Goal: Task Accomplishment & Management: Use online tool/utility

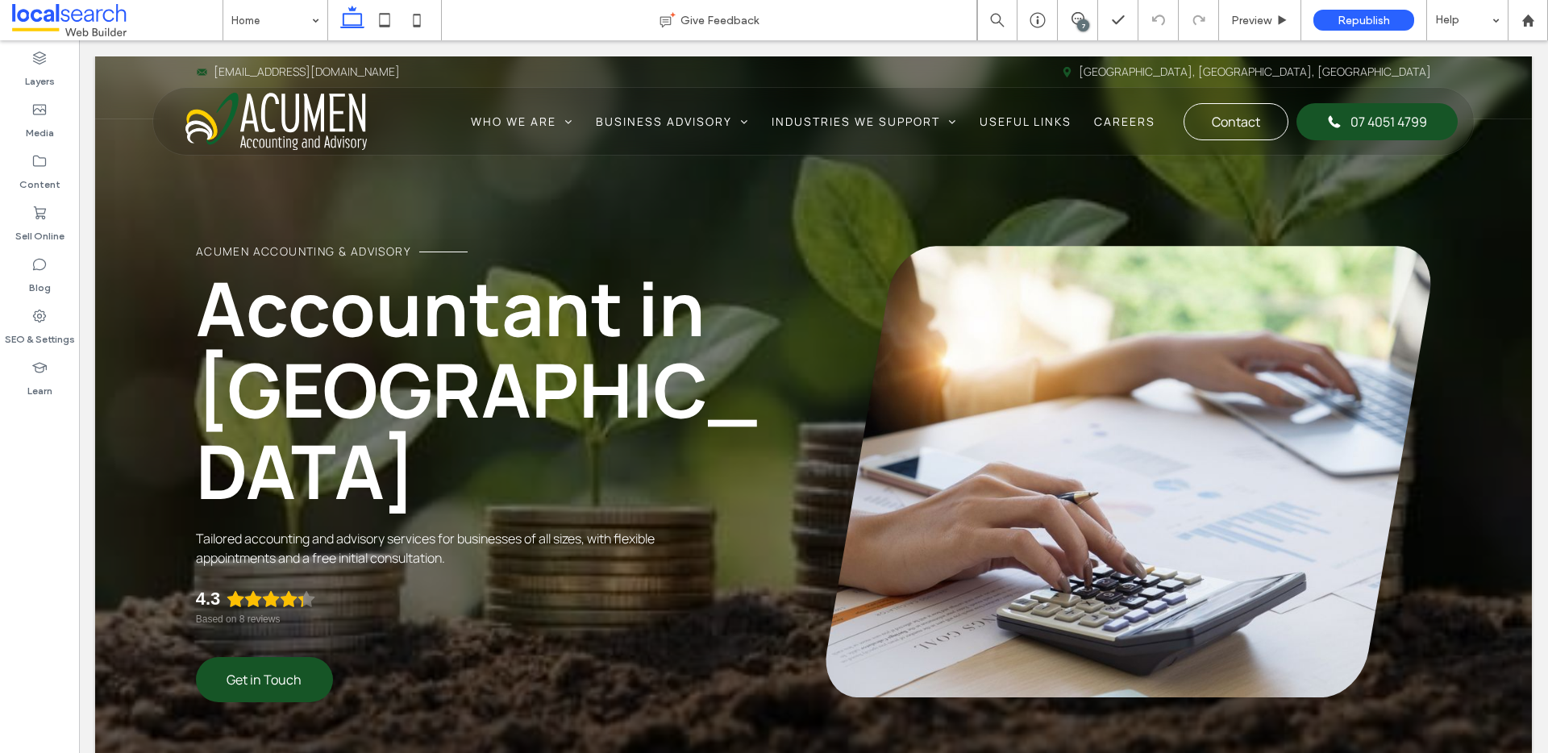
click at [1086, 22] on div "7" at bounding box center [1083, 25] width 12 height 12
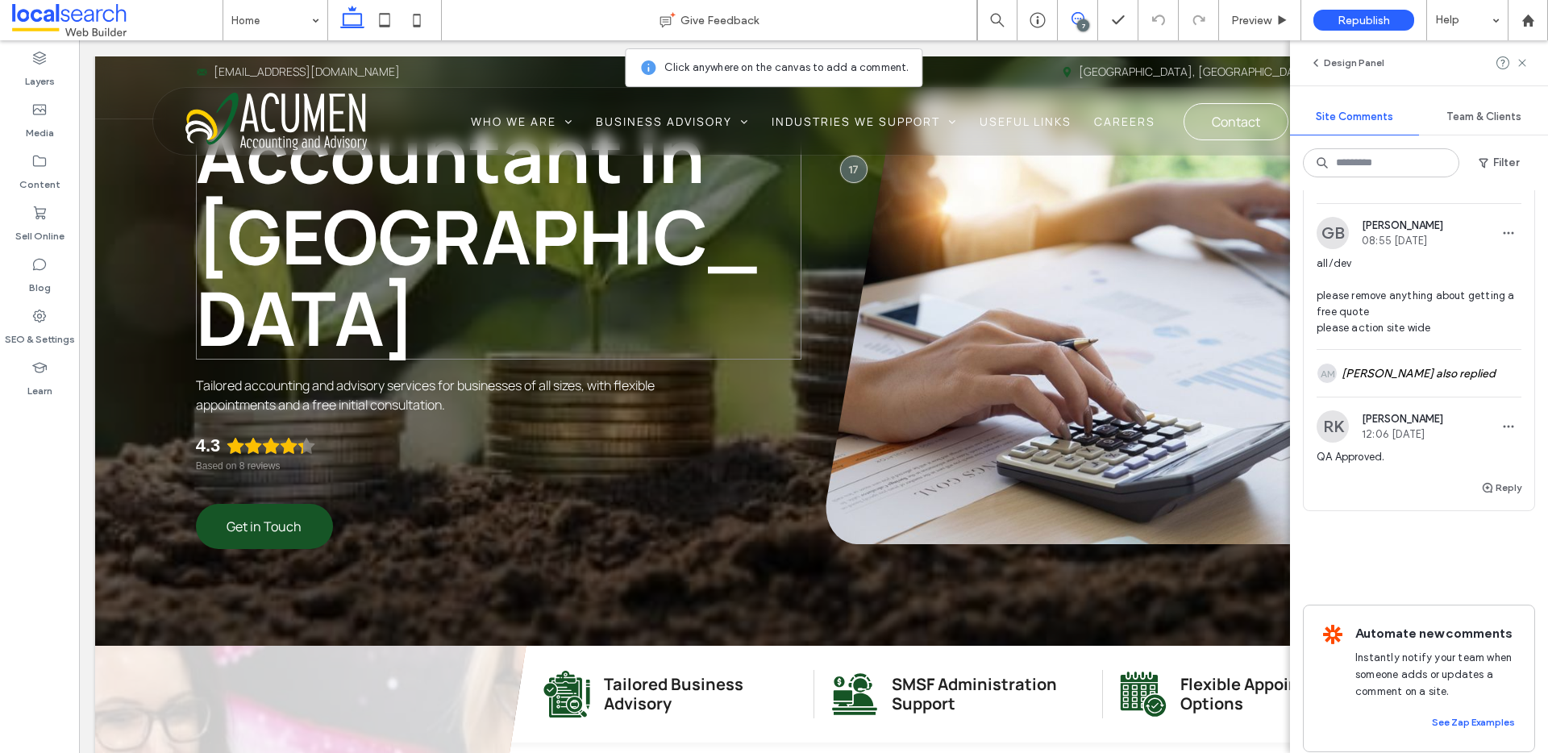
scroll to position [217, 0]
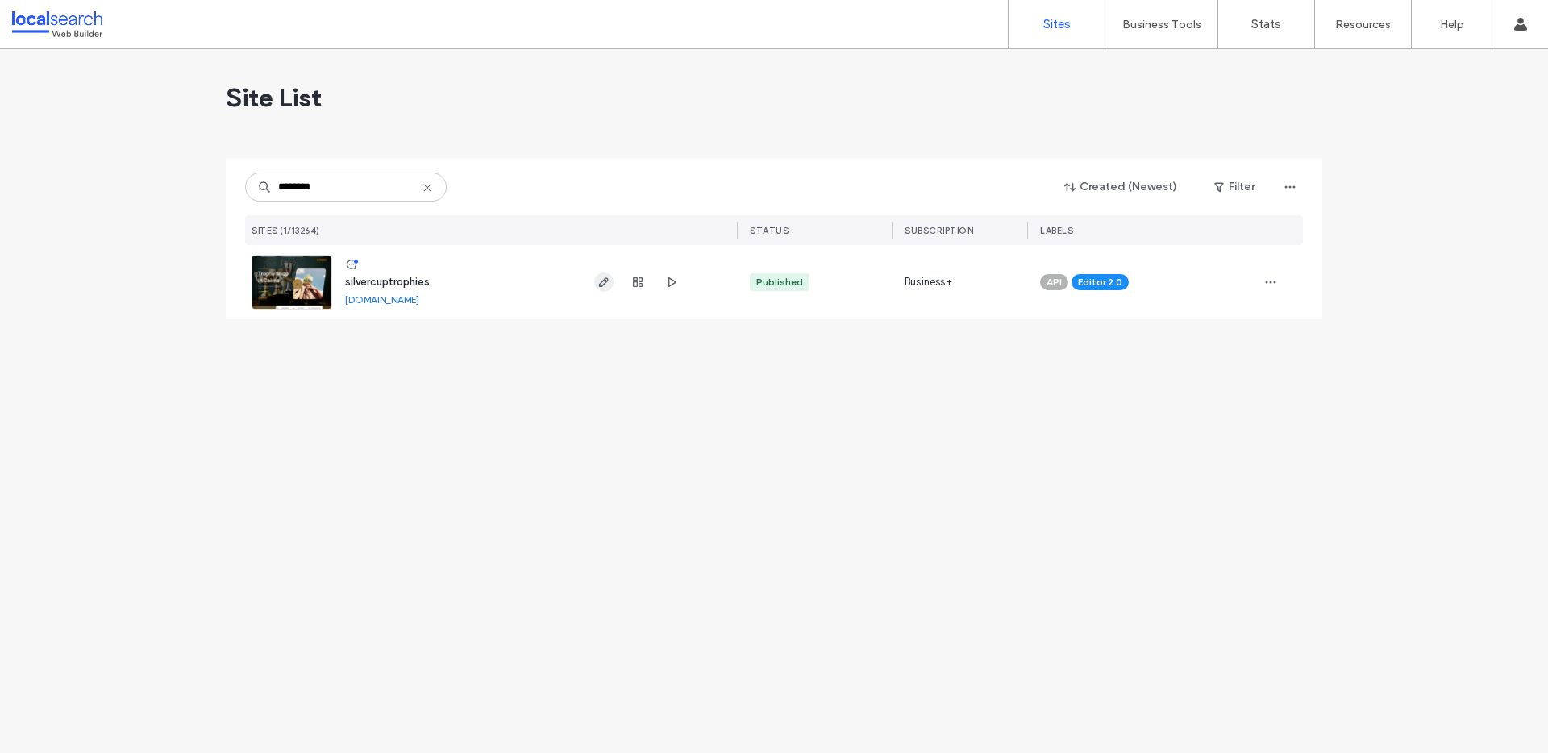
type input "********"
click at [606, 285] on icon "button" at bounding box center [603, 282] width 13 height 13
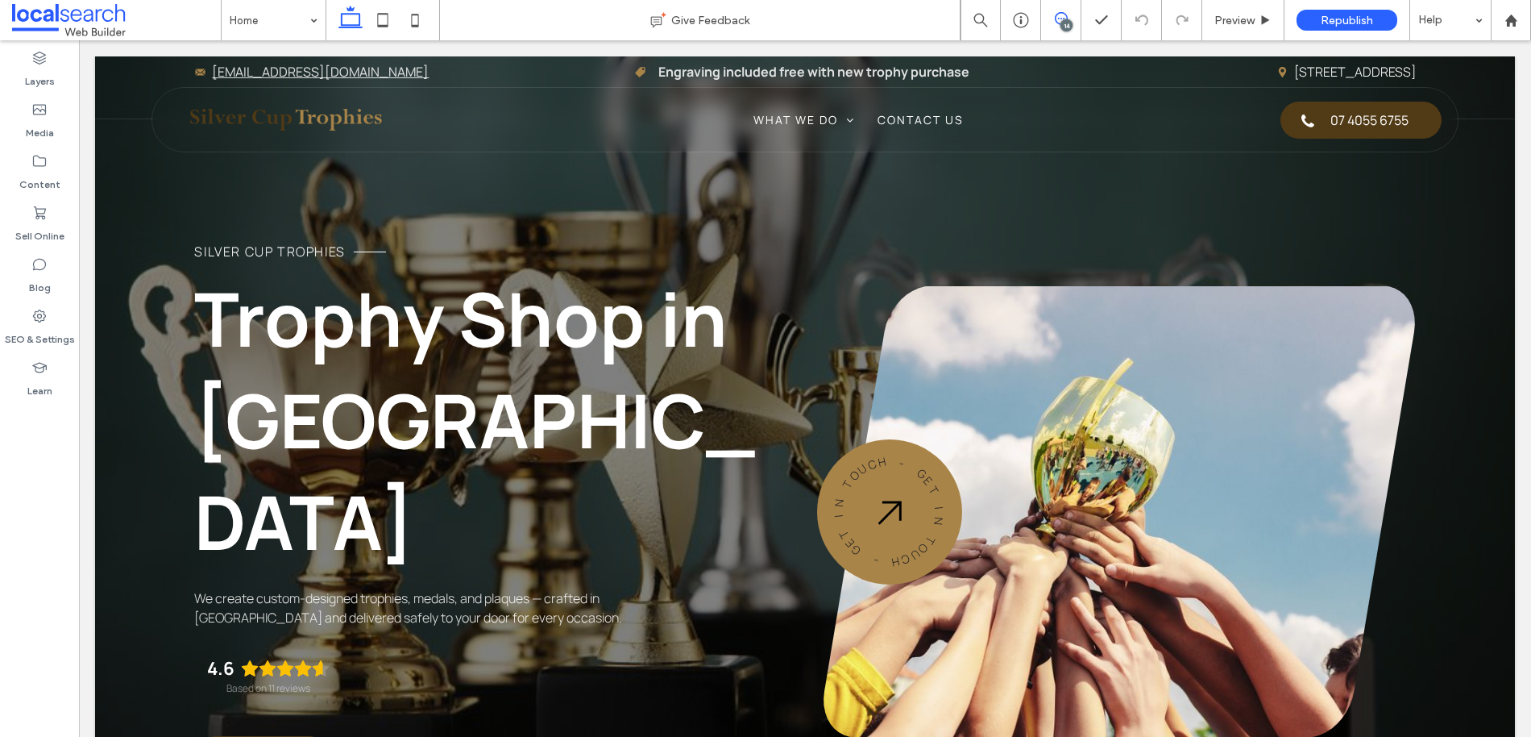
click at [1071, 19] on span at bounding box center [1060, 18] width 39 height 13
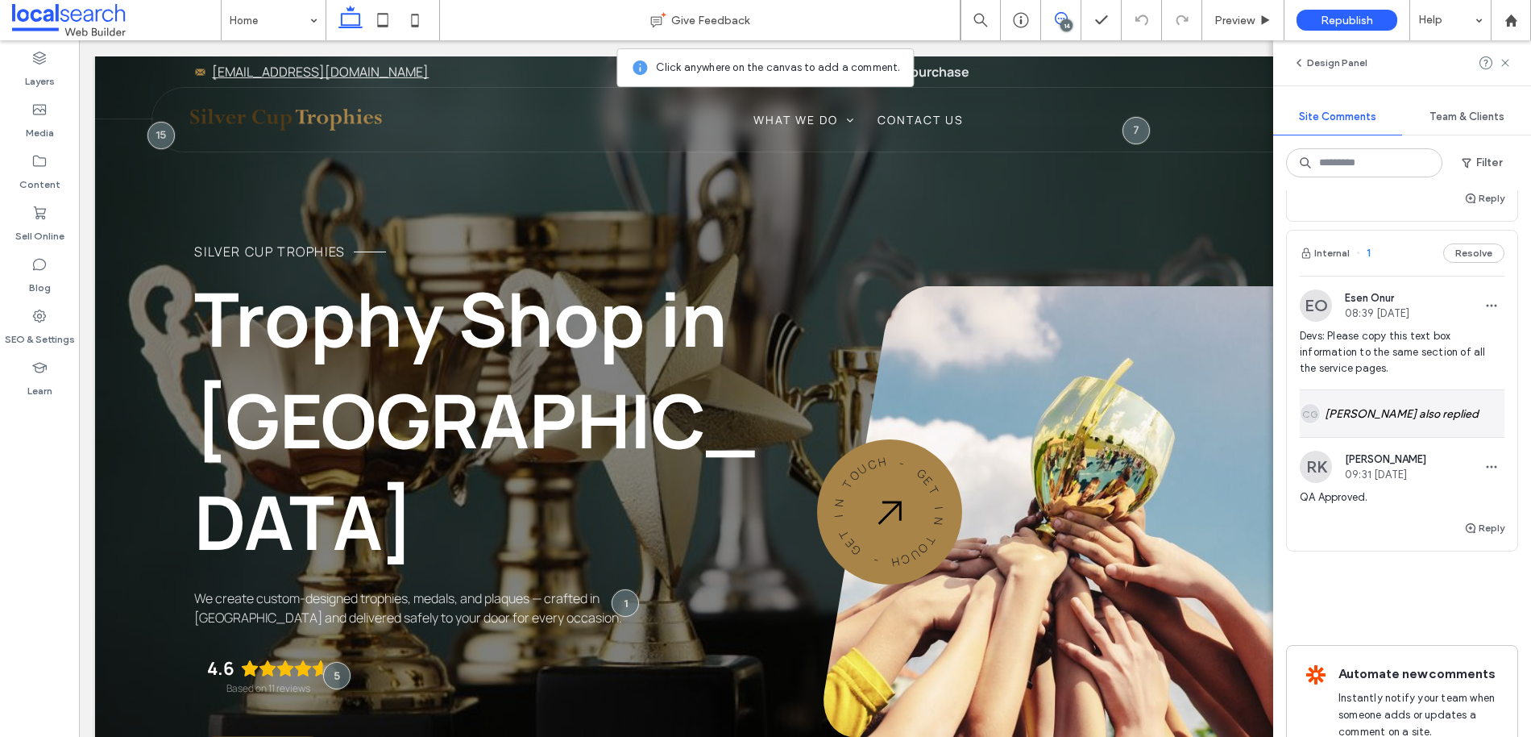
scroll to position [4440, 0]
click at [1448, 268] on button "Resolve" at bounding box center [1474, 257] width 61 height 19
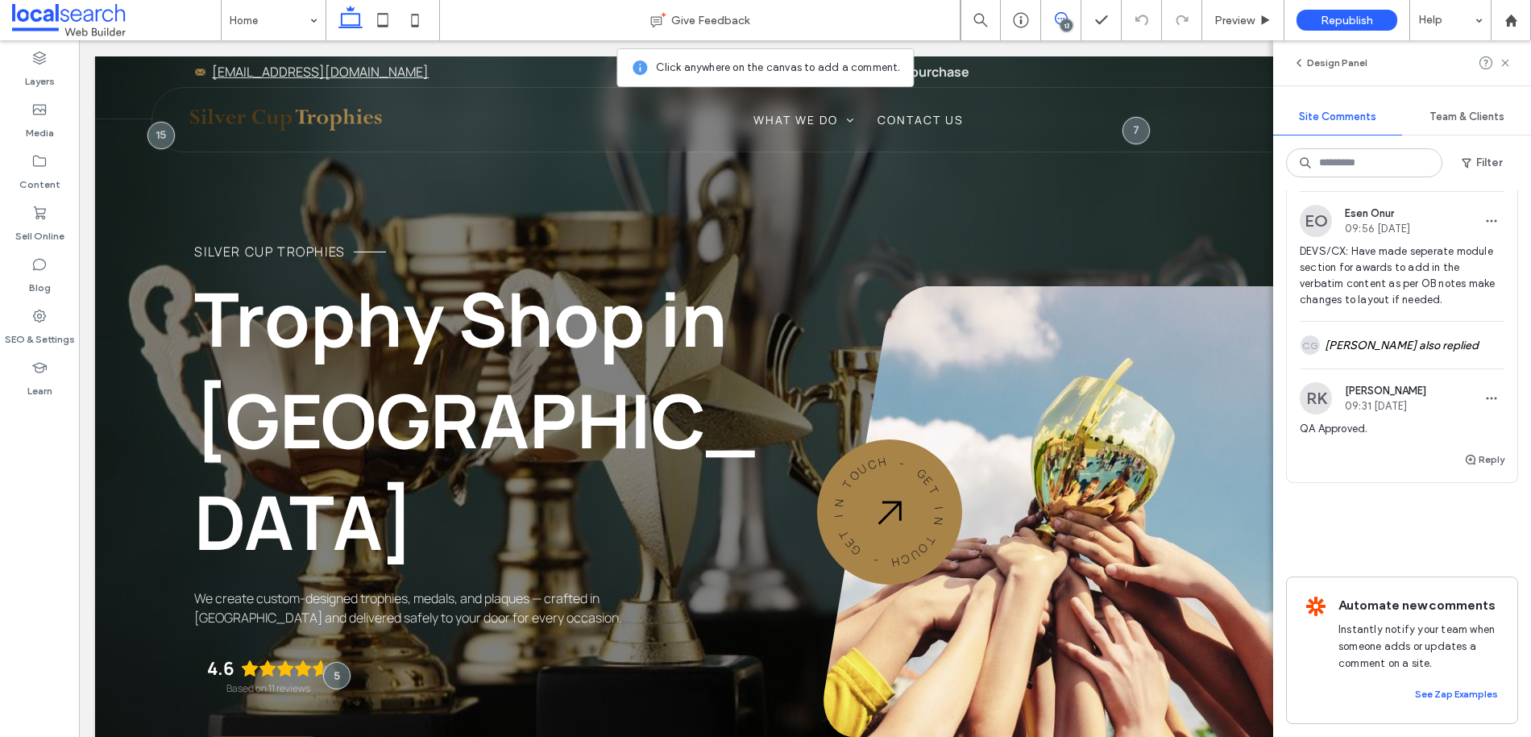
scroll to position [4102, 0]
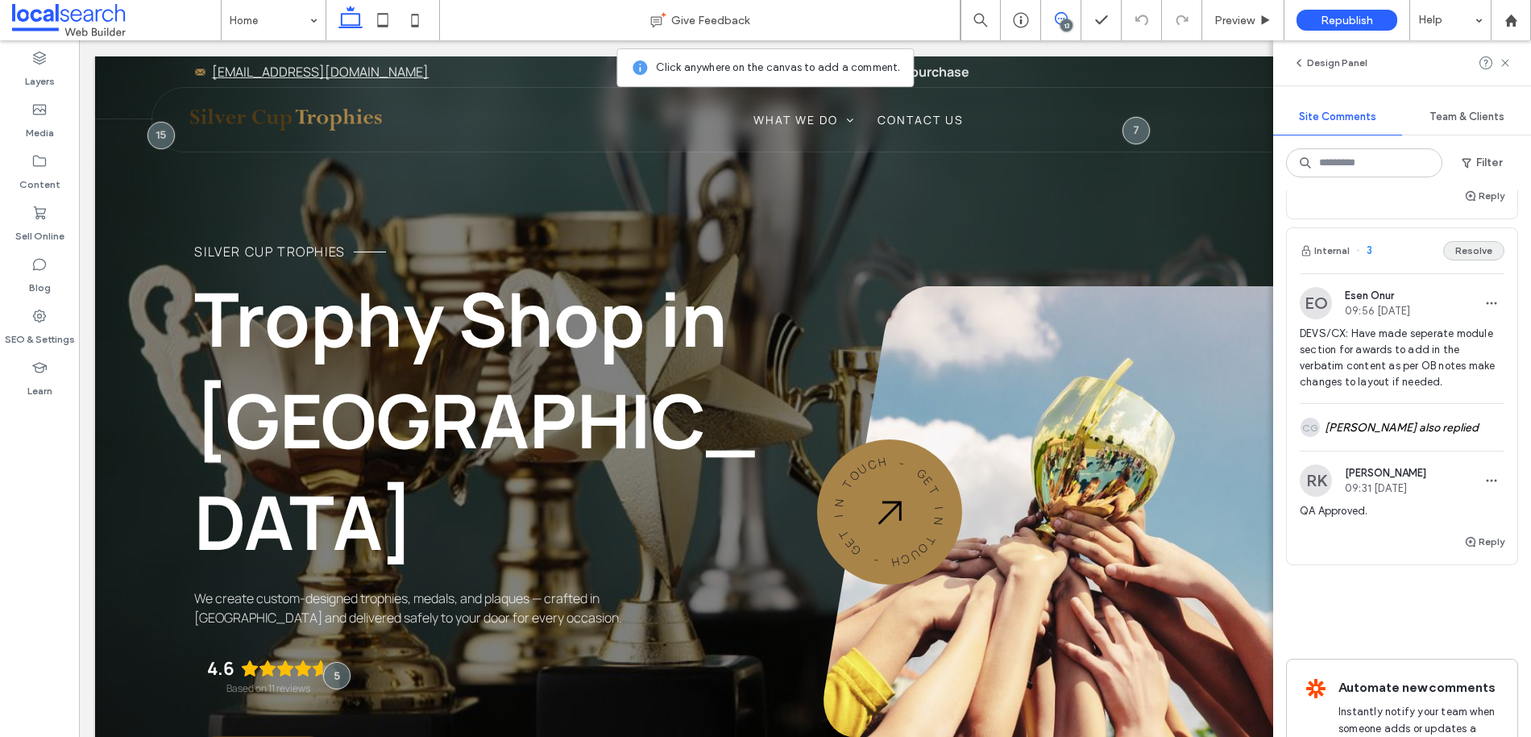
click at [1457, 260] on button "Resolve" at bounding box center [1474, 250] width 61 height 19
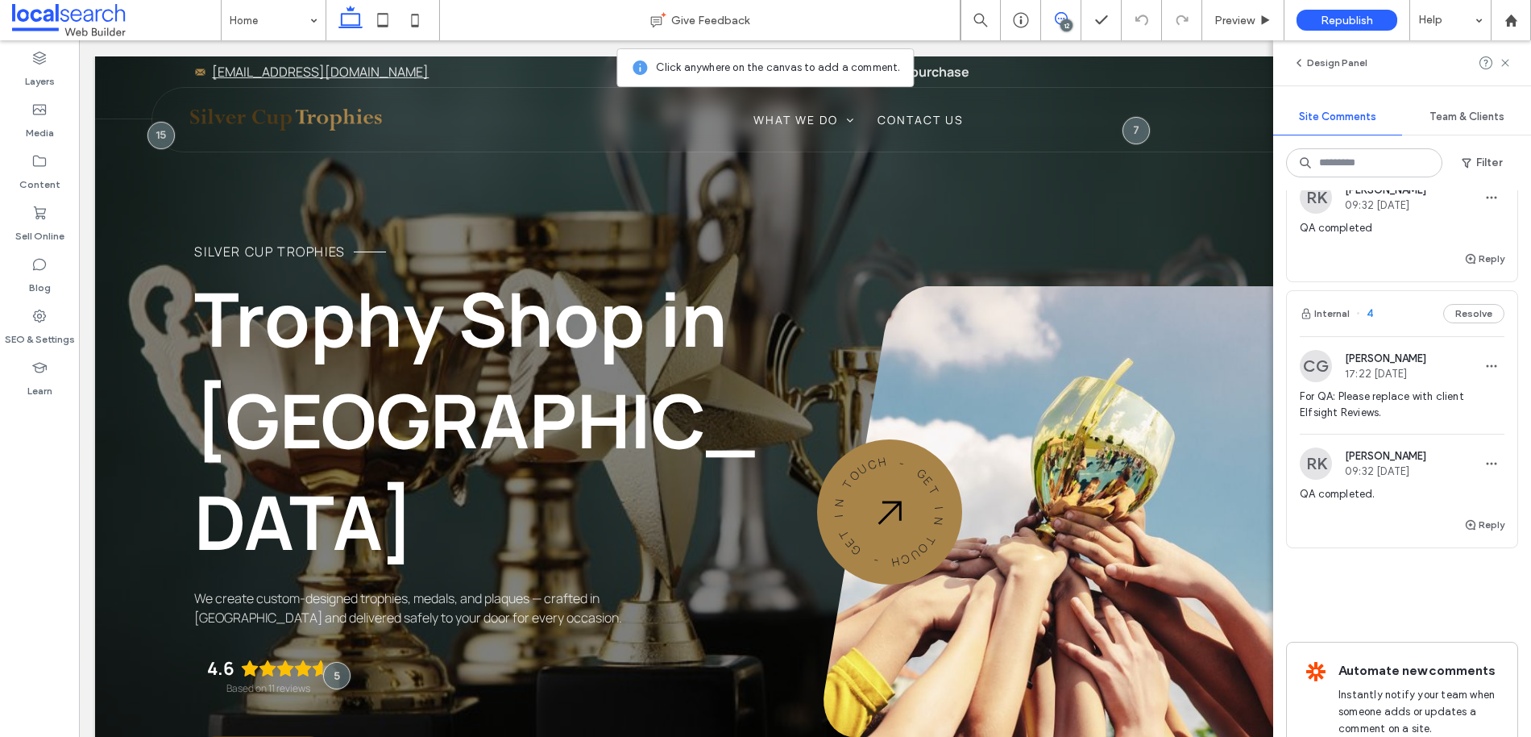
scroll to position [3764, 0]
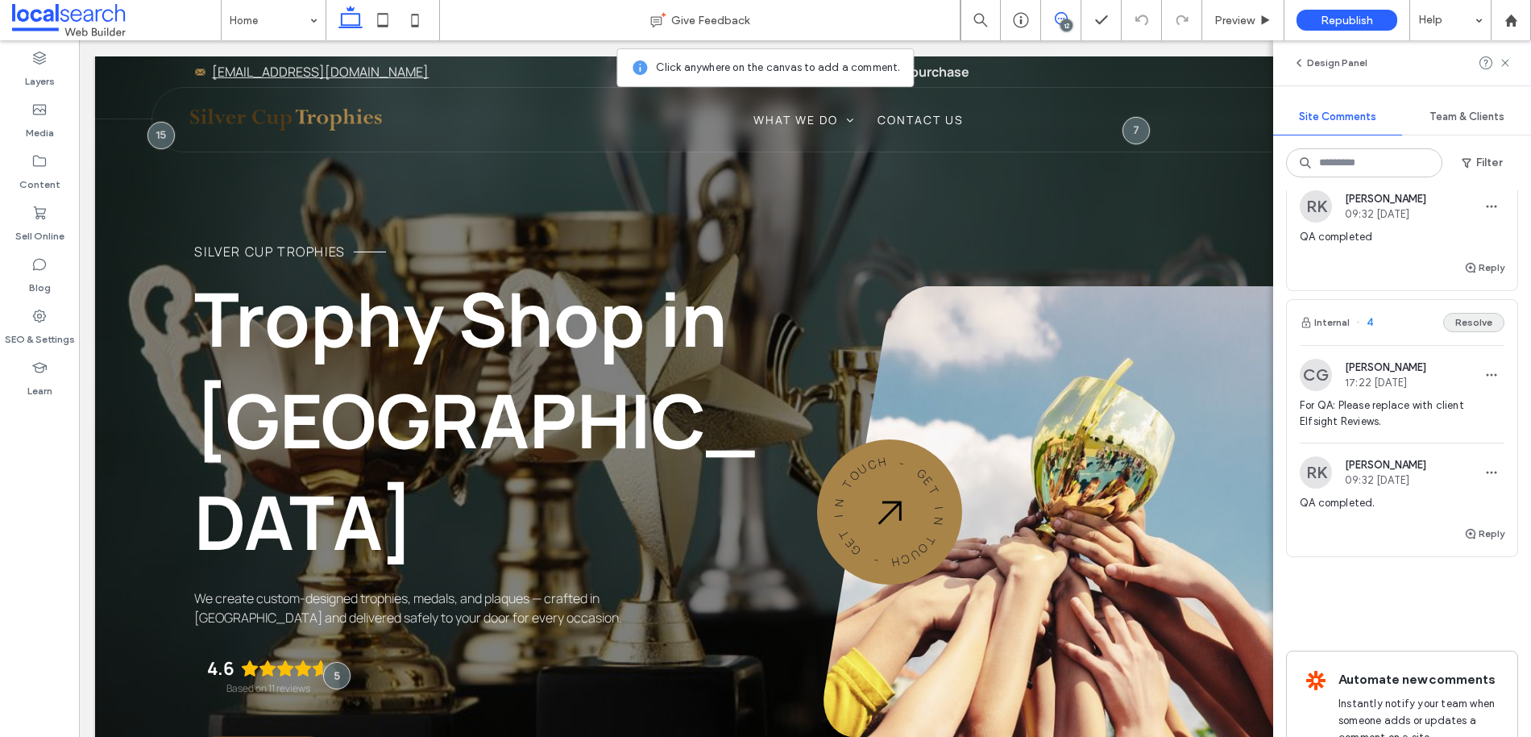
click at [1459, 332] on button "Resolve" at bounding box center [1474, 322] width 61 height 19
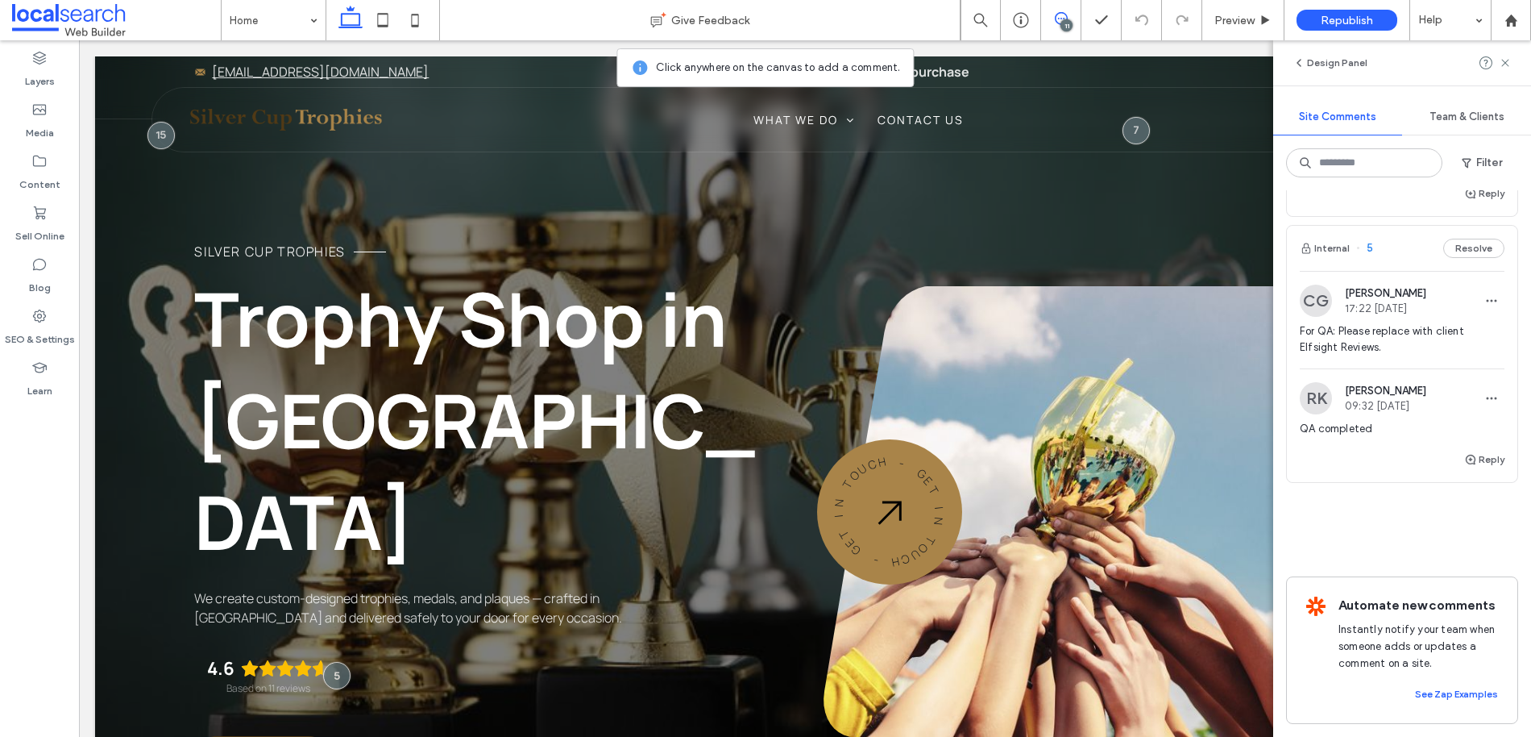
scroll to position [3632, 0]
click at [1449, 239] on button "Resolve" at bounding box center [1474, 248] width 61 height 19
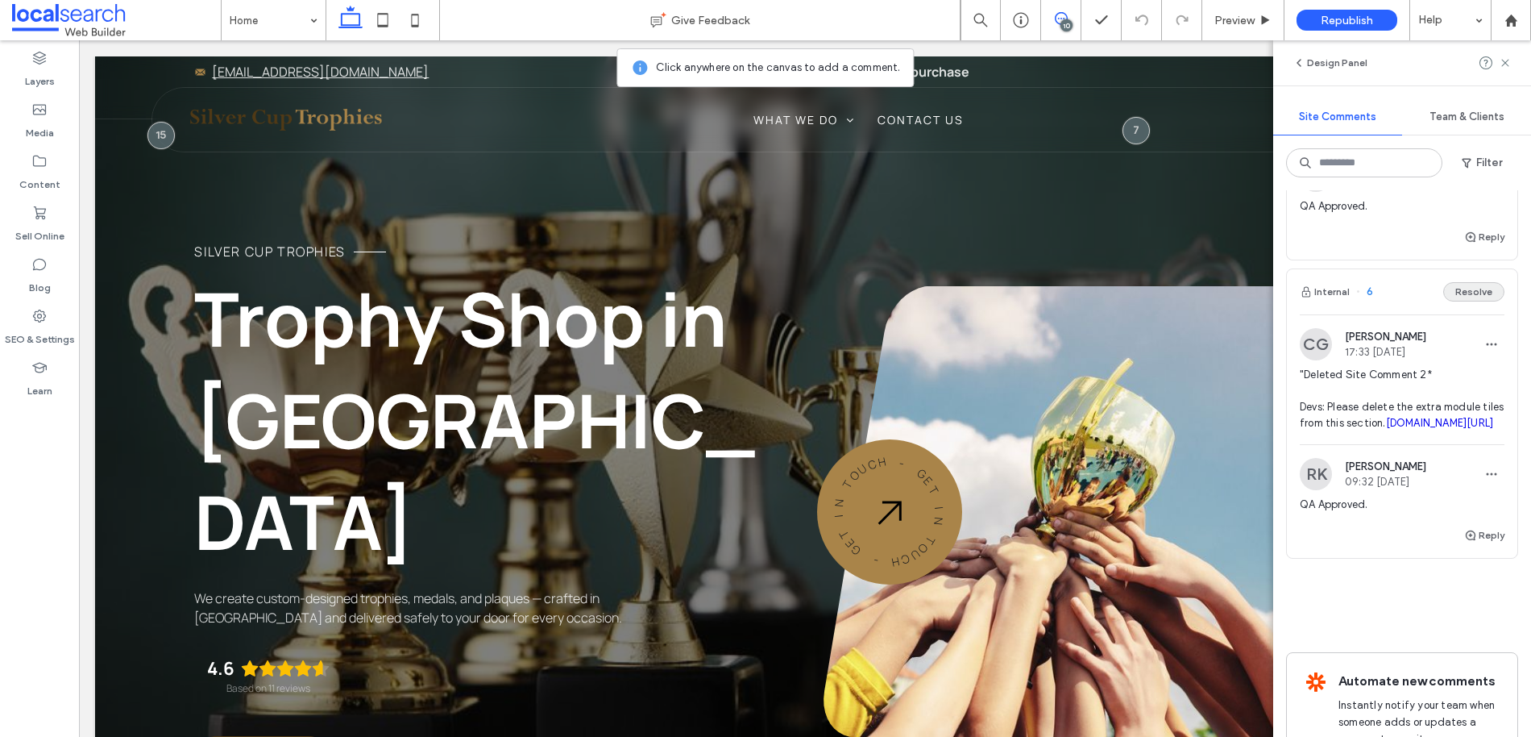
click at [1449, 301] on button "Resolve" at bounding box center [1474, 291] width 61 height 19
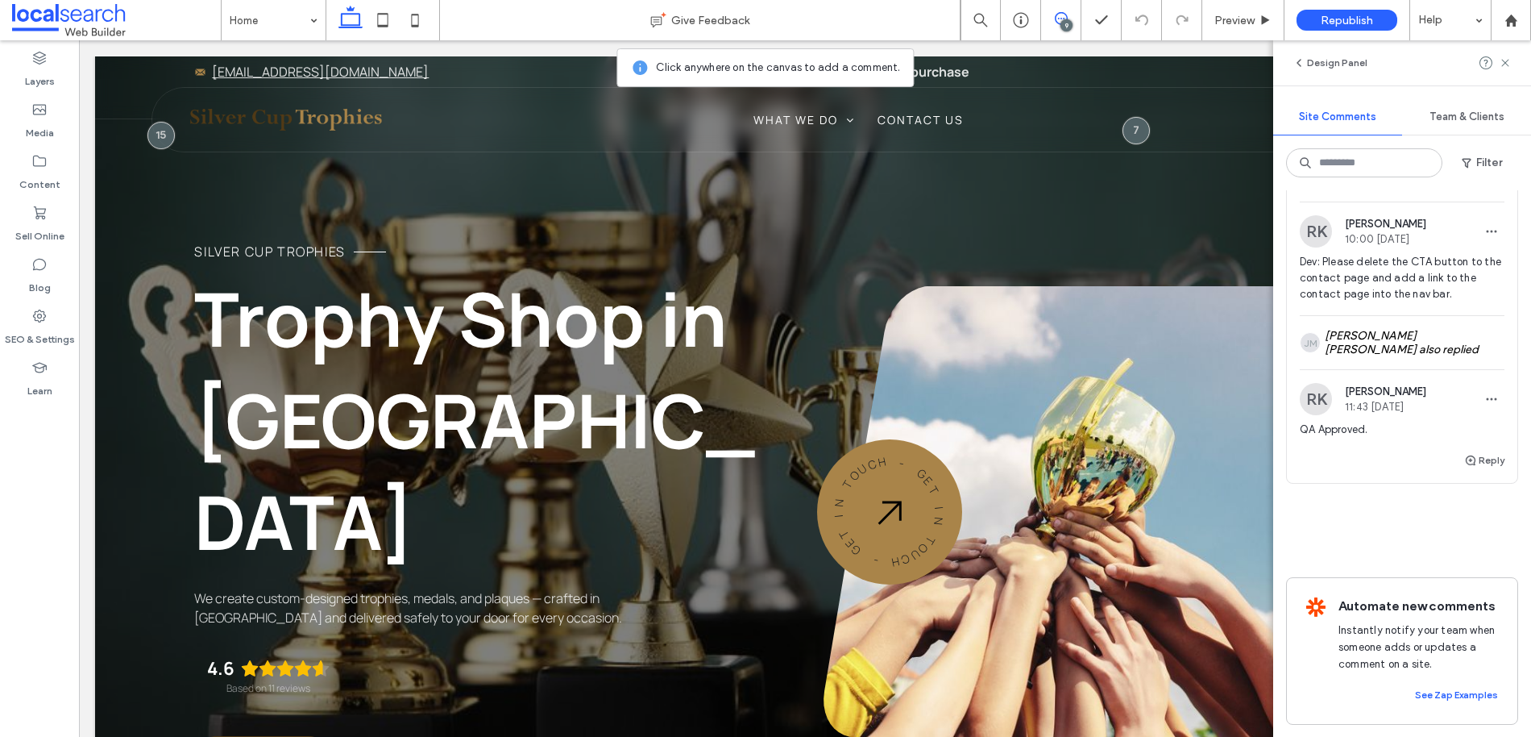
scroll to position [2984, 0]
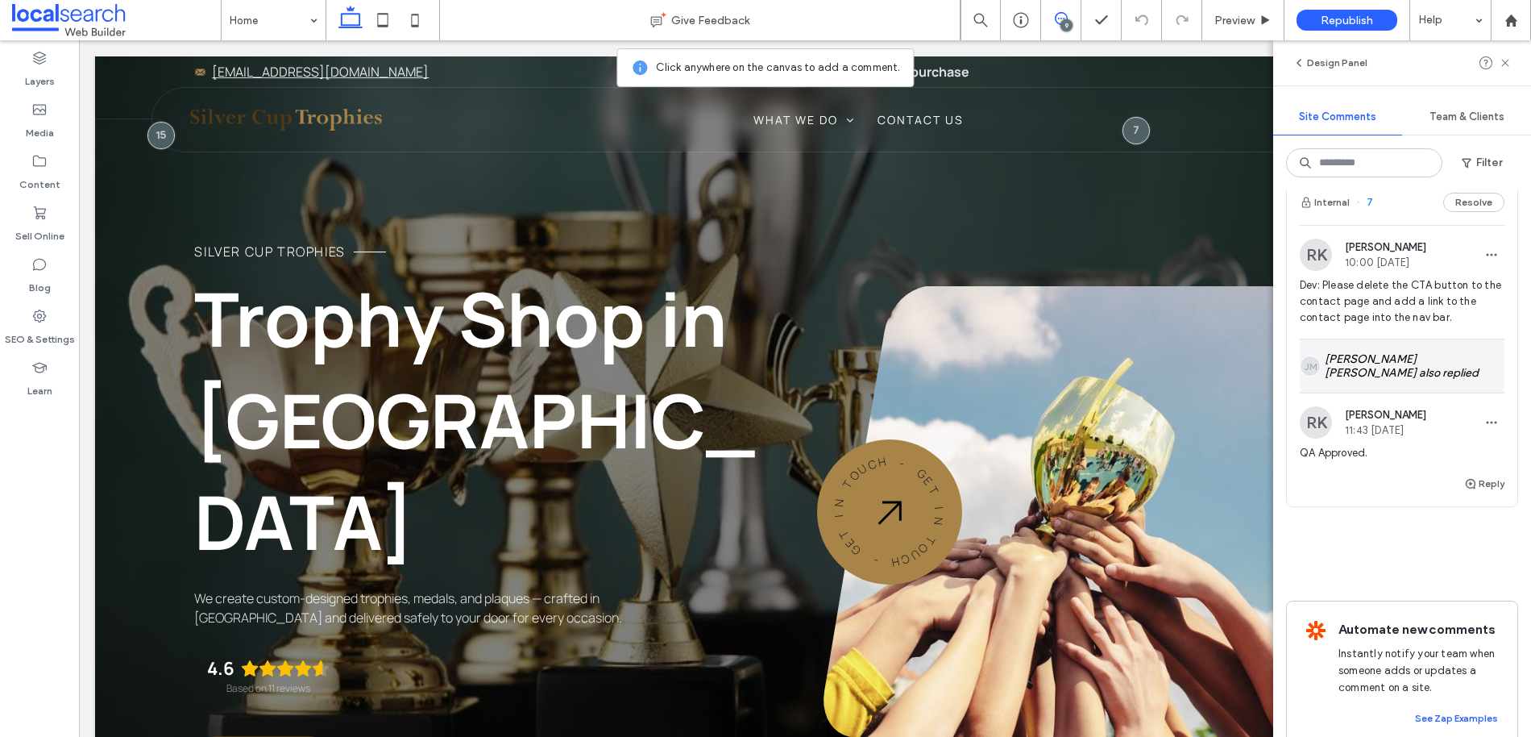
click at [1467, 367] on div "JM Jhon Michael Abbas also replied" at bounding box center [1402, 365] width 205 height 53
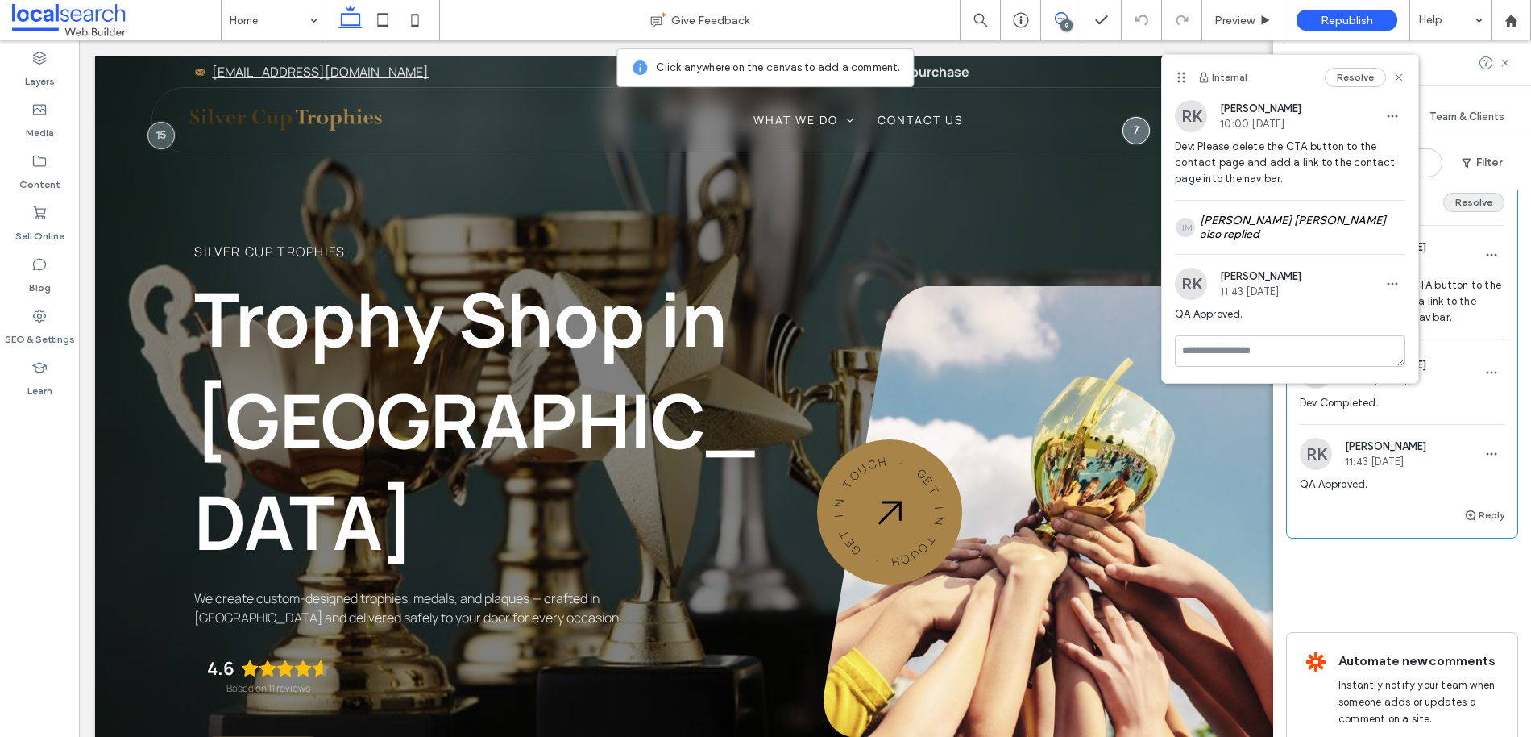
click at [1457, 212] on button "Resolve" at bounding box center [1474, 202] width 61 height 19
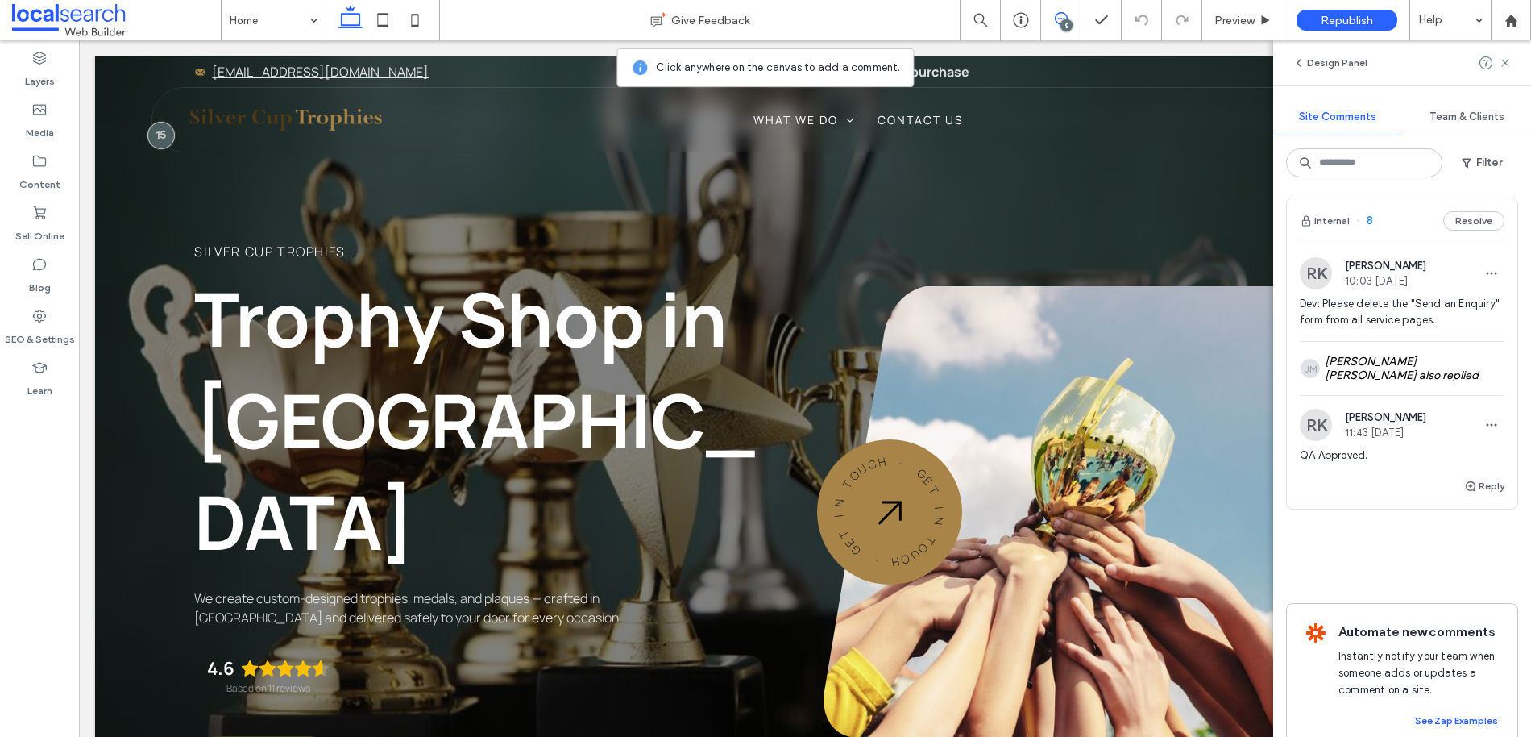
scroll to position [2573, 0]
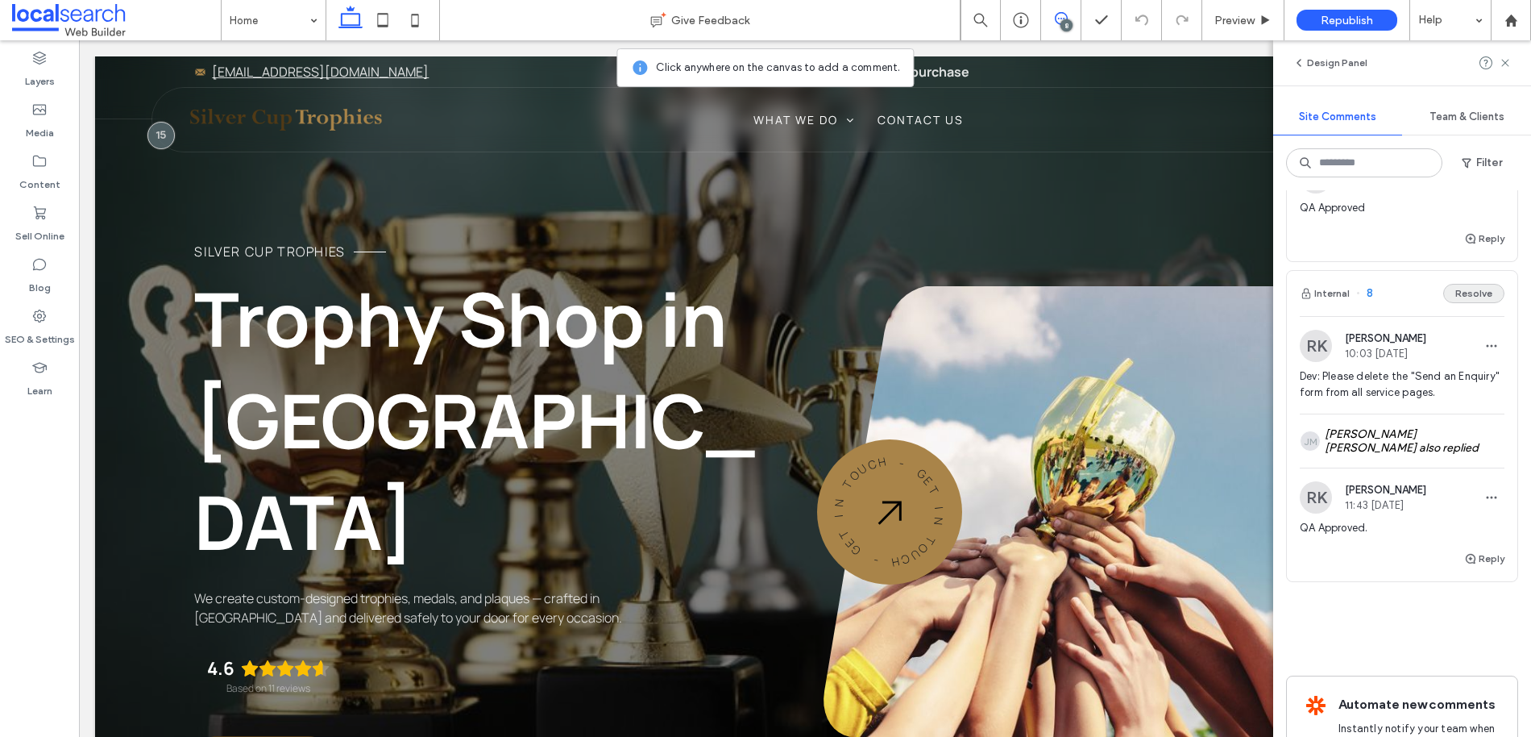
click at [1465, 303] on button "Resolve" at bounding box center [1474, 293] width 61 height 19
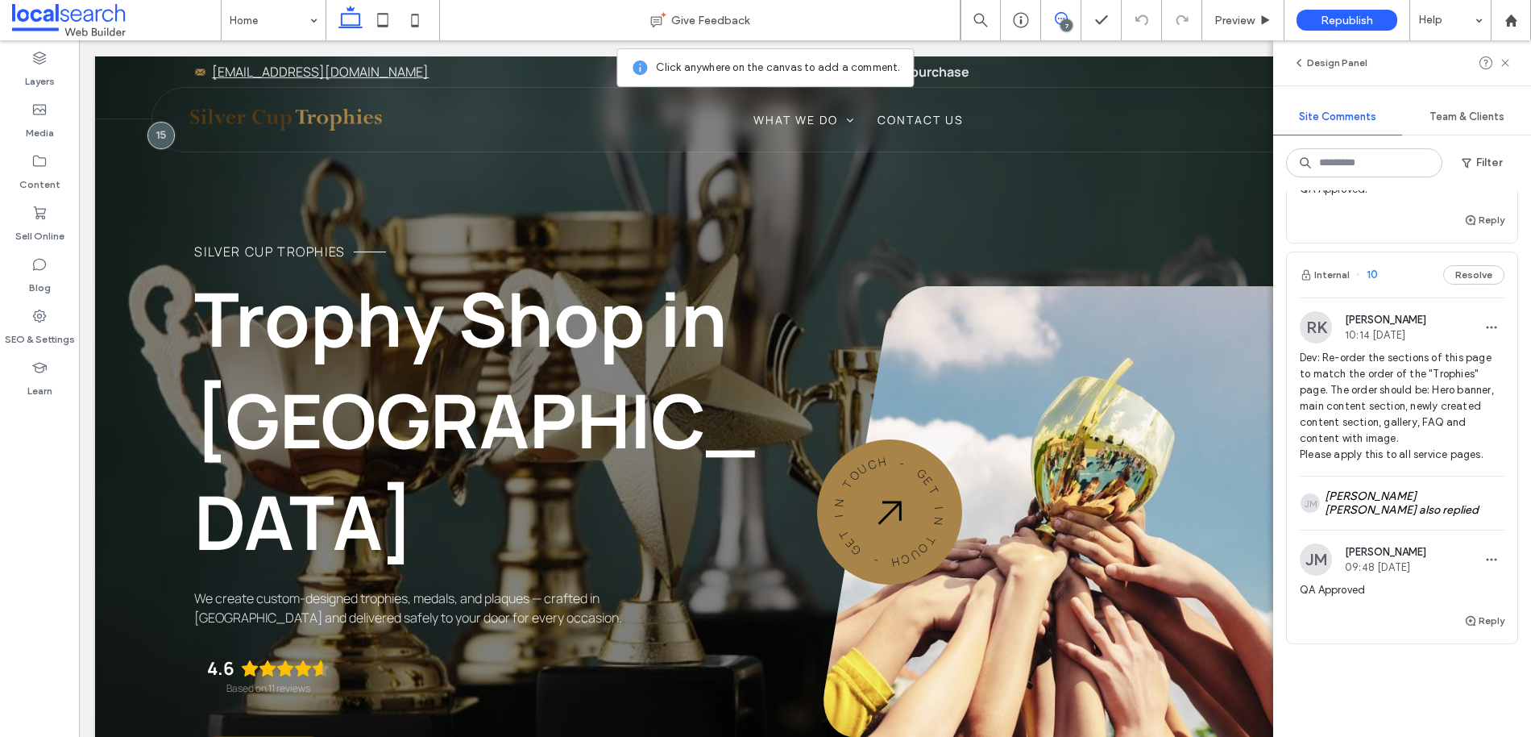
scroll to position [2190, 0]
click at [1465, 285] on button "Resolve" at bounding box center [1474, 275] width 61 height 19
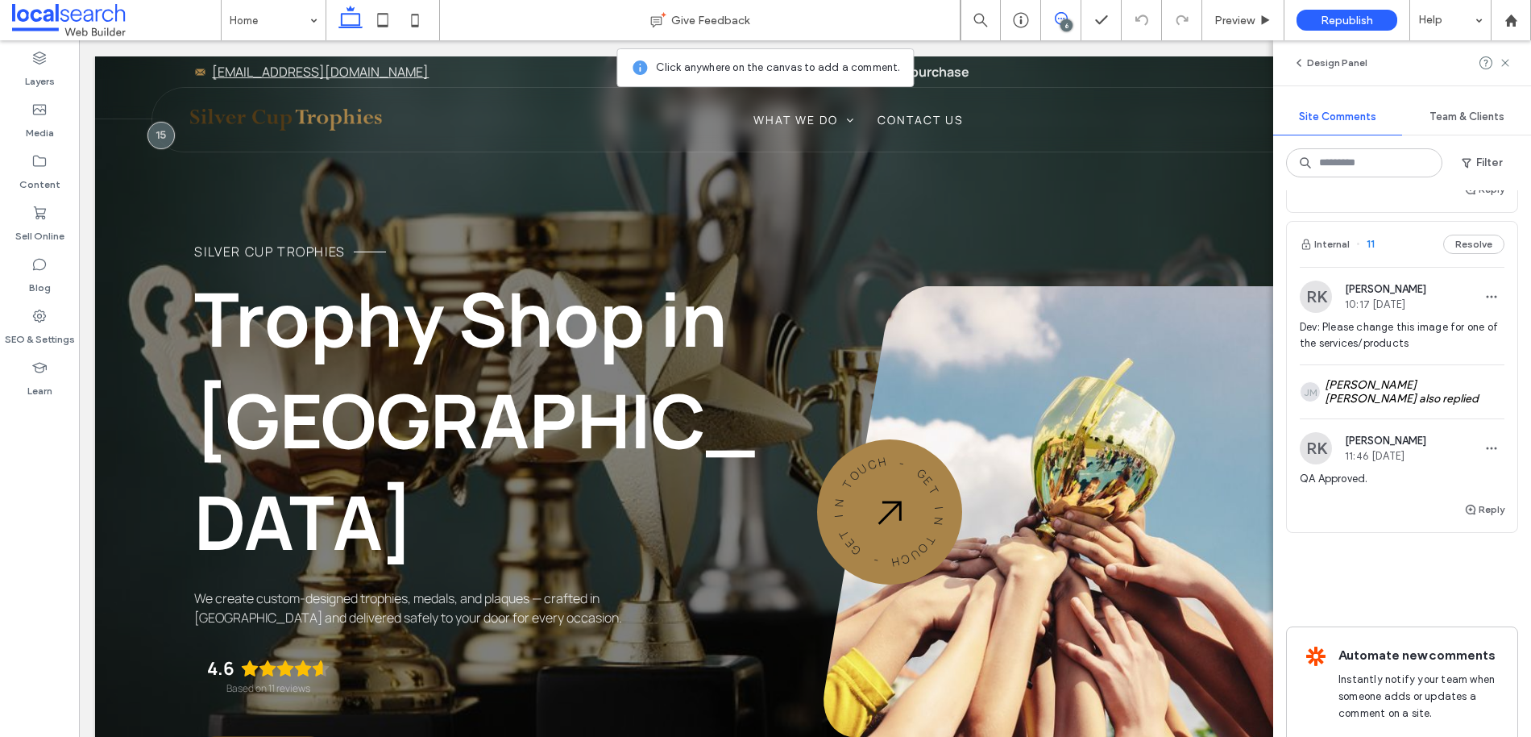
scroll to position [1772, 0]
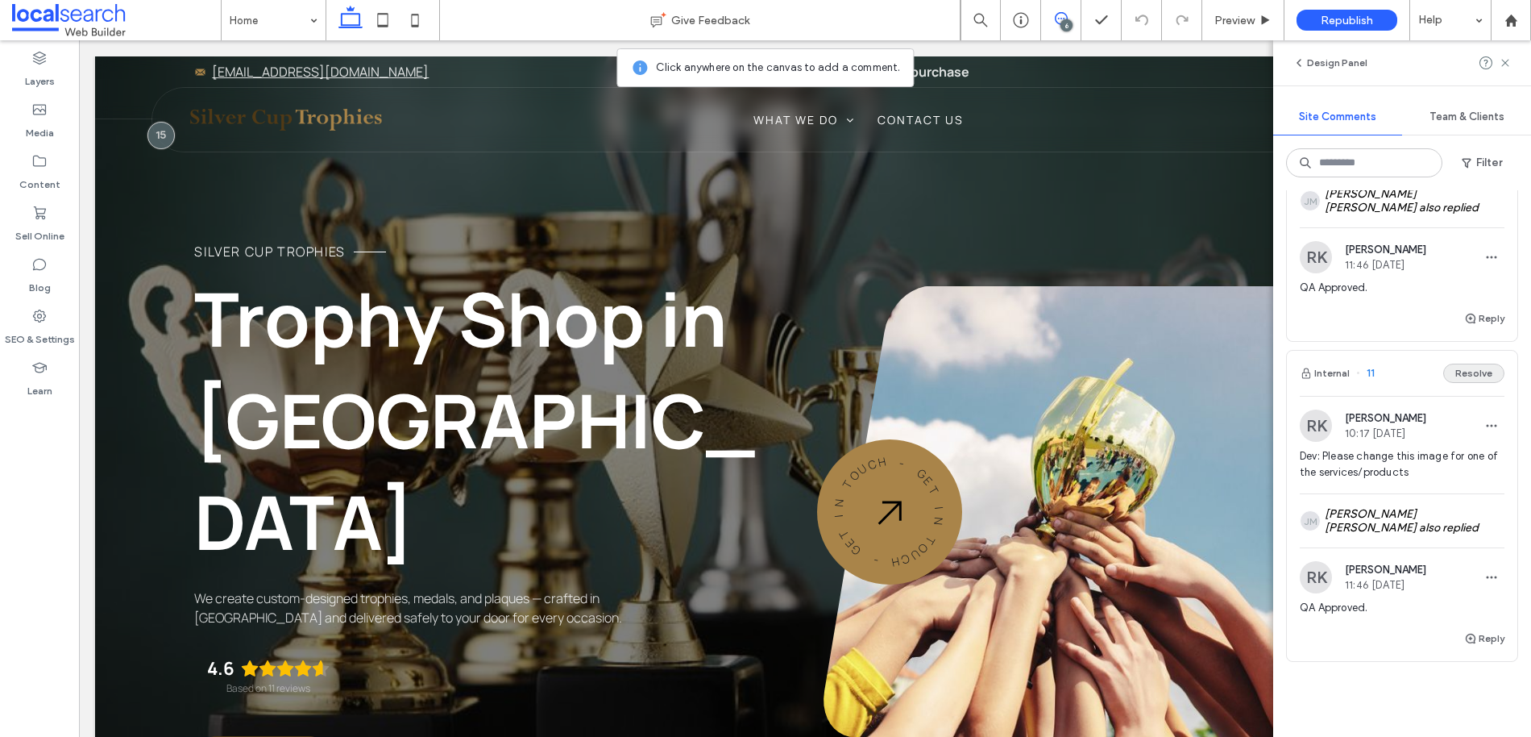
click at [1465, 383] on button "Resolve" at bounding box center [1474, 373] width 61 height 19
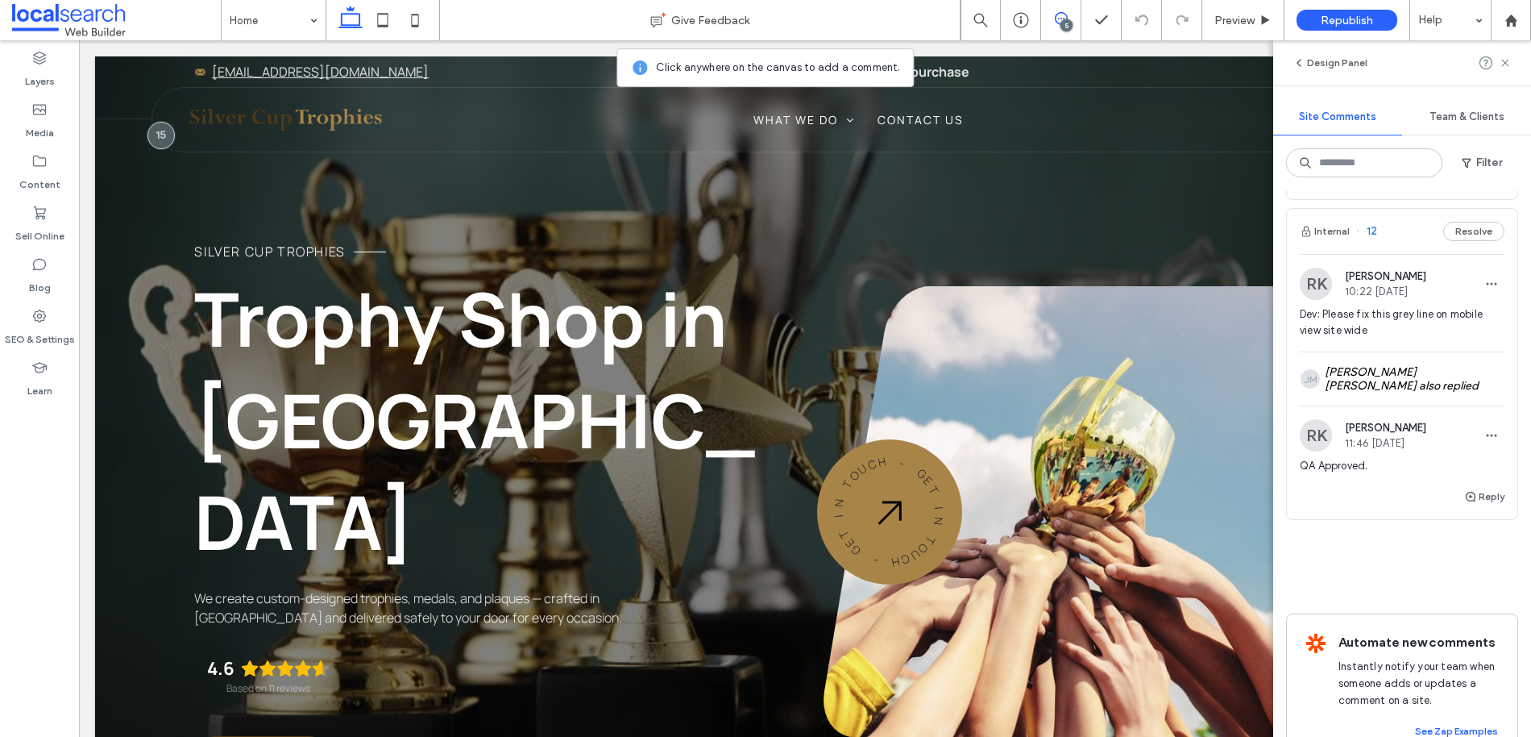
scroll to position [1580, 0]
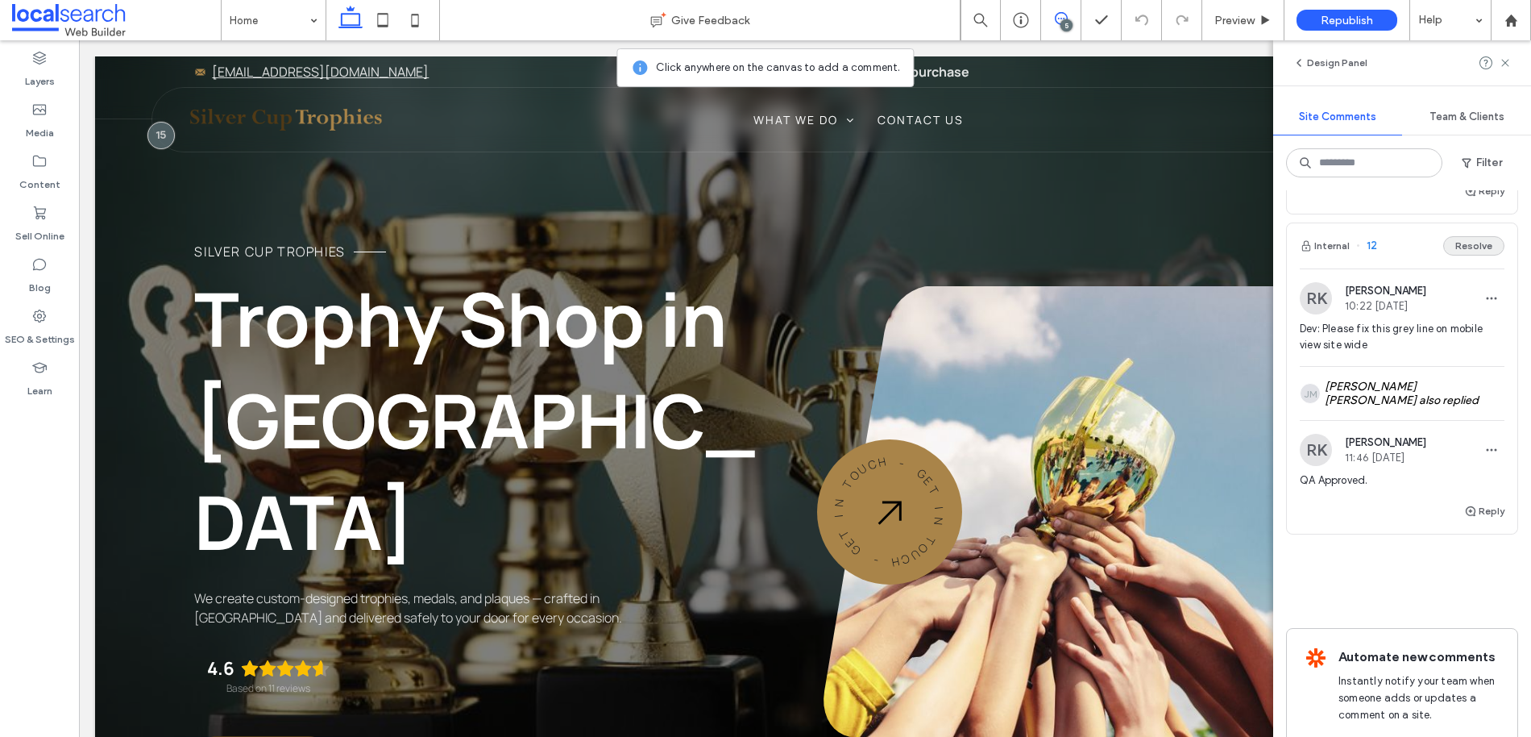
click at [1473, 256] on button "Resolve" at bounding box center [1474, 245] width 61 height 19
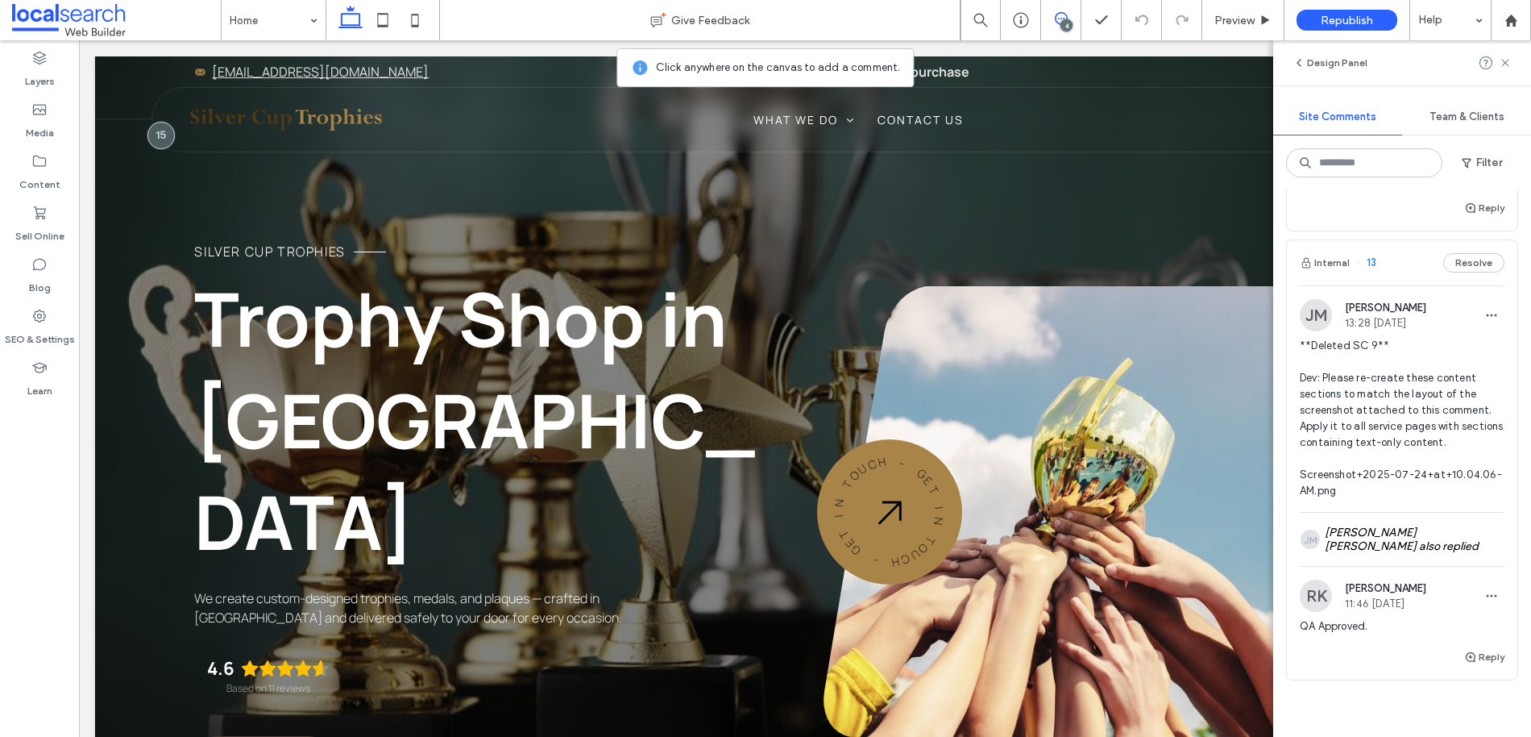
scroll to position [1112, 0]
click at [1460, 275] on button "Resolve" at bounding box center [1474, 265] width 61 height 19
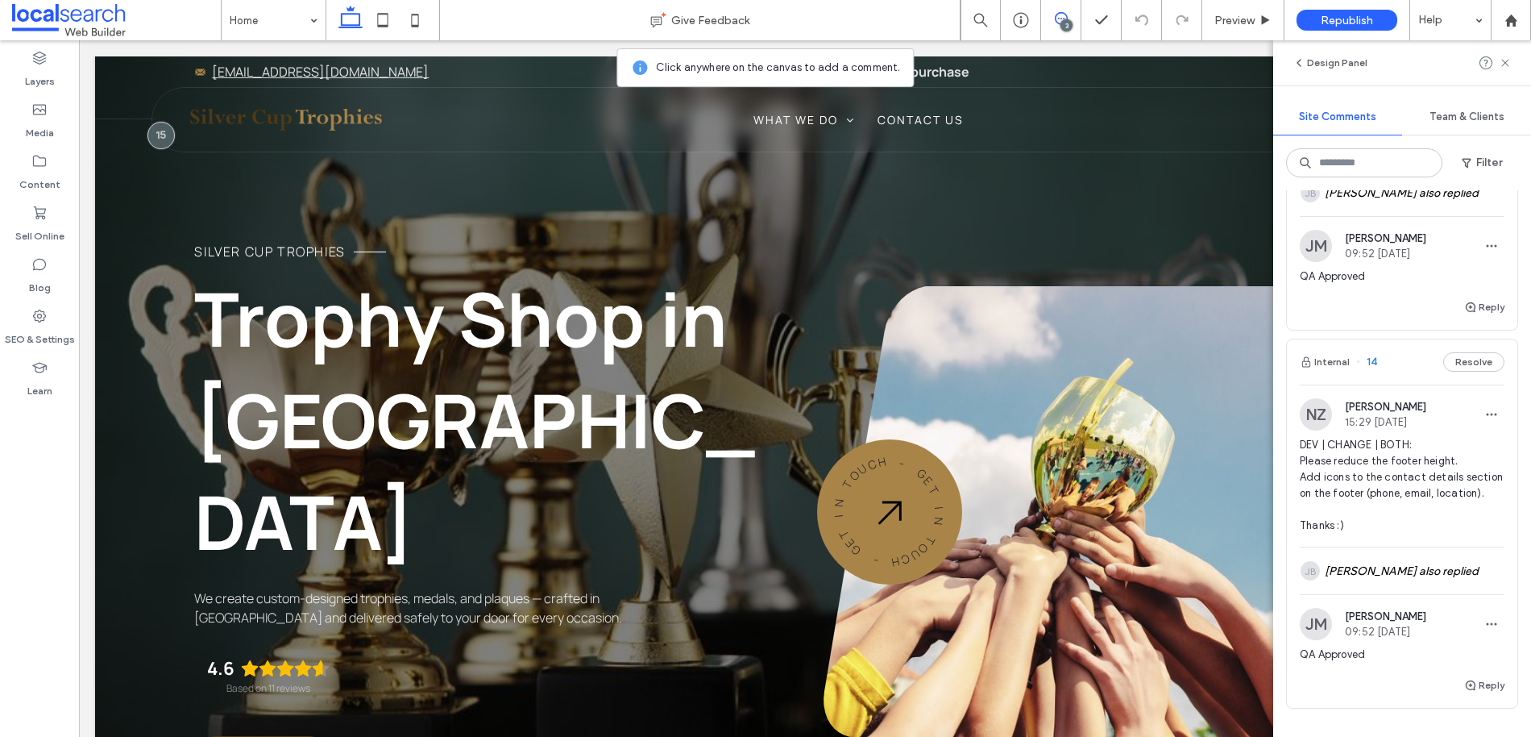
scroll to position [460, 0]
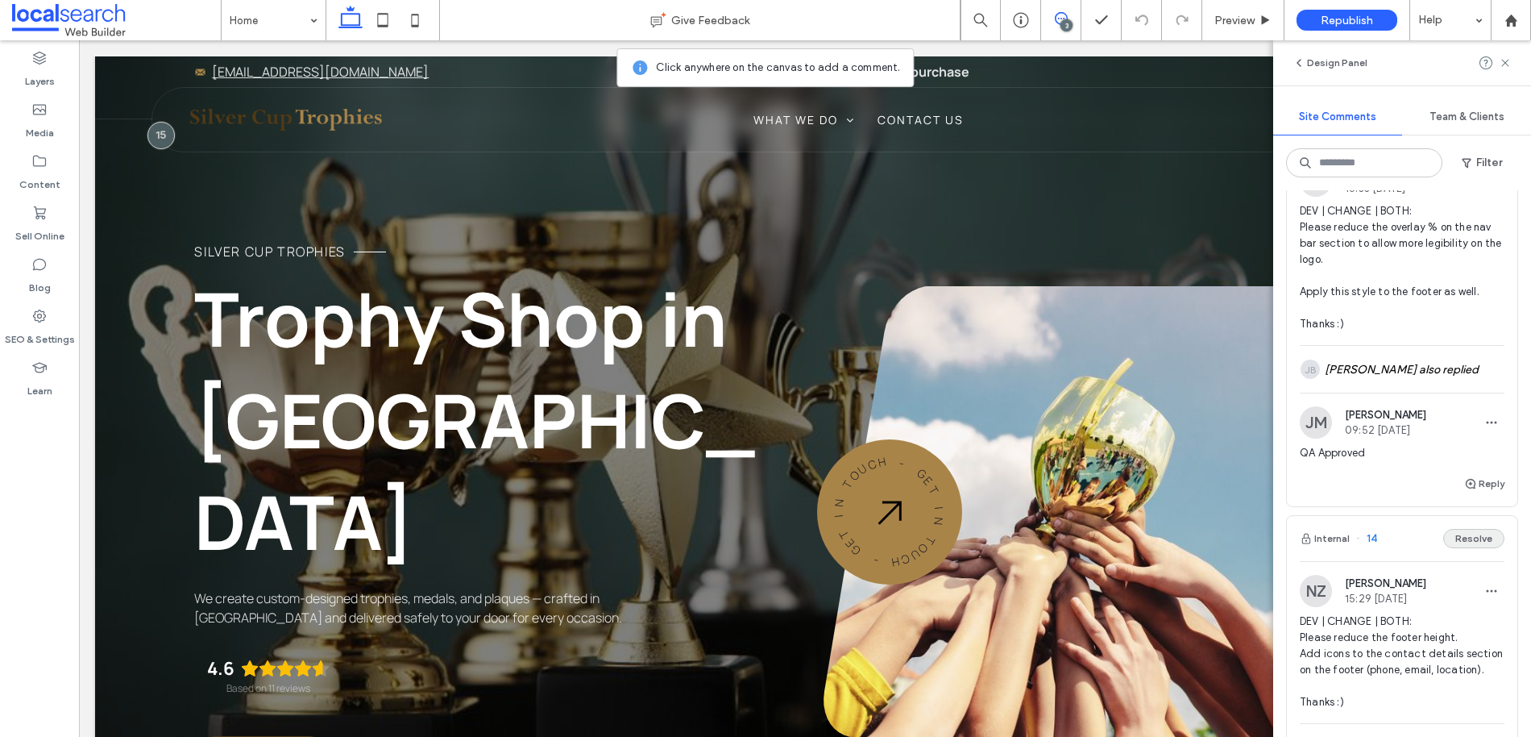
click at [1469, 548] on button "Resolve" at bounding box center [1474, 538] width 61 height 19
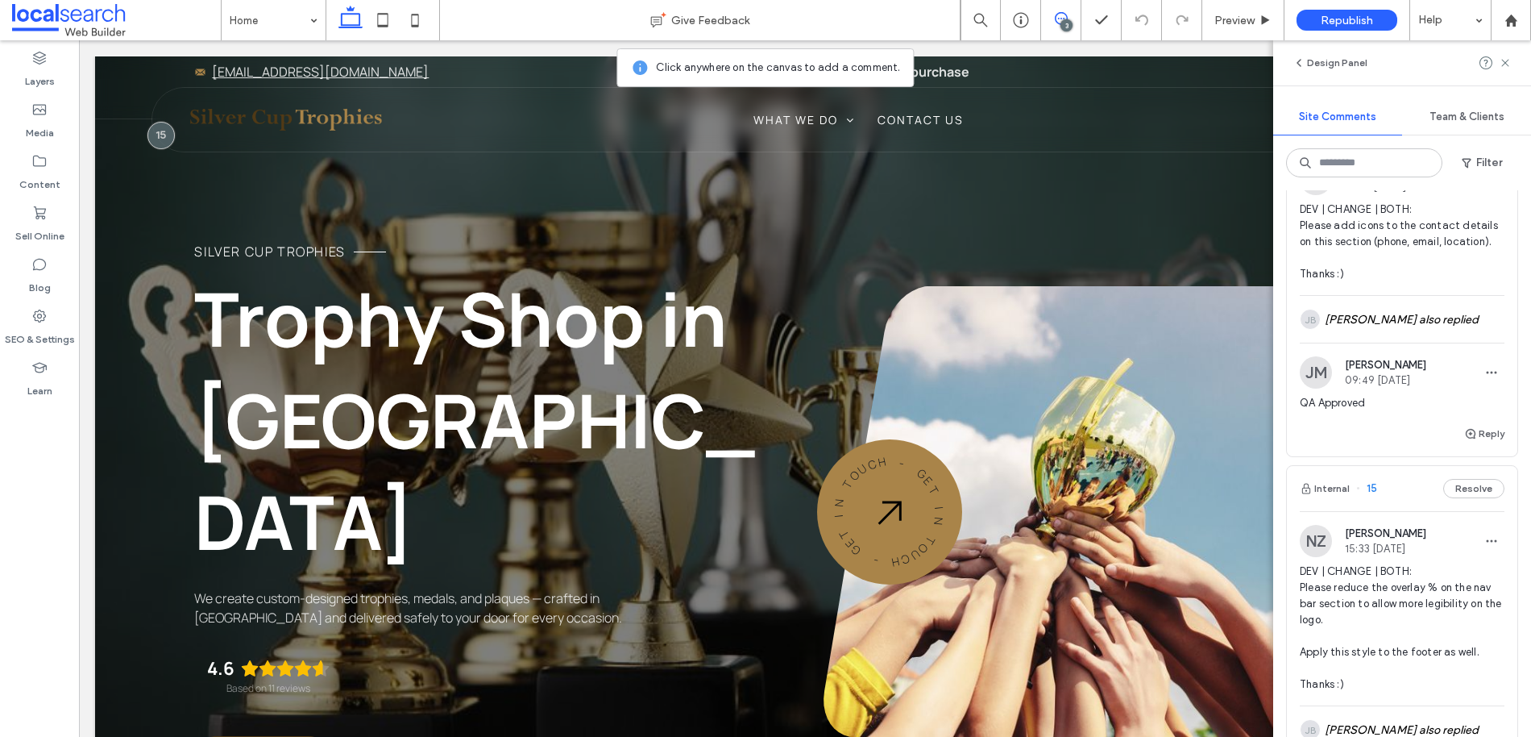
scroll to position [97, 0]
click at [1462, 501] on button "Resolve" at bounding box center [1474, 491] width 61 height 19
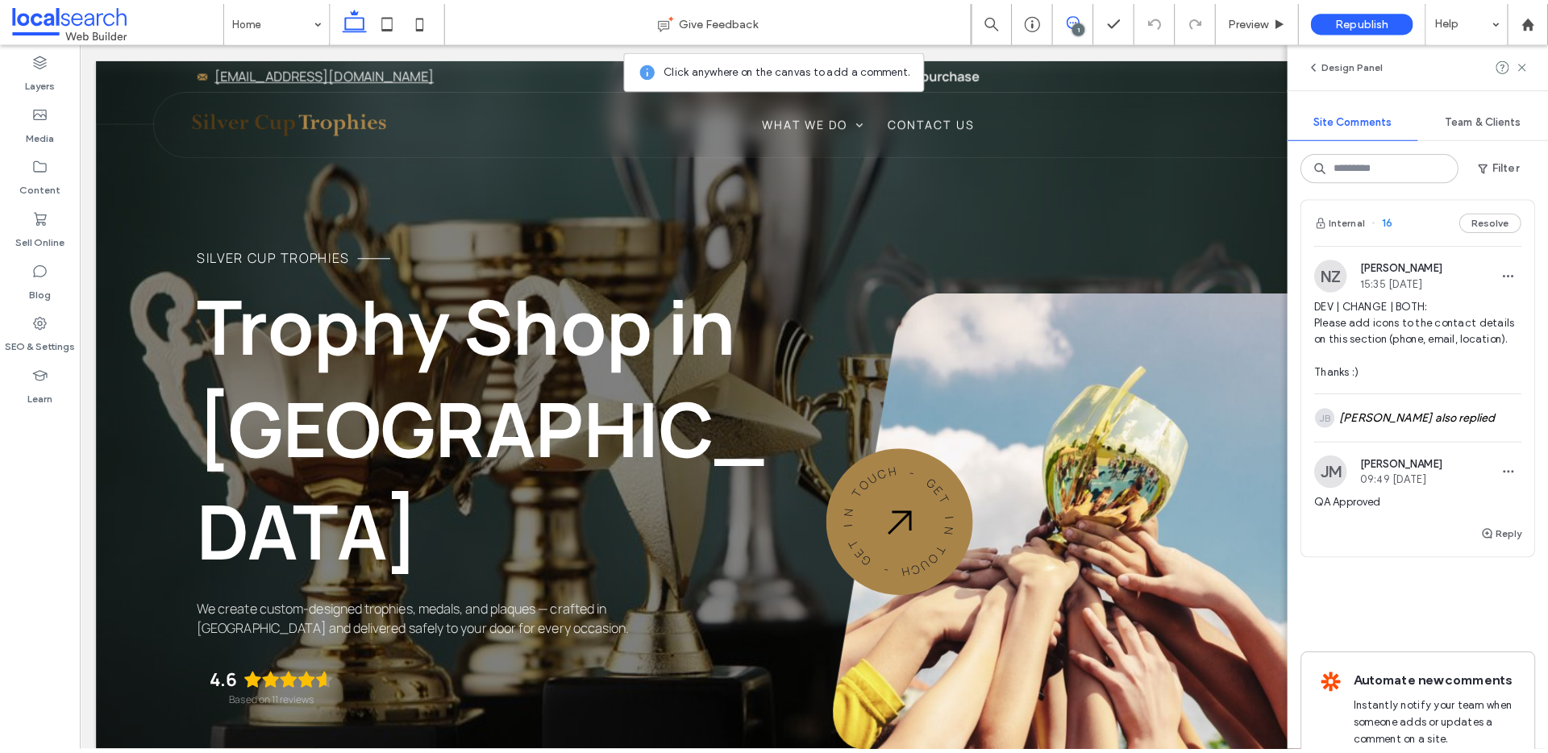
scroll to position [0, 0]
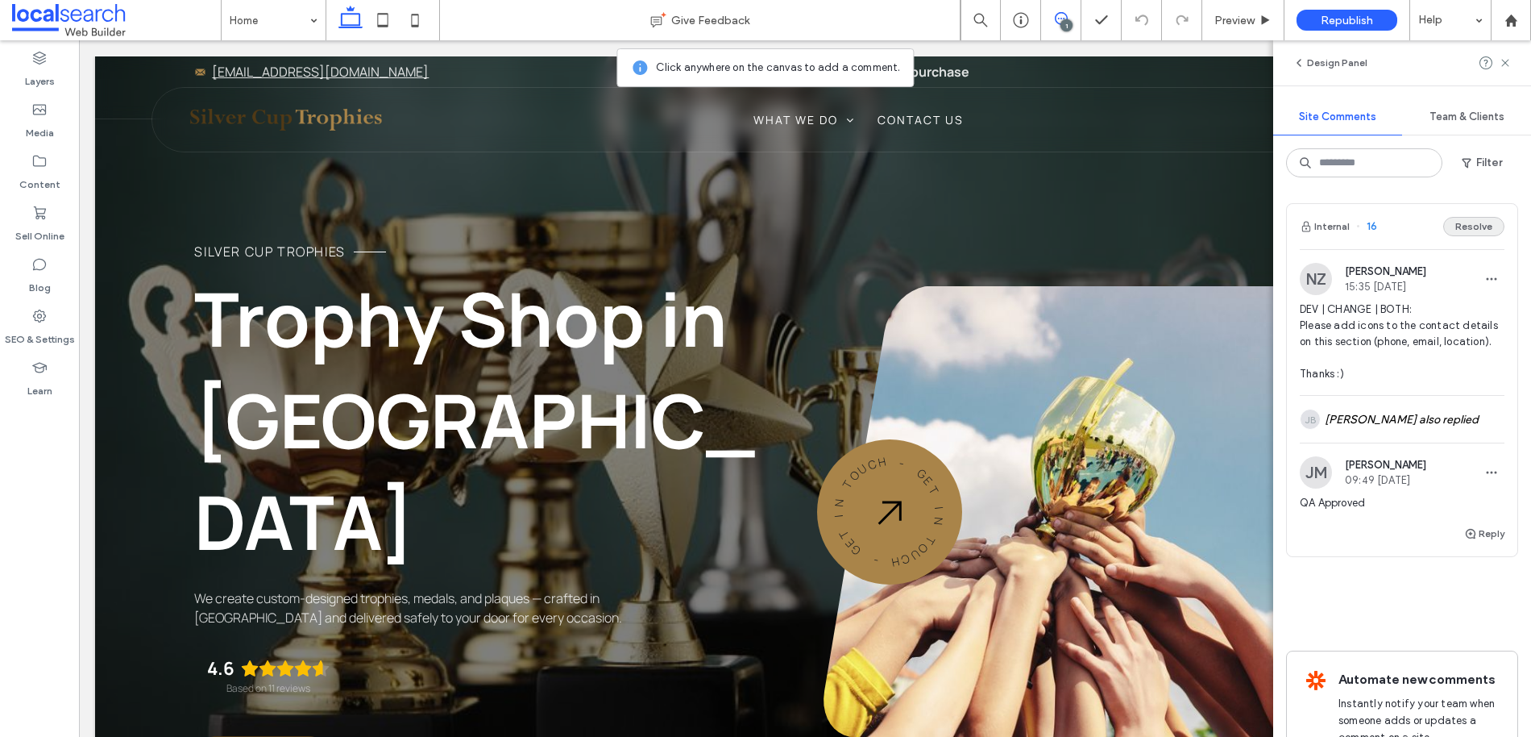
click at [1453, 228] on button "Resolve" at bounding box center [1474, 226] width 61 height 19
click at [1509, 66] on use at bounding box center [1505, 62] width 7 height 7
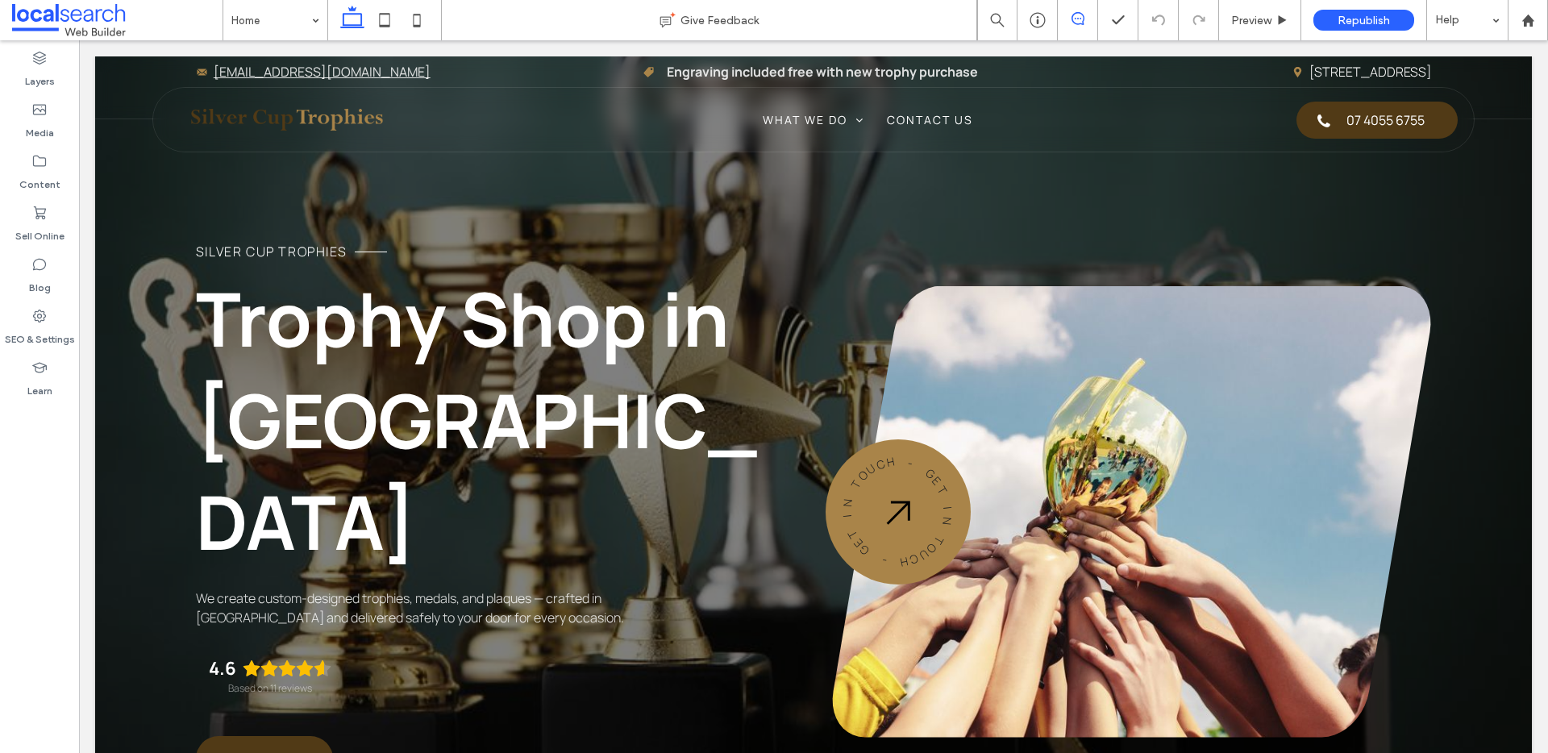
click at [1084, 16] on span at bounding box center [1077, 18] width 39 height 13
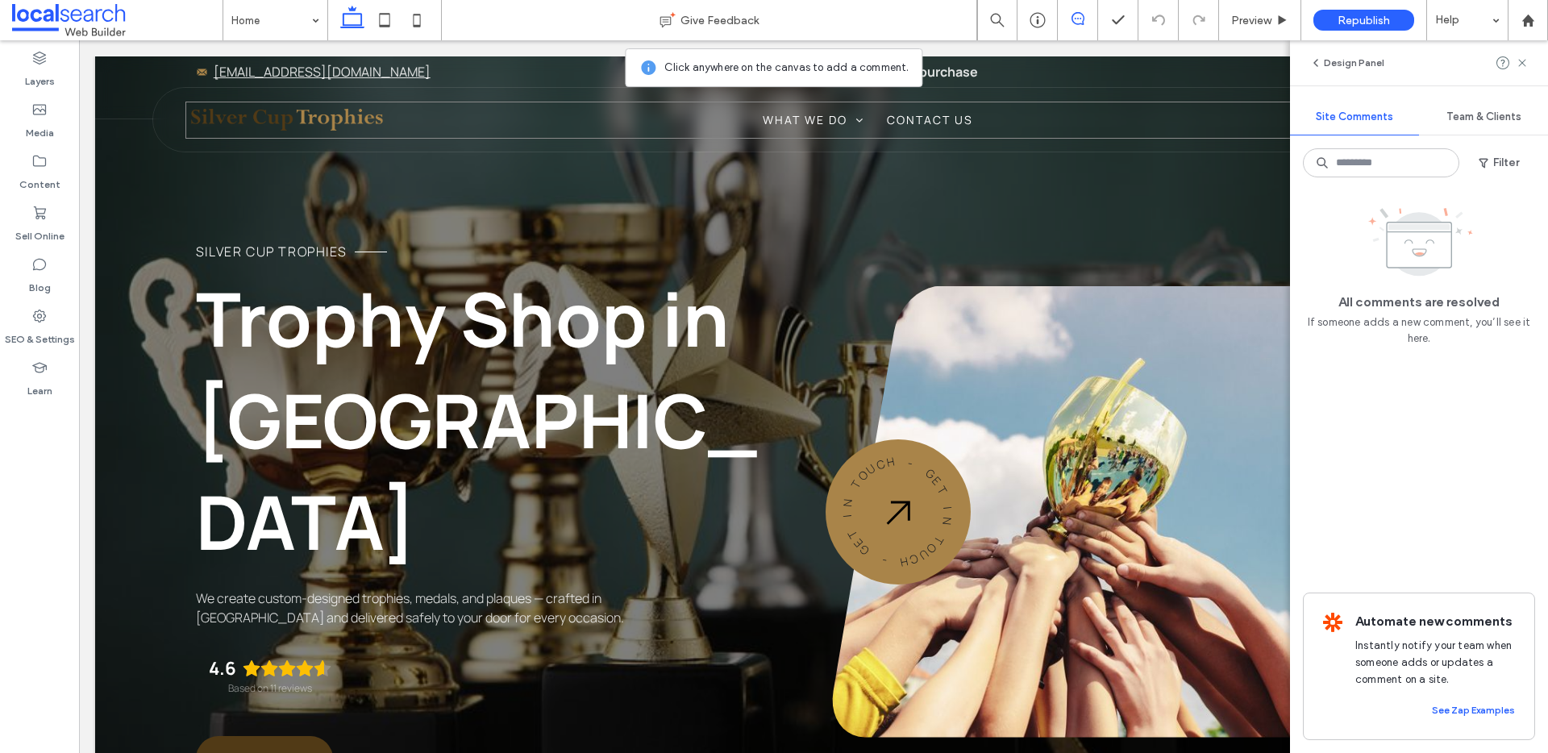
click at [524, 123] on div "What We Do Trophies Sports Academic Medals Sports Academic Custom Corporate Acr…" at bounding box center [820, 120] width 1271 height 37
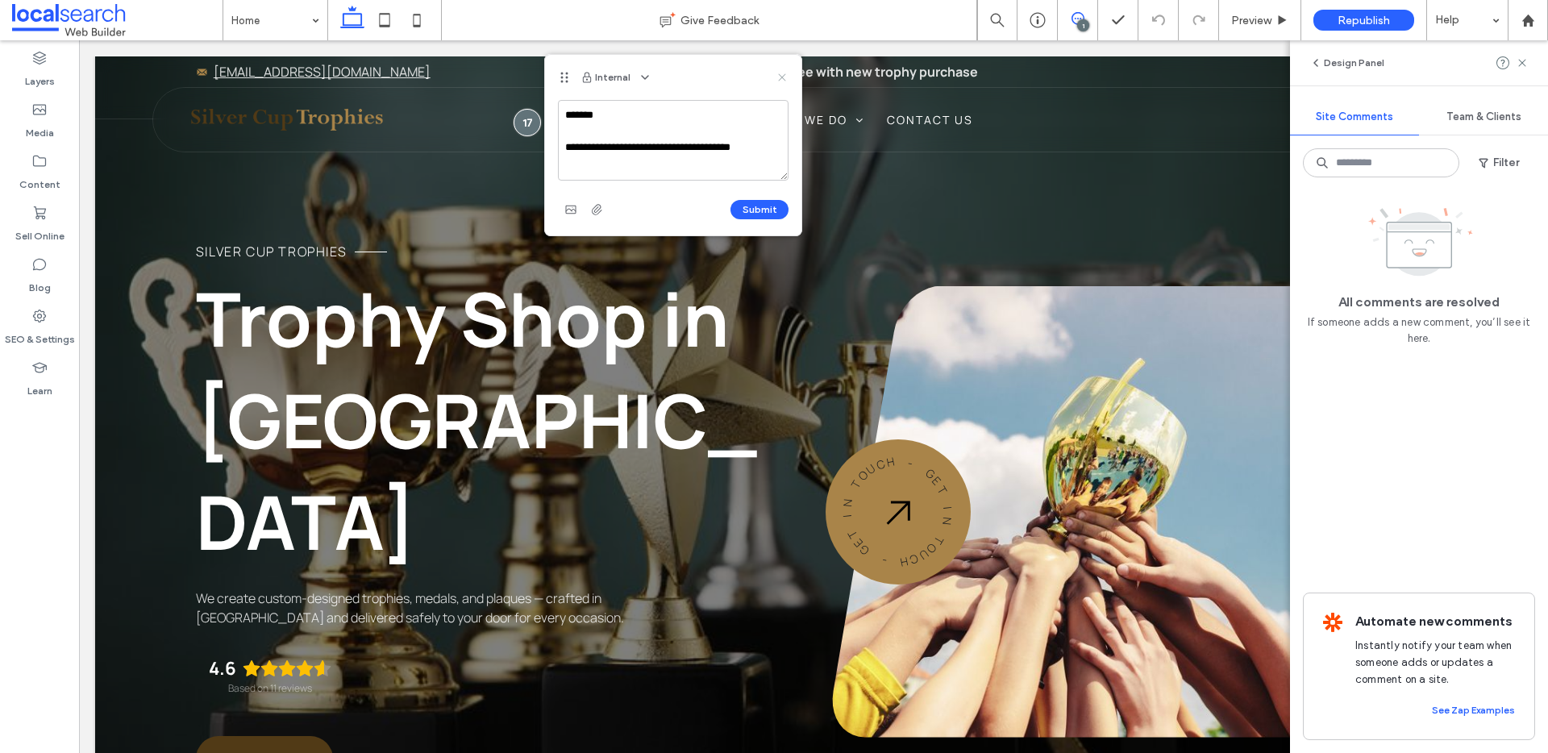
type textarea "**********"
click at [782, 76] on icon at bounding box center [781, 77] width 13 height 13
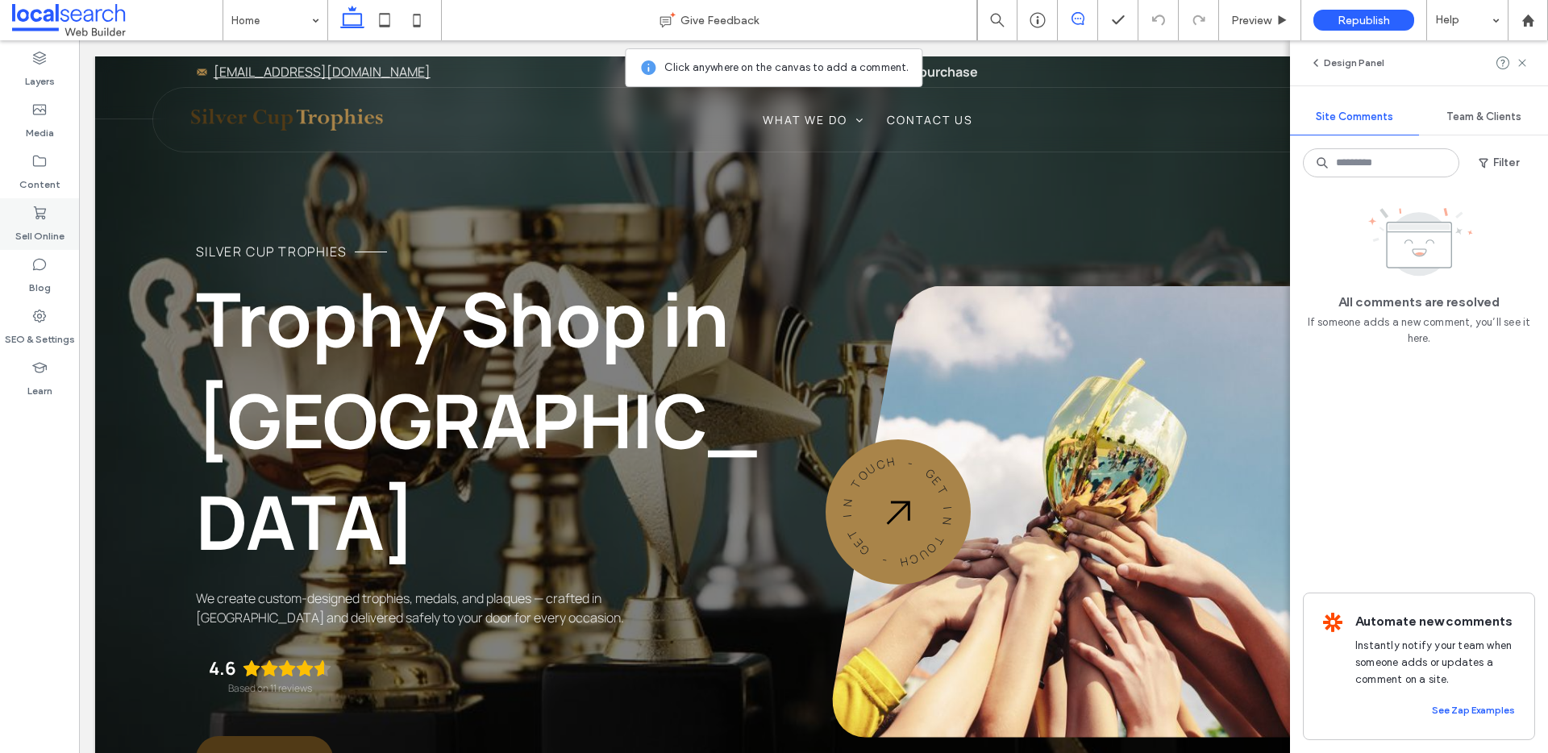
click at [39, 205] on icon at bounding box center [39, 213] width 16 height 16
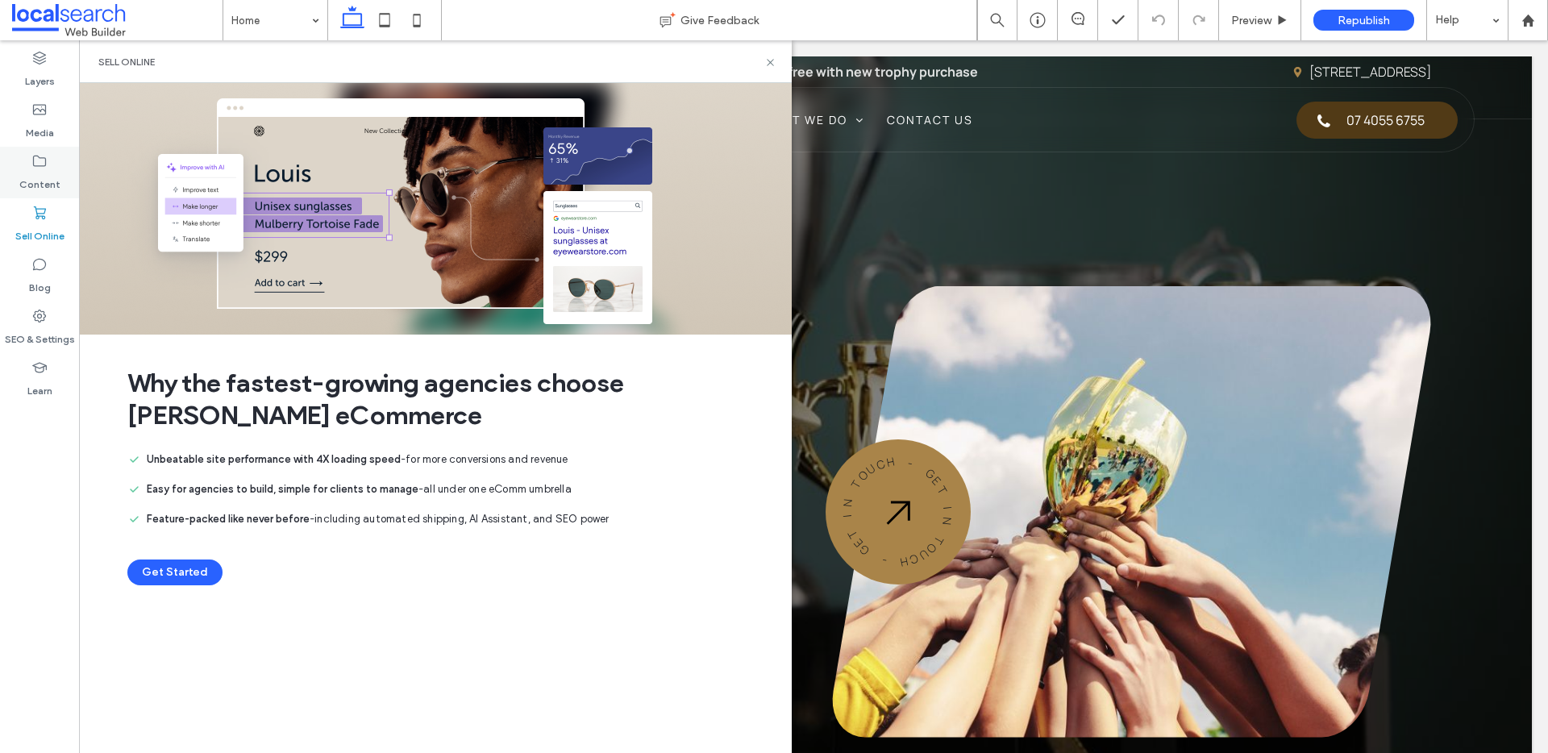
click at [37, 161] on icon at bounding box center [39, 161] width 16 height 16
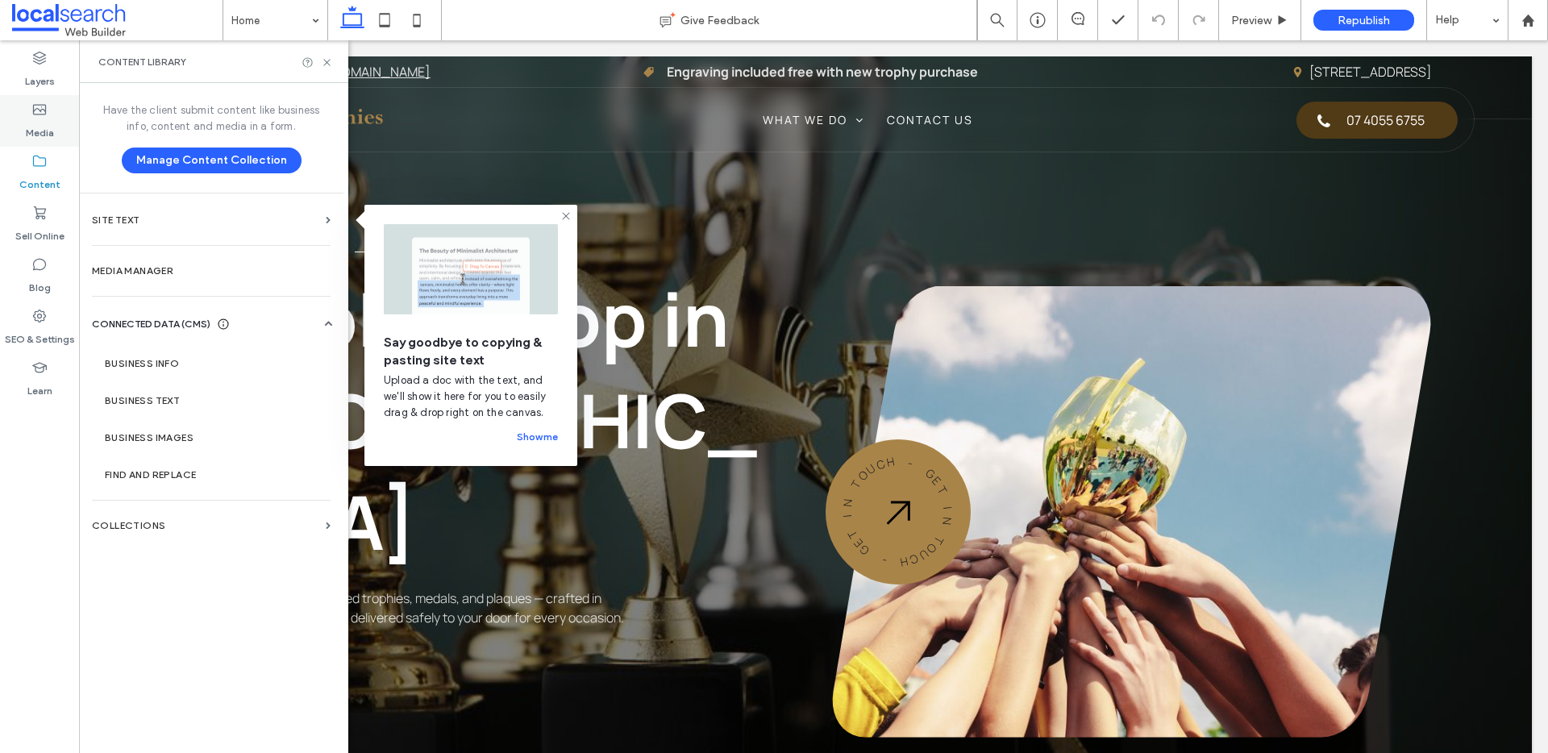
click at [39, 135] on label "Media" at bounding box center [40, 129] width 28 height 23
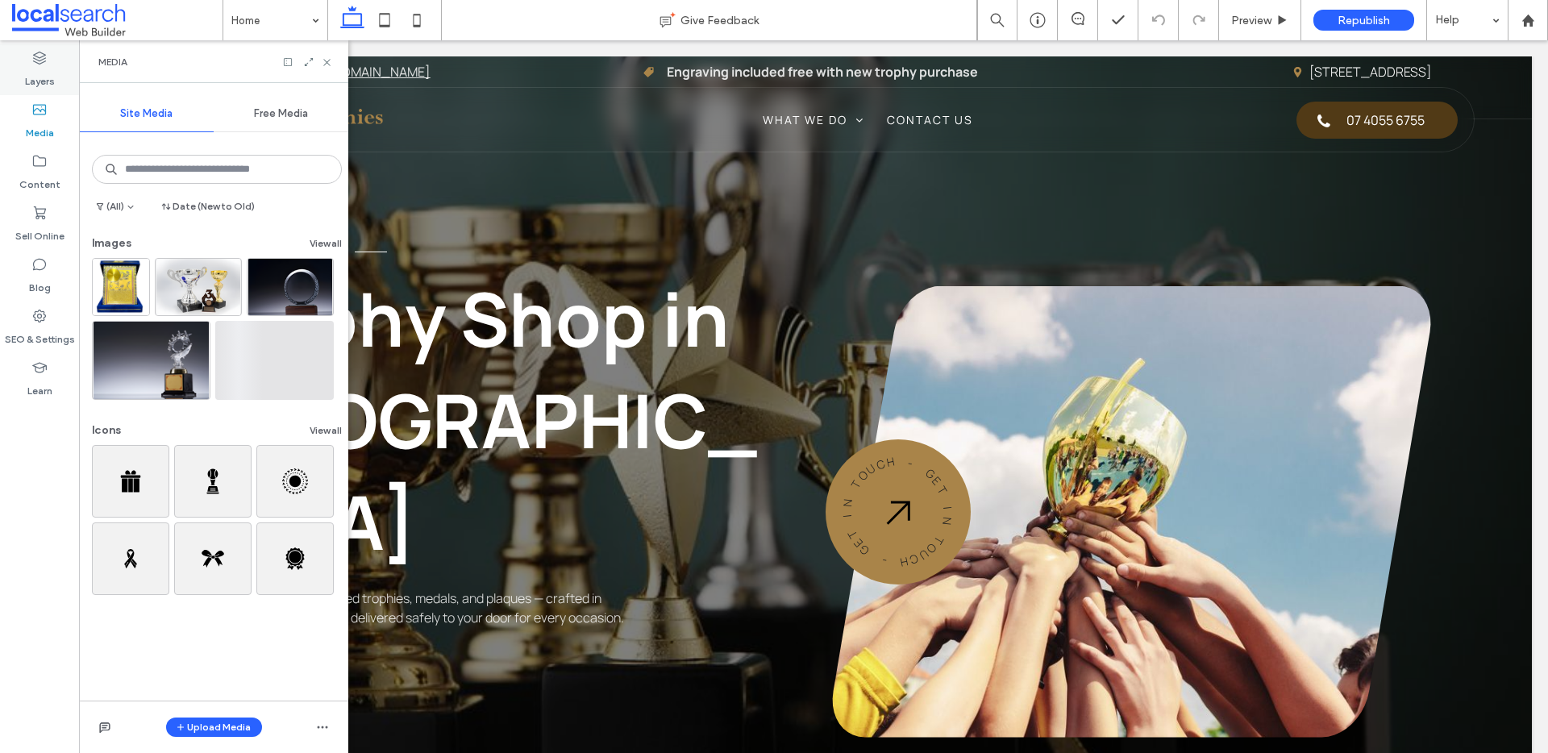
click at [46, 79] on label "Layers" at bounding box center [40, 77] width 30 height 23
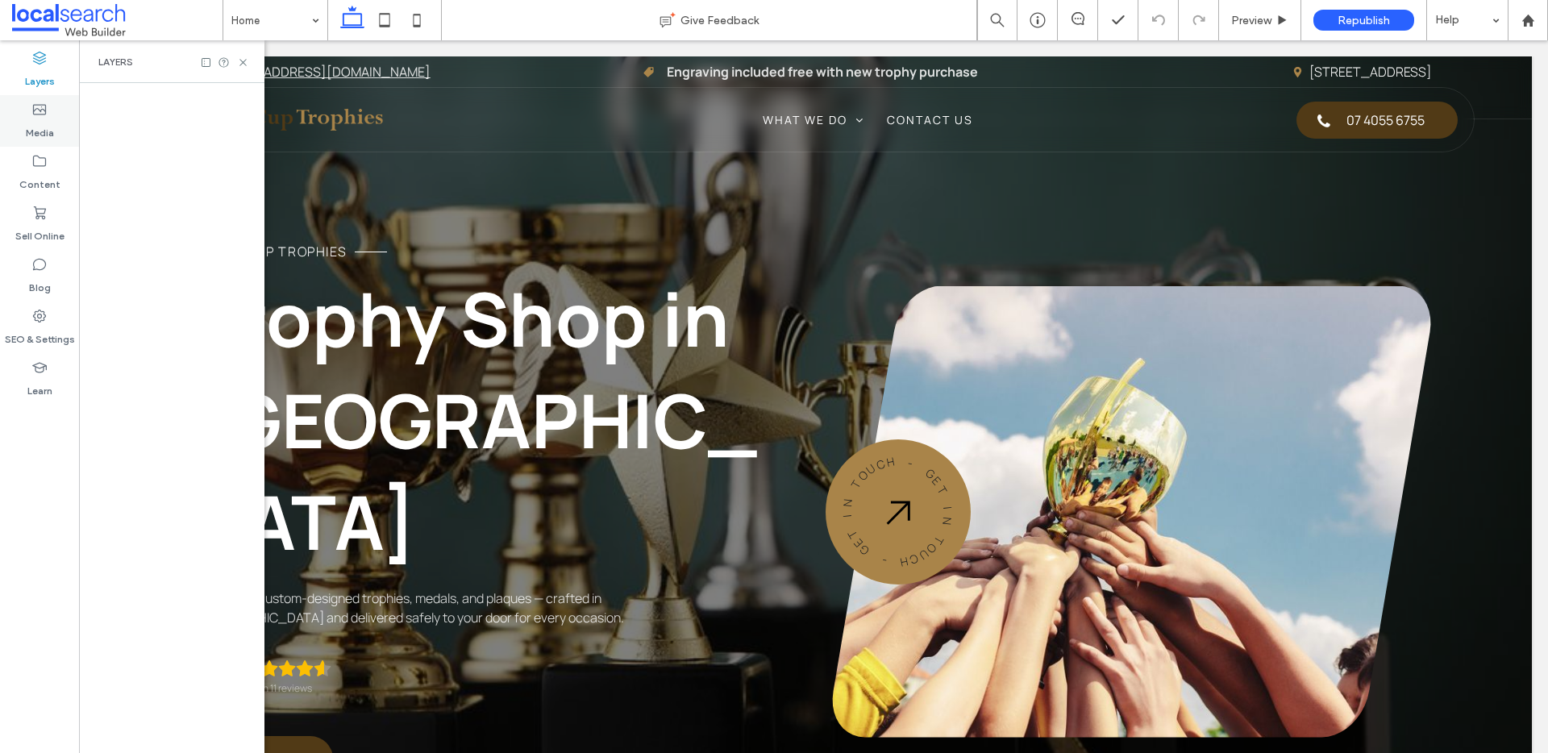
click at [37, 120] on label "Media" at bounding box center [40, 129] width 28 height 23
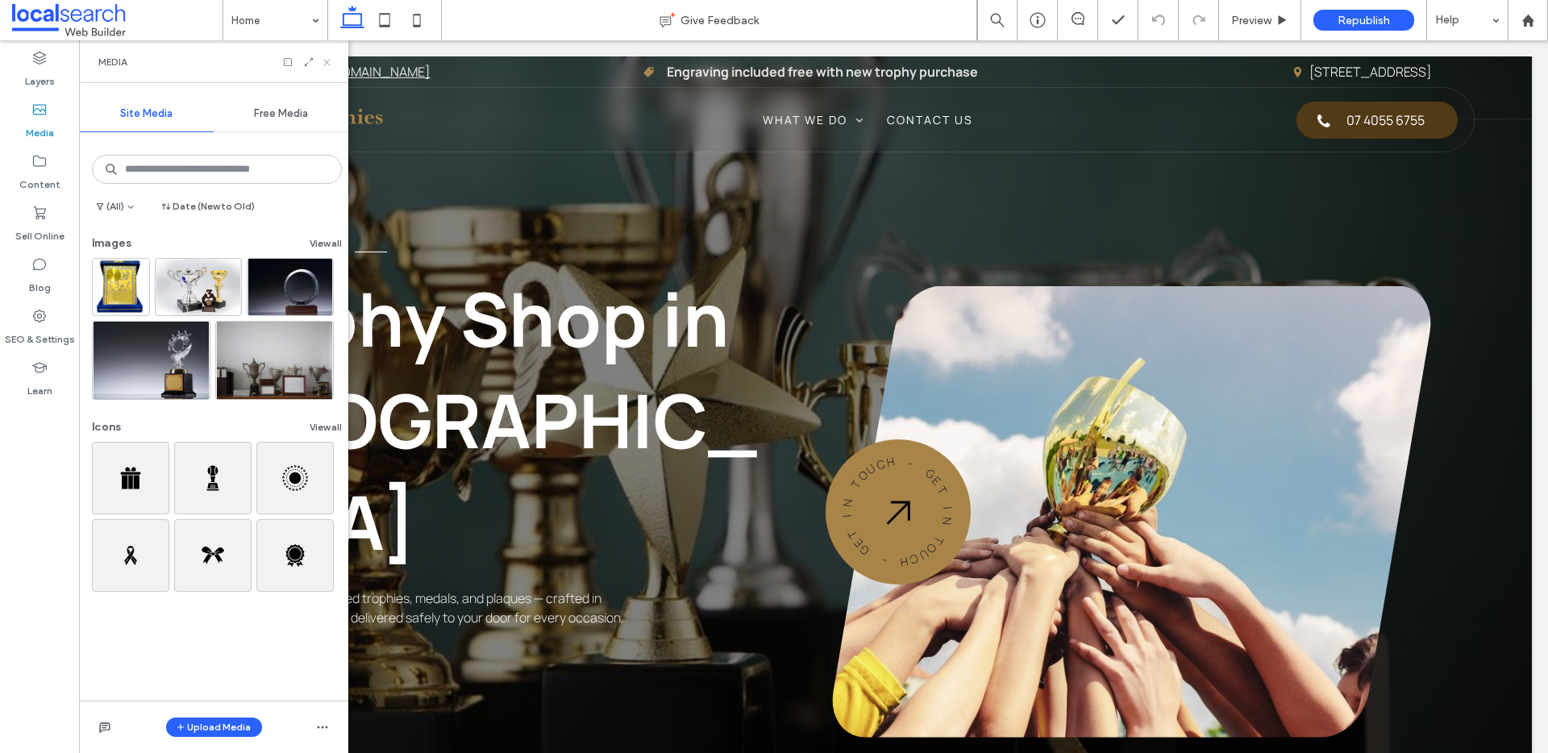
click at [326, 63] on use at bounding box center [326, 62] width 6 height 6
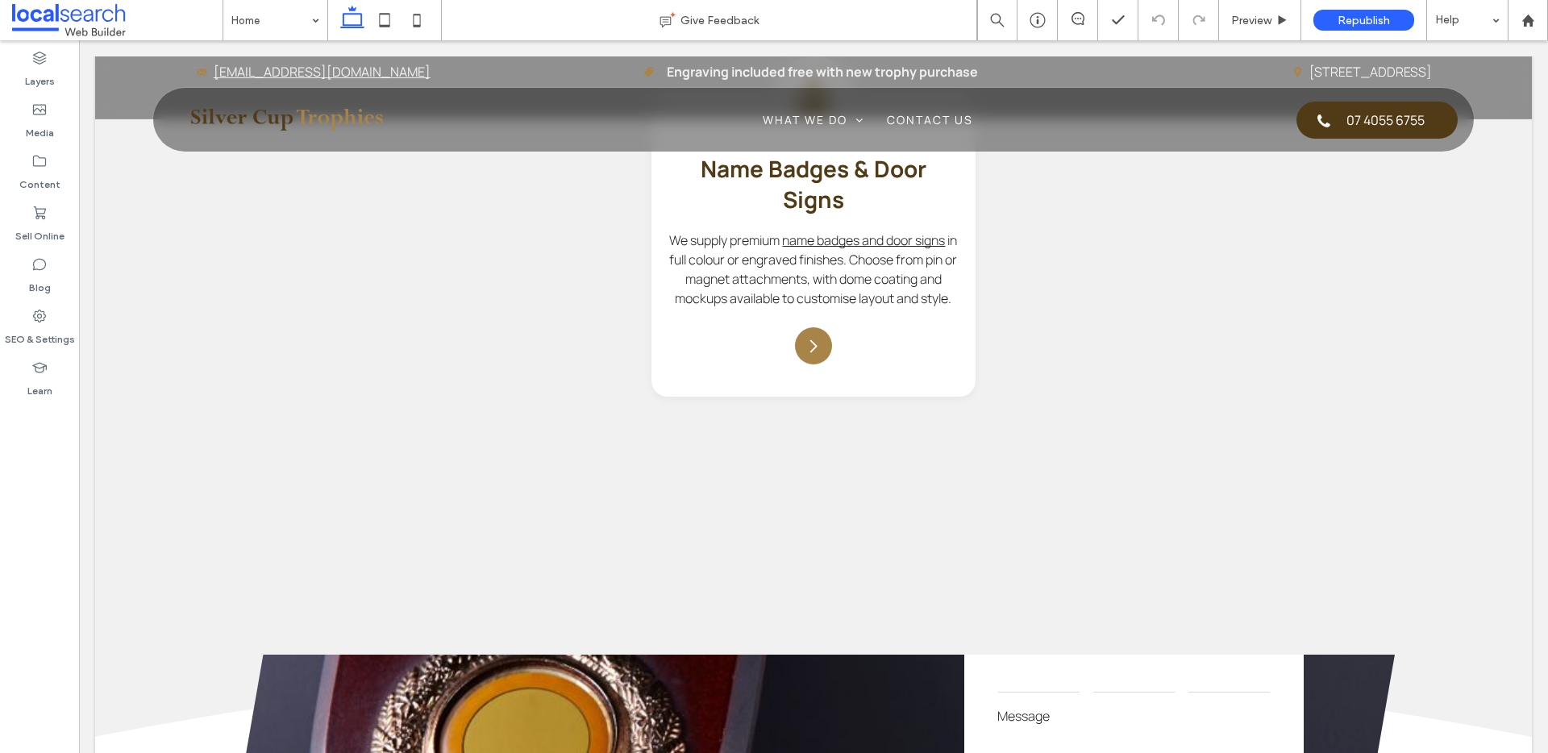
scroll to position [2608, 0]
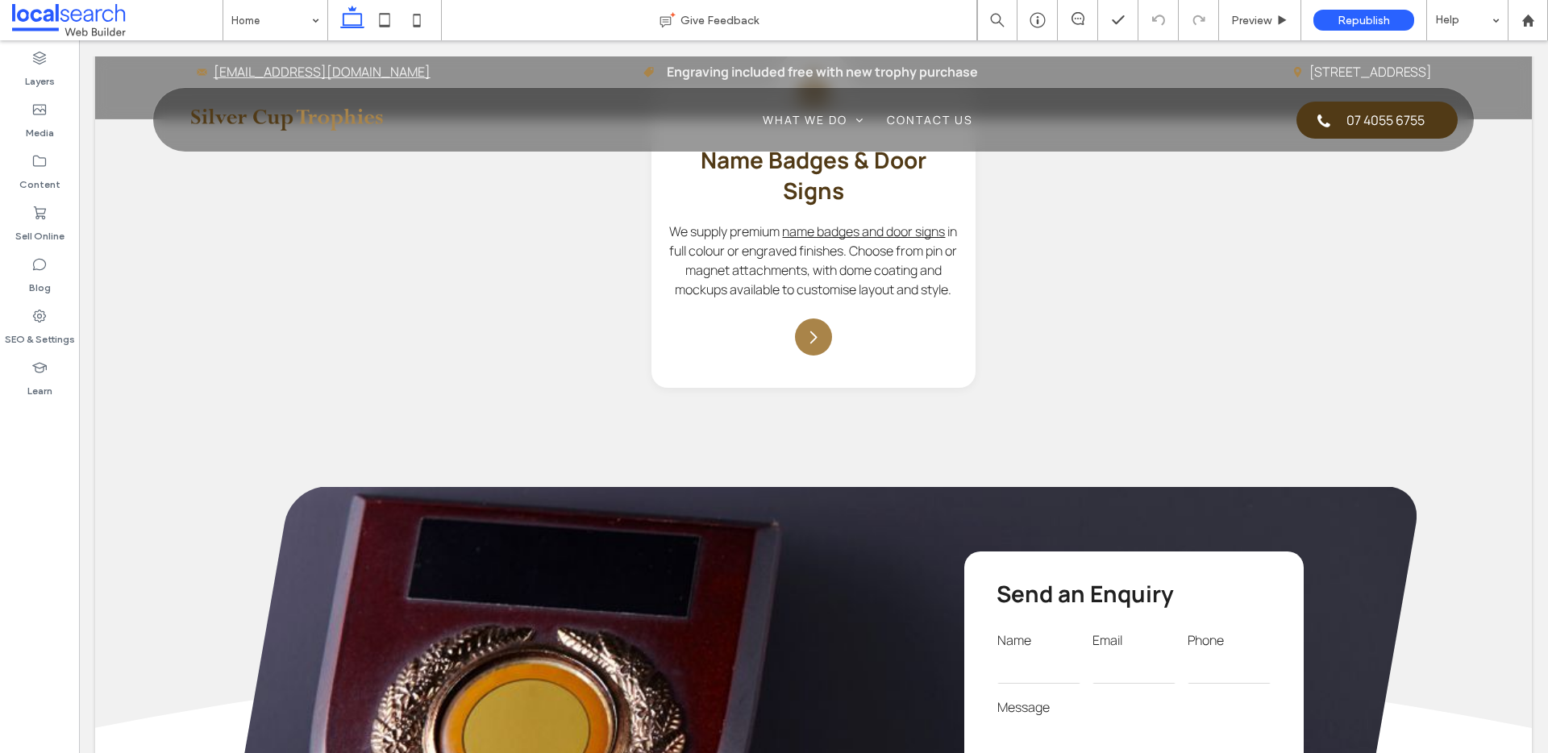
click at [322, 110] on img at bounding box center [286, 120] width 202 height 32
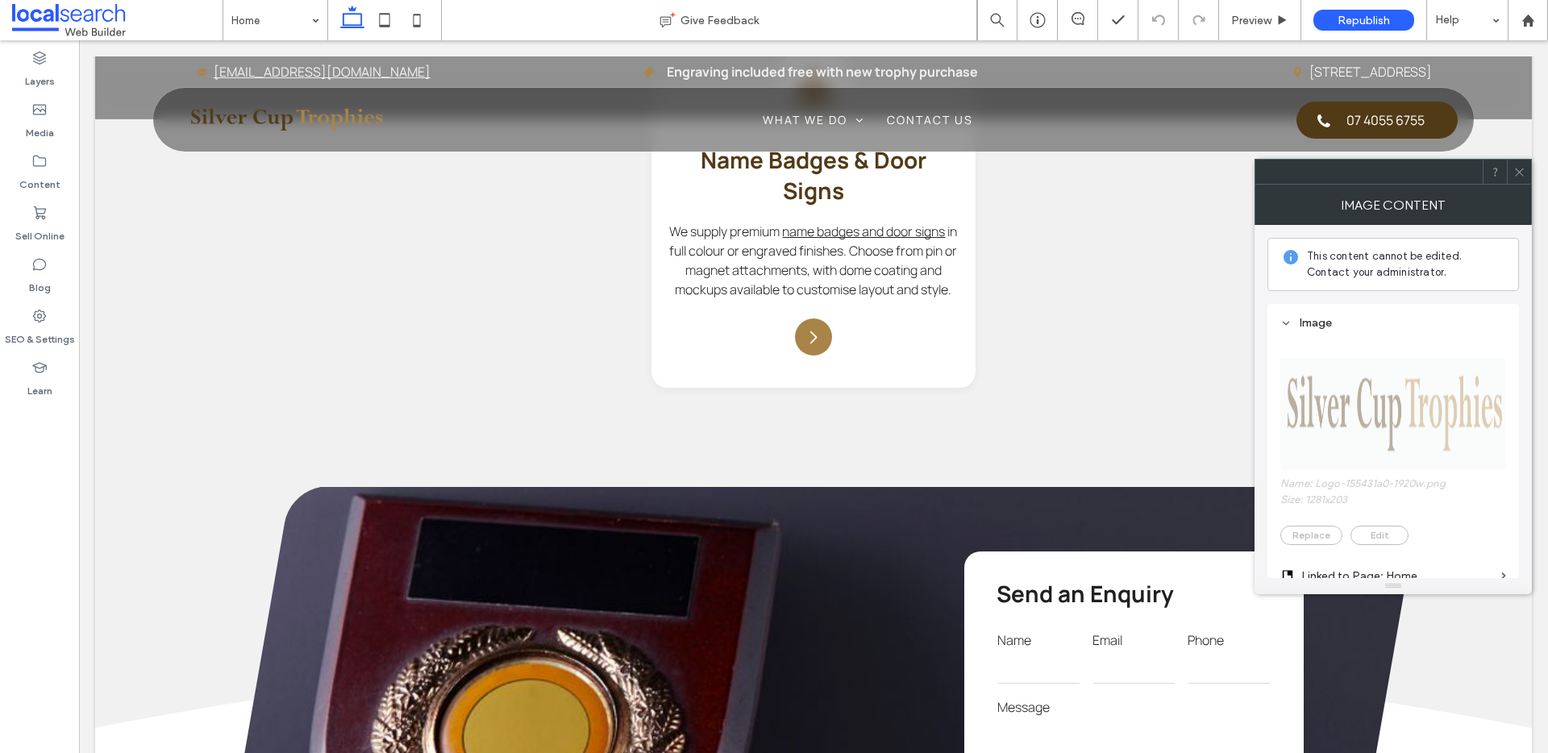
click at [296, 118] on img at bounding box center [286, 120] width 202 height 32
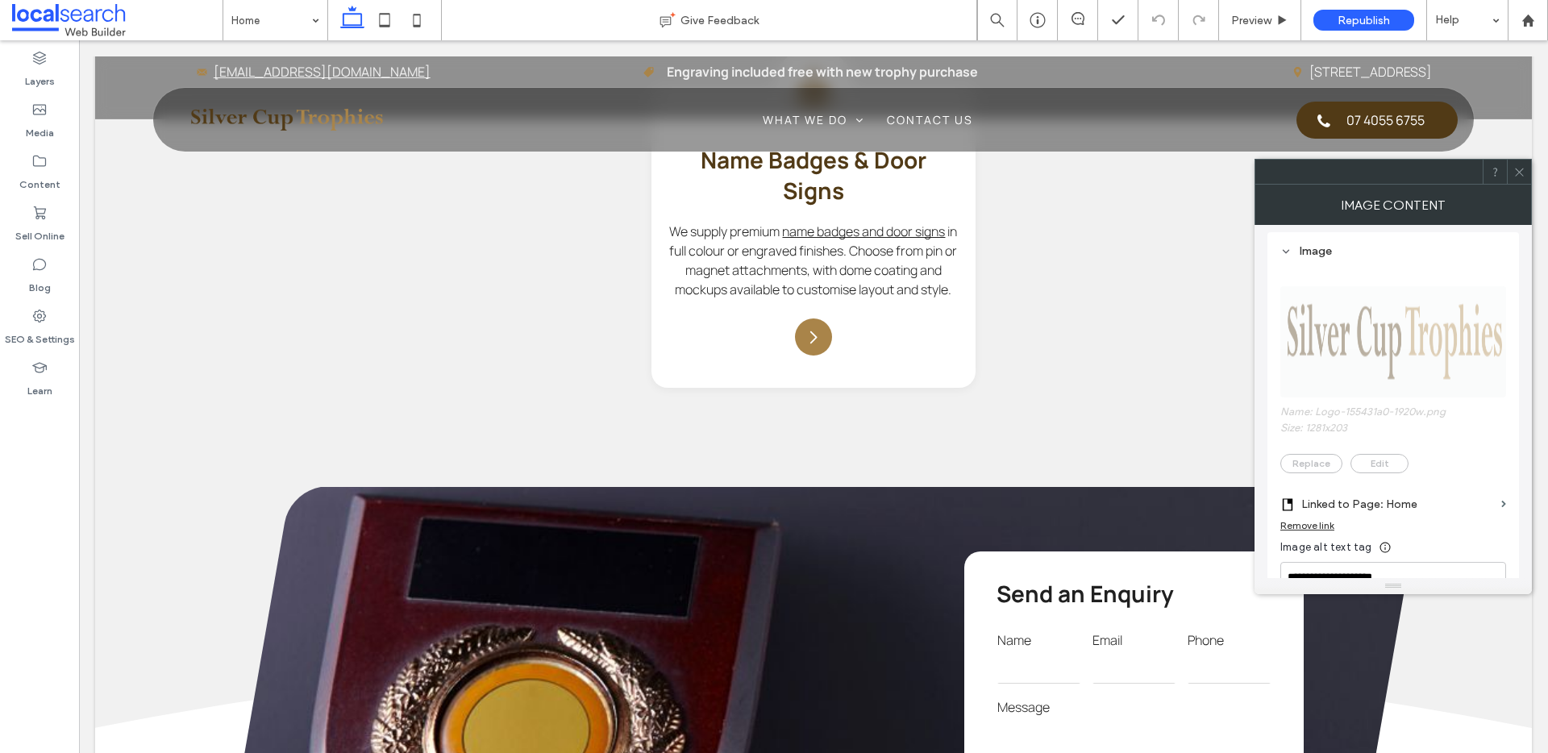
scroll to position [0, 0]
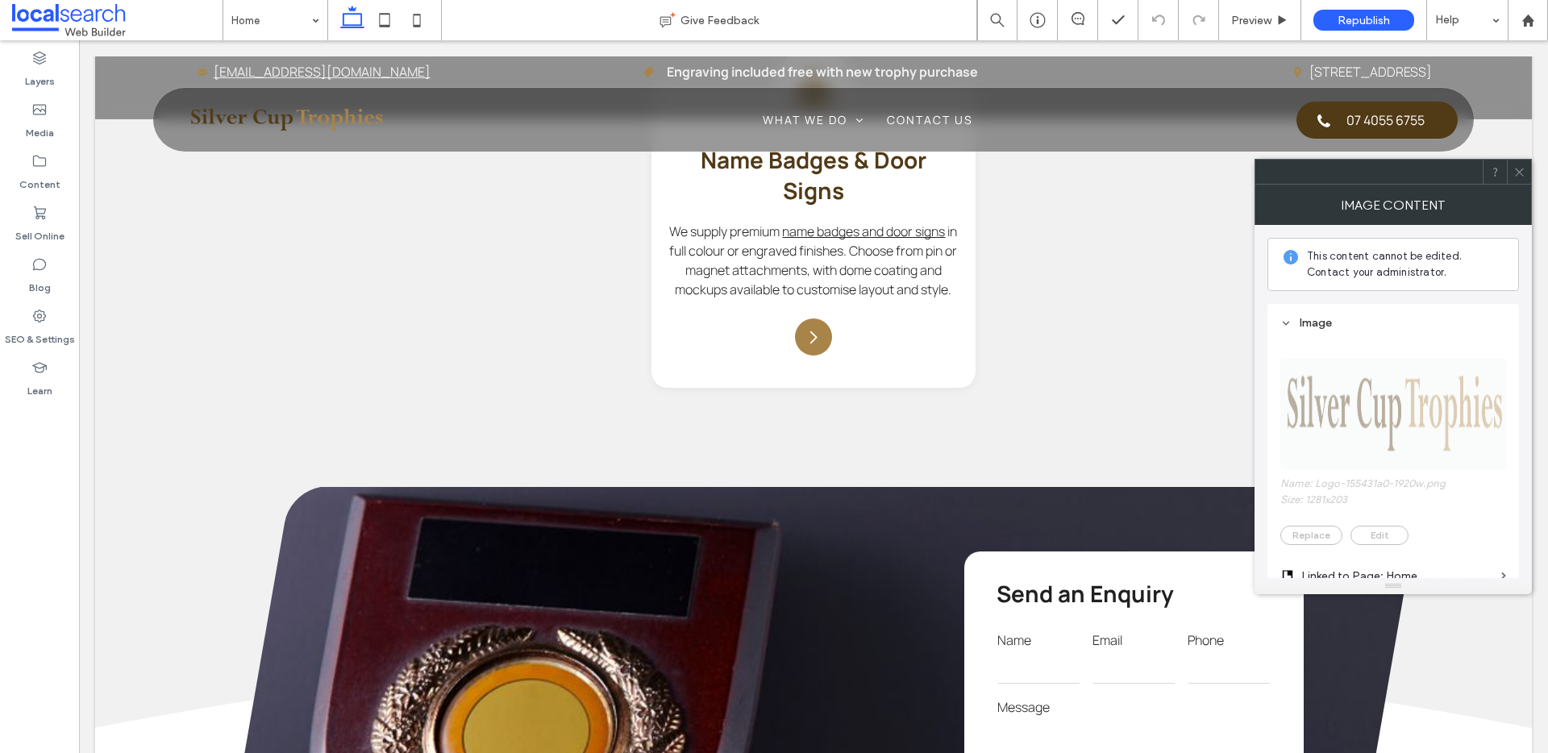
click at [1526, 173] on div at bounding box center [1518, 172] width 24 height 24
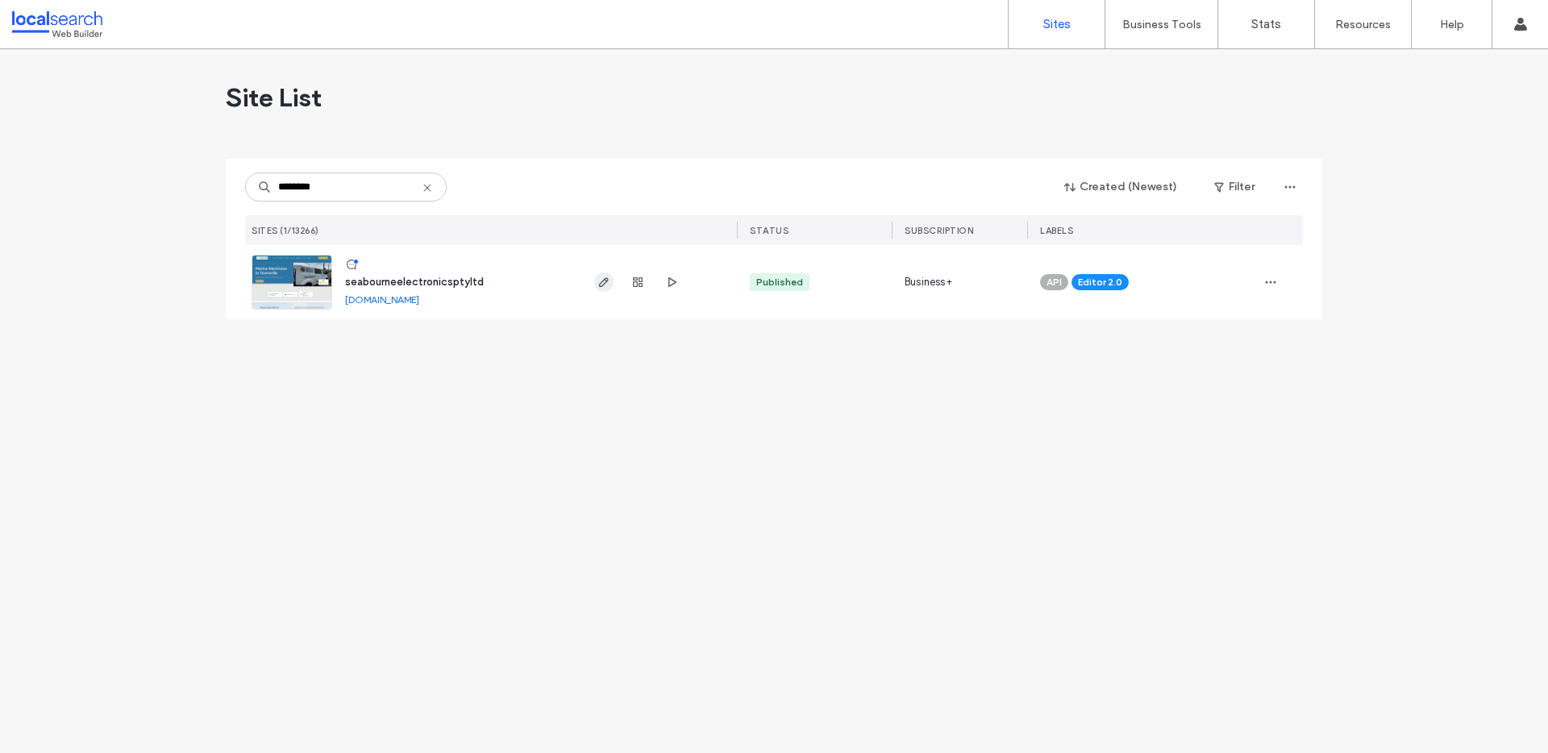
type input "********"
click at [602, 286] on icon "button" at bounding box center [603, 282] width 13 height 13
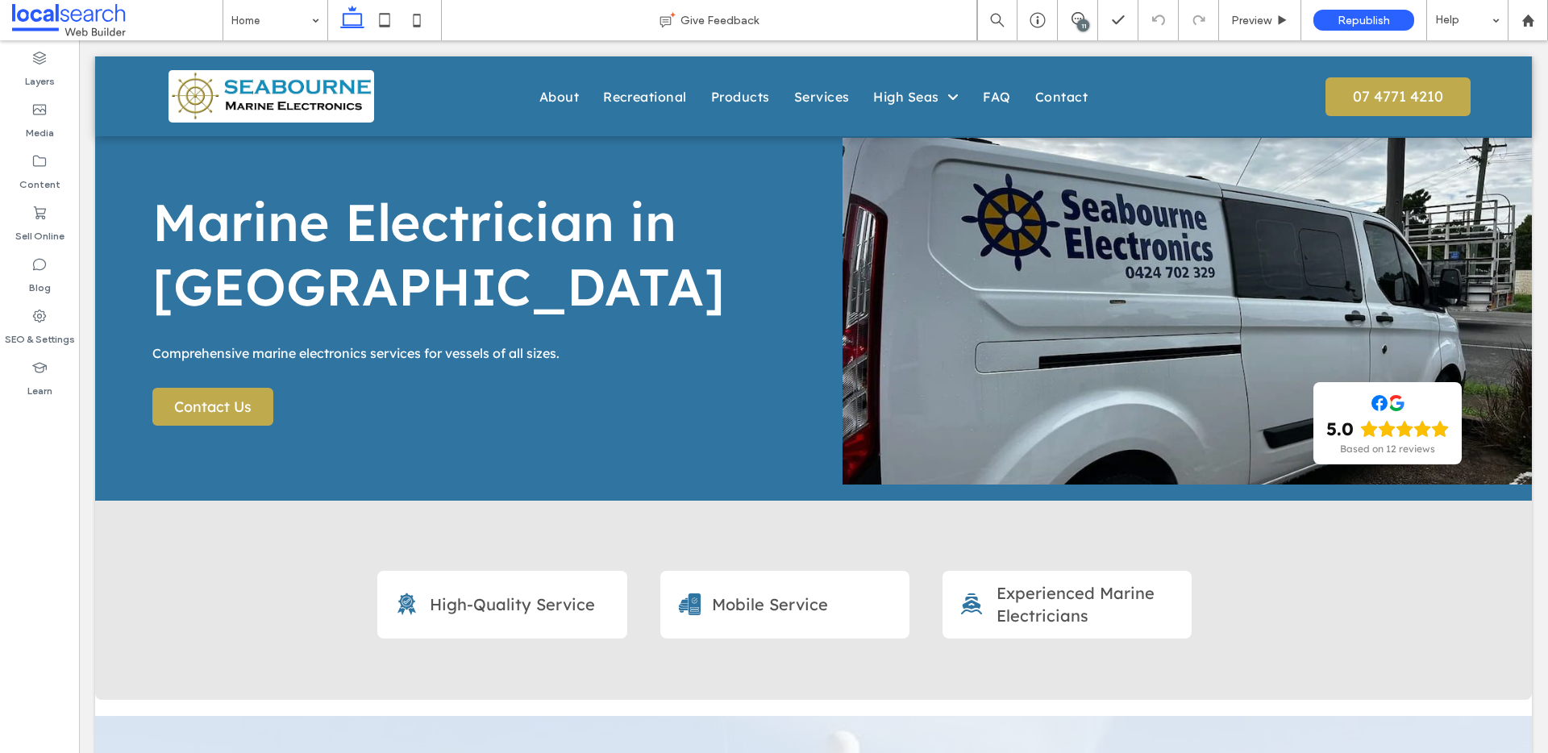
scroll to position [48, 0]
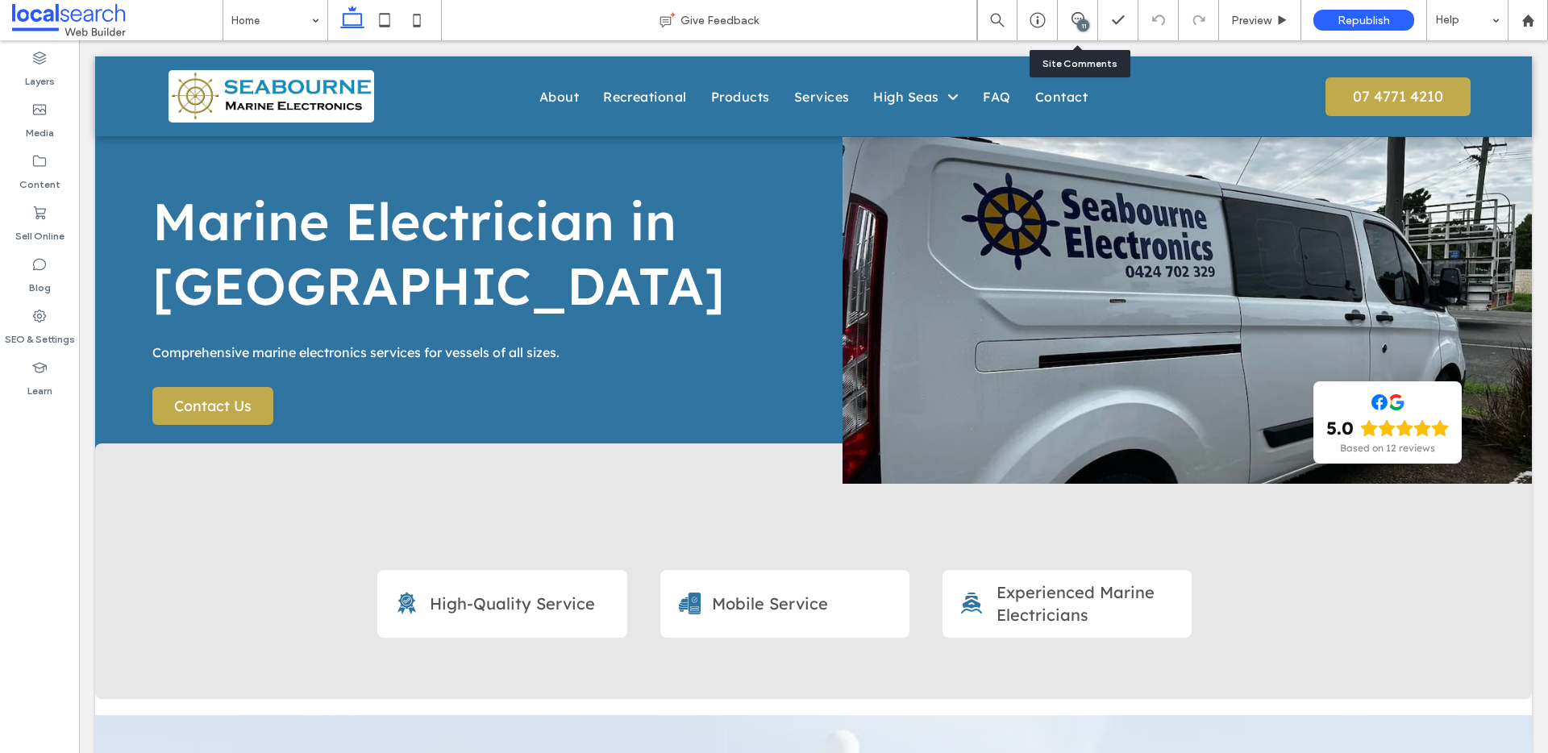
click at [1083, 5] on div "11" at bounding box center [1078, 20] width 40 height 40
click at [1071, 7] on div "11" at bounding box center [1078, 20] width 40 height 40
click at [1082, 25] on div "11" at bounding box center [1083, 25] width 12 height 12
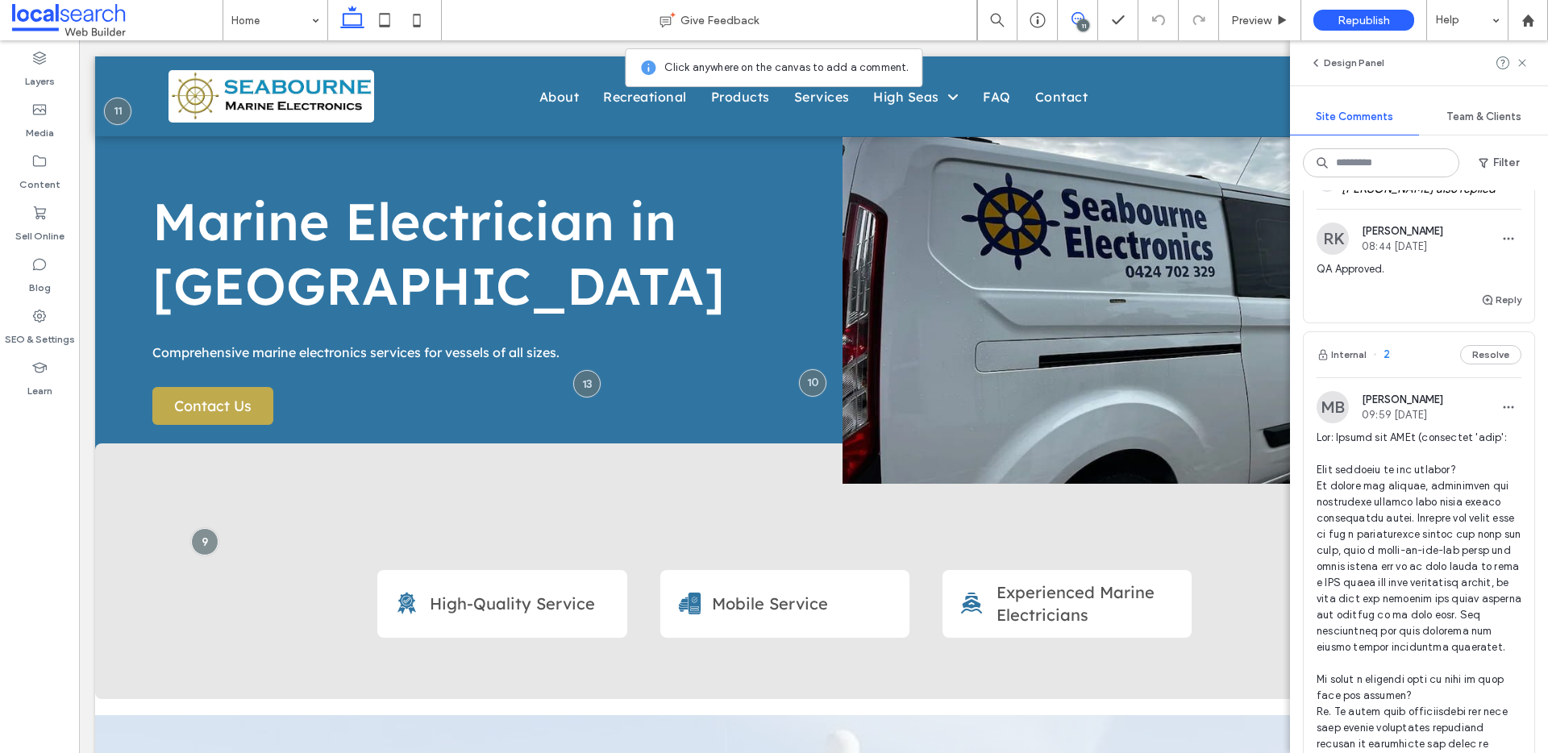
scroll to position [2416, 0]
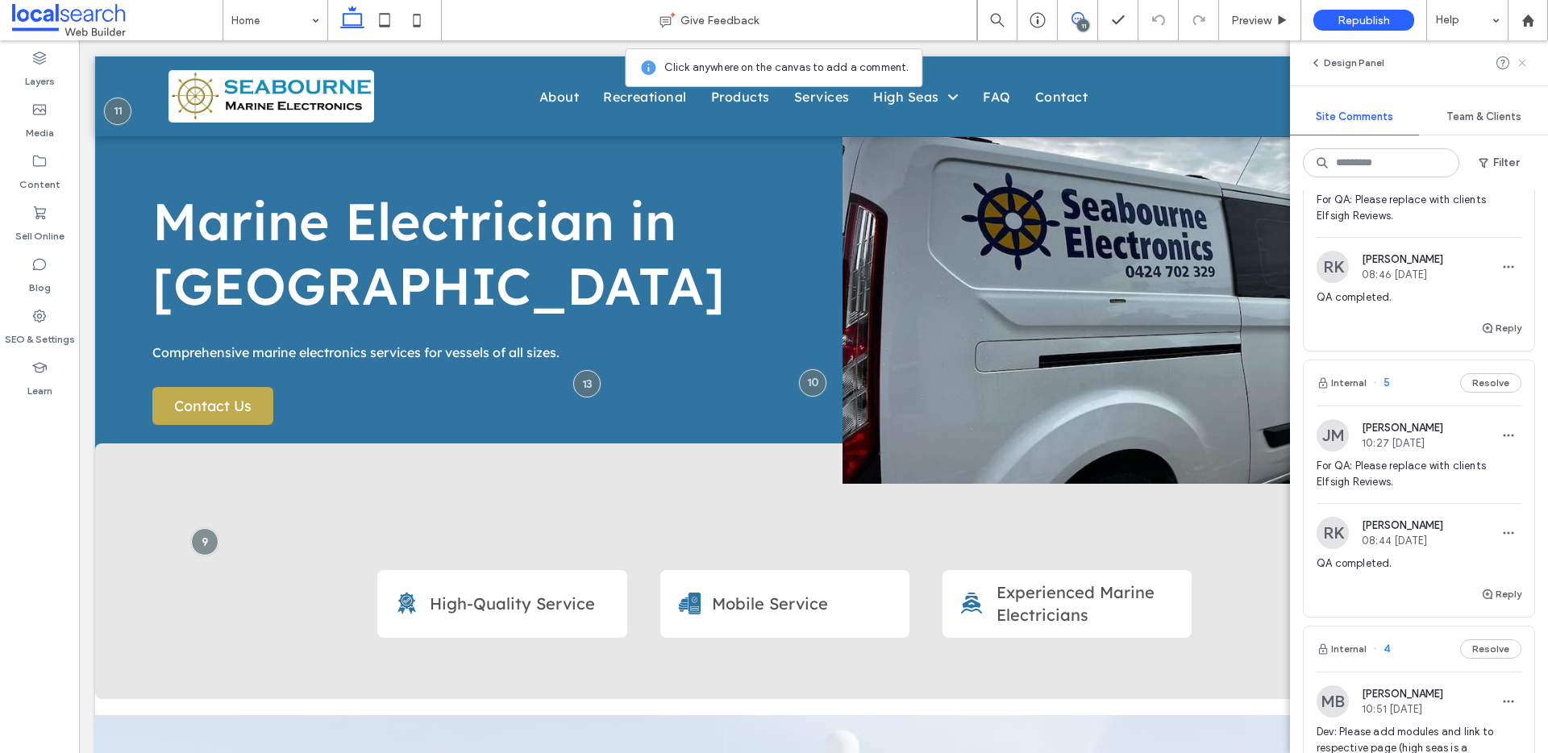
click at [1518, 57] on icon at bounding box center [1521, 62] width 13 height 13
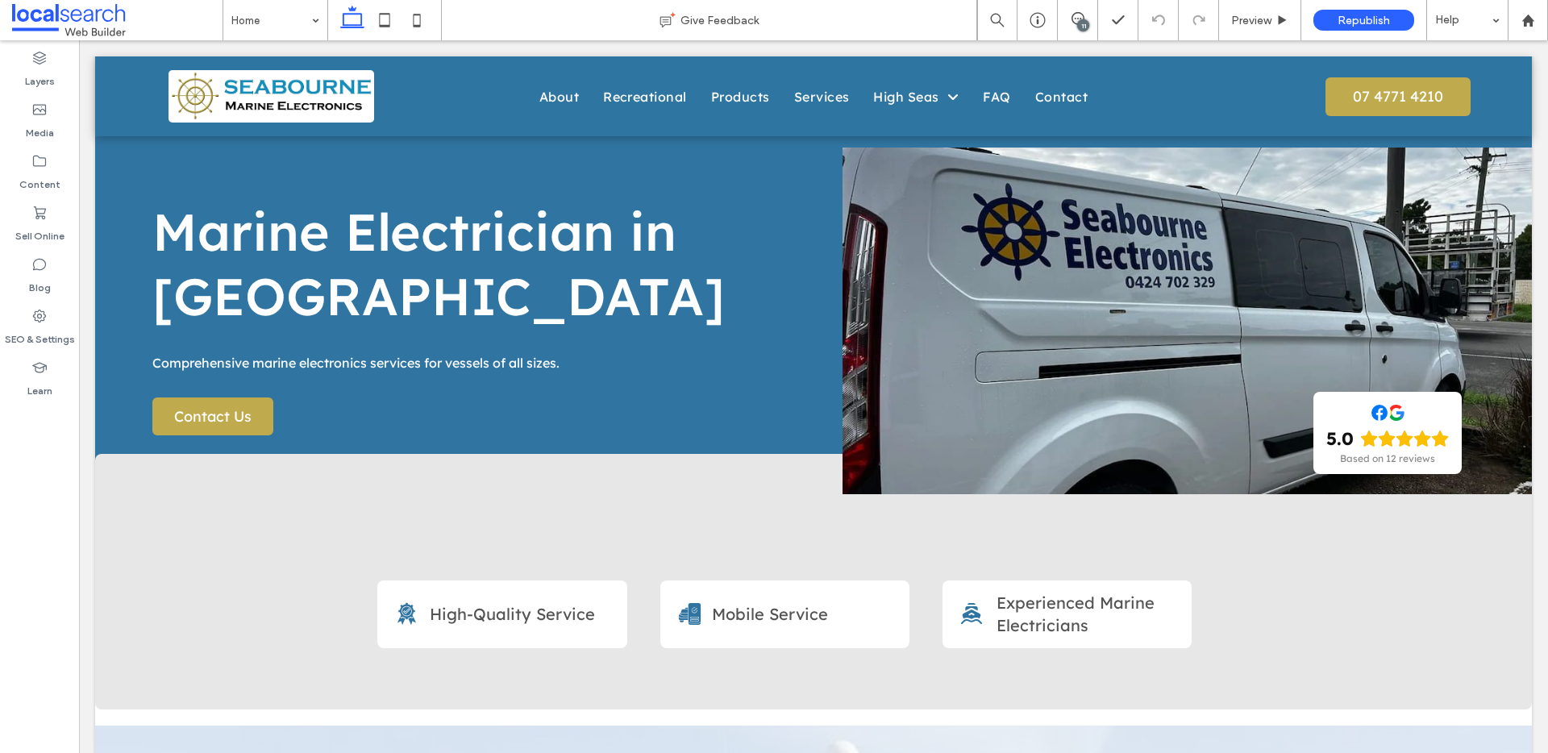
scroll to position [28, 0]
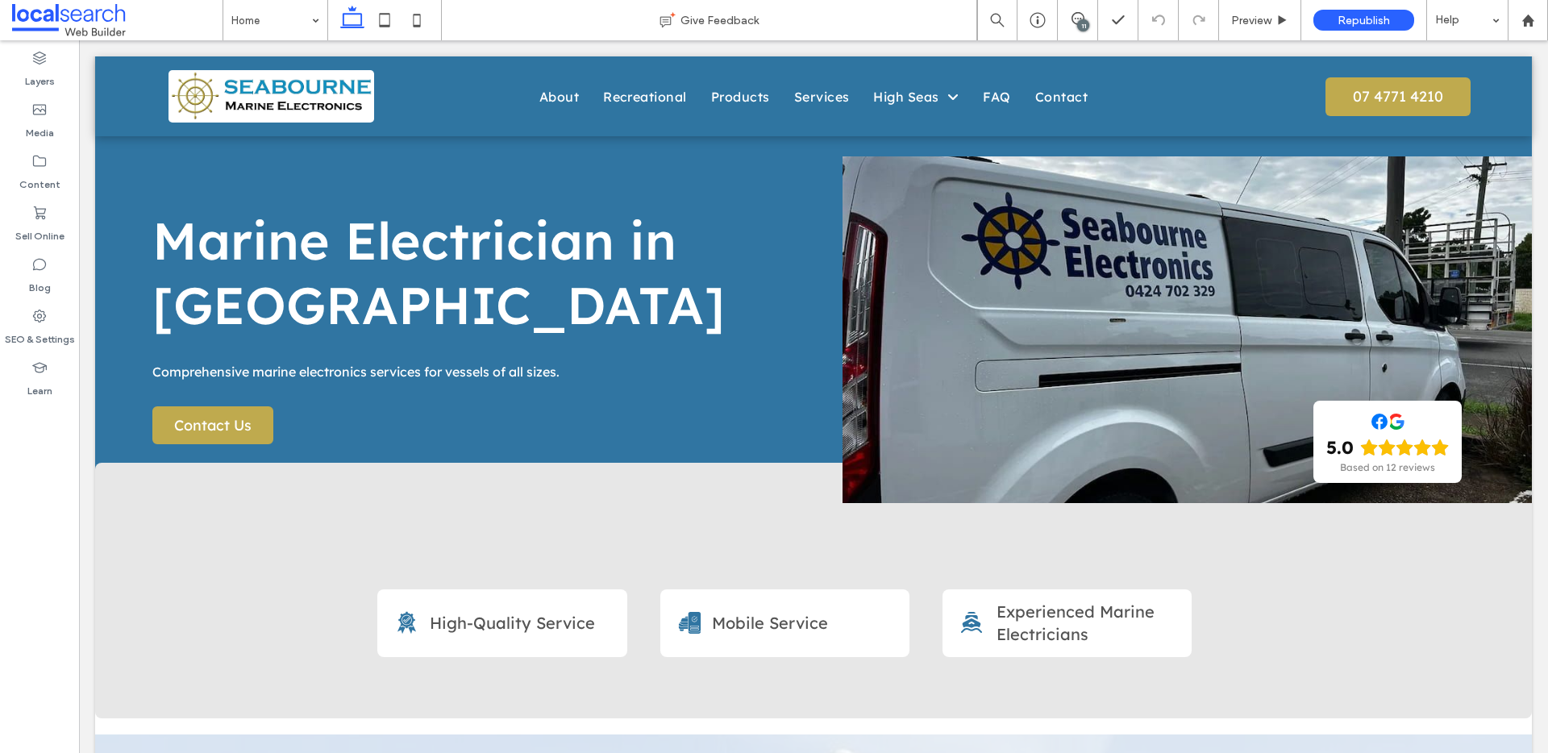
click at [1077, 23] on div "11" at bounding box center [1083, 25] width 12 height 12
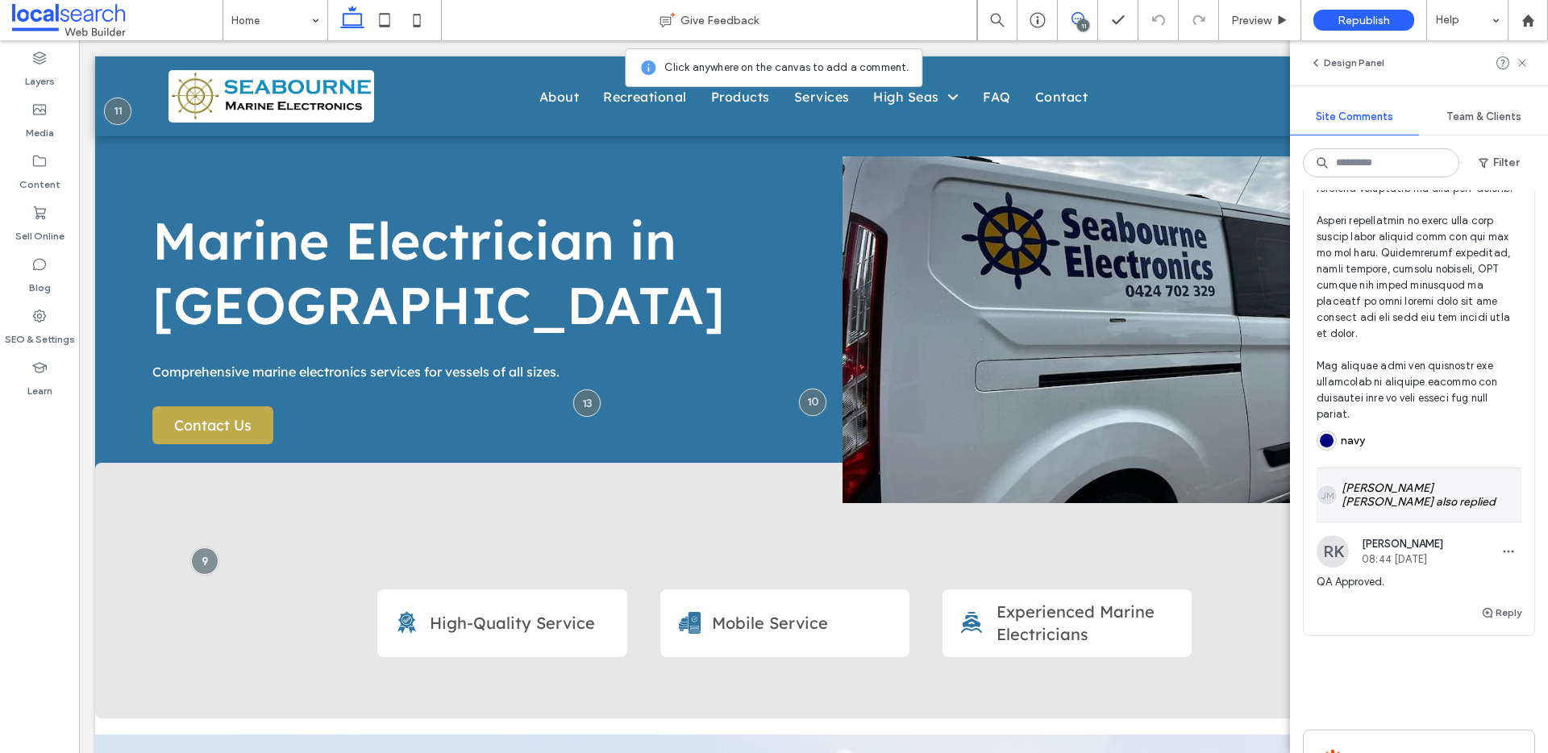
scroll to position [4856, 0]
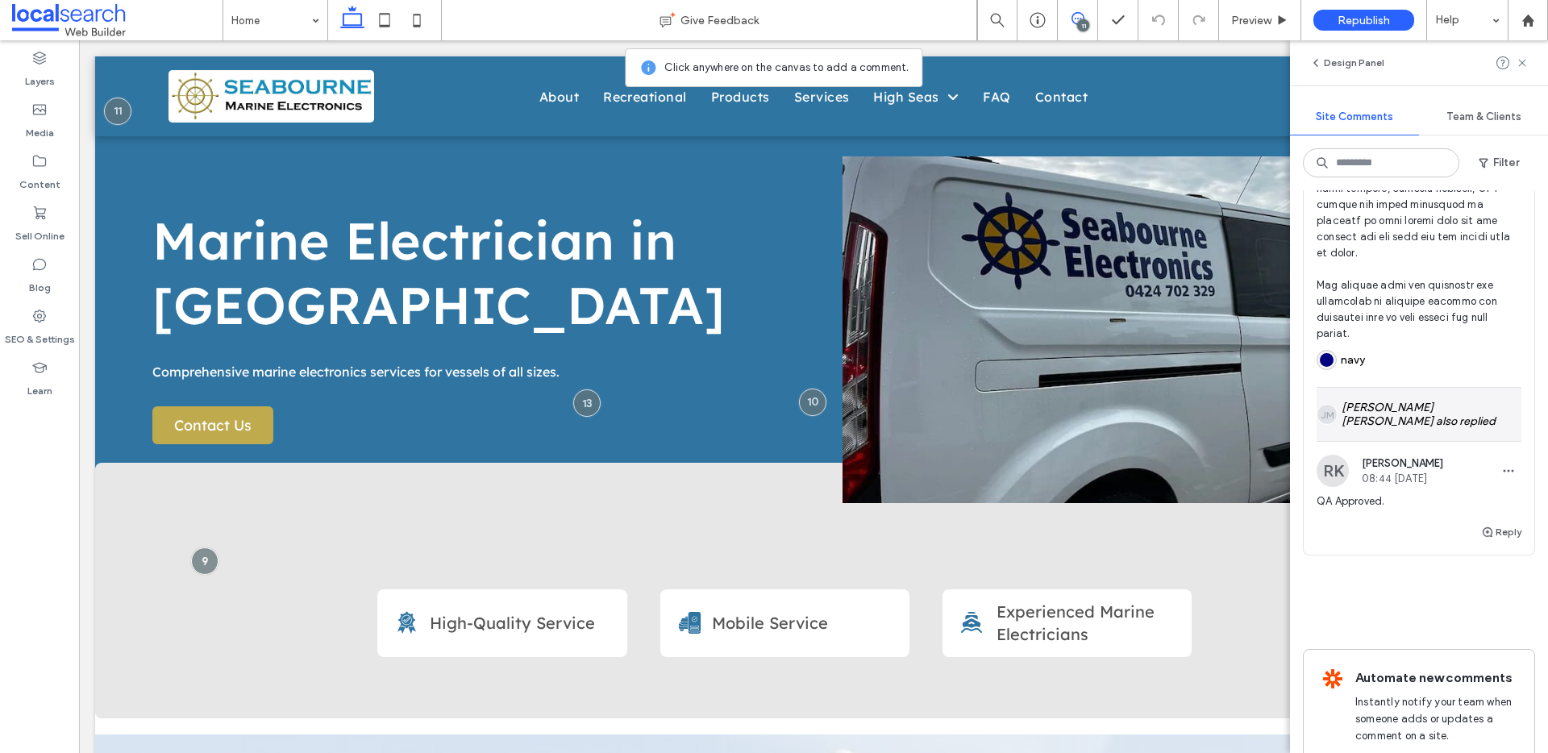
click at [1450, 441] on div "JM John Michael Perez also replied" at bounding box center [1418, 414] width 205 height 53
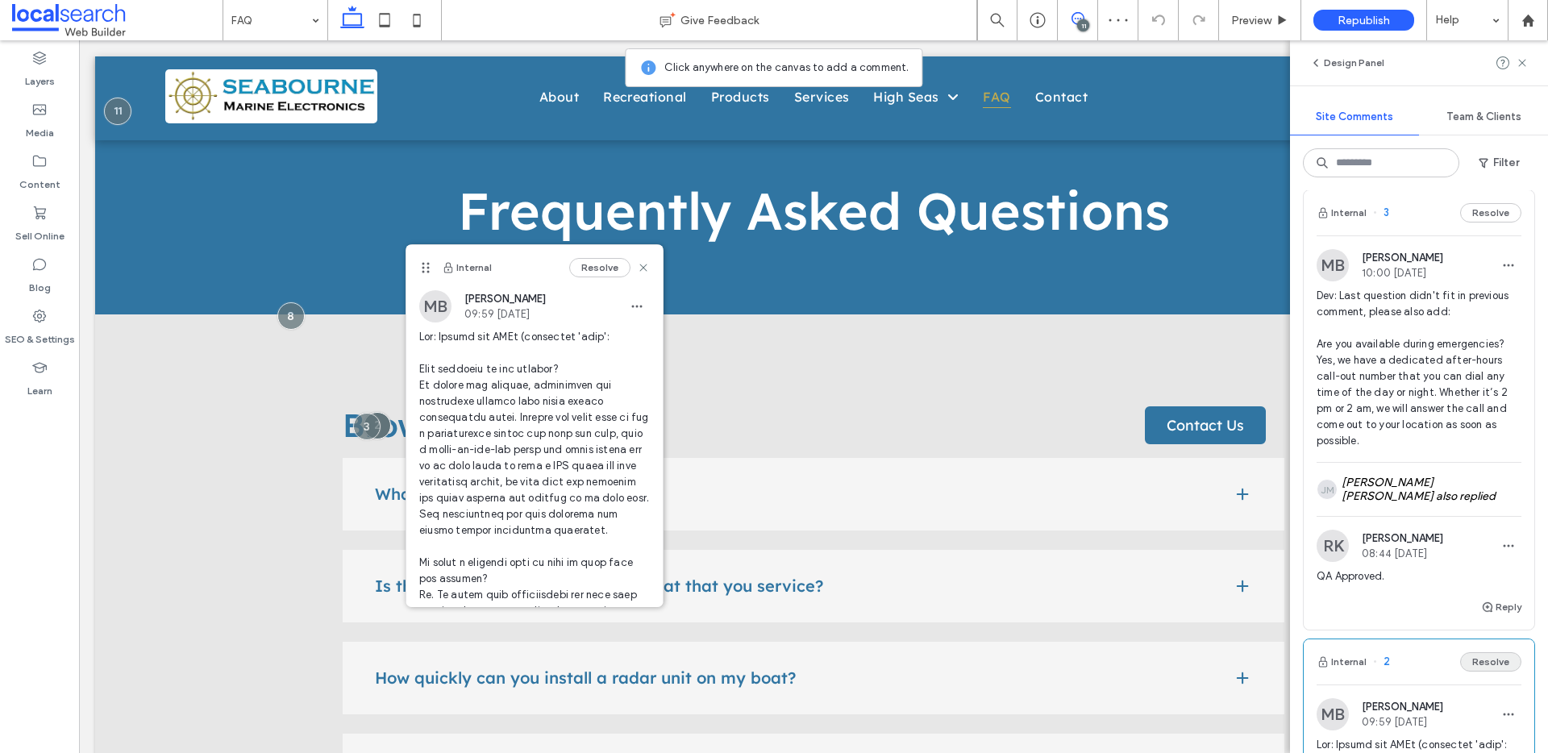
click at [1486, 671] on button "Resolve" at bounding box center [1490, 661] width 61 height 19
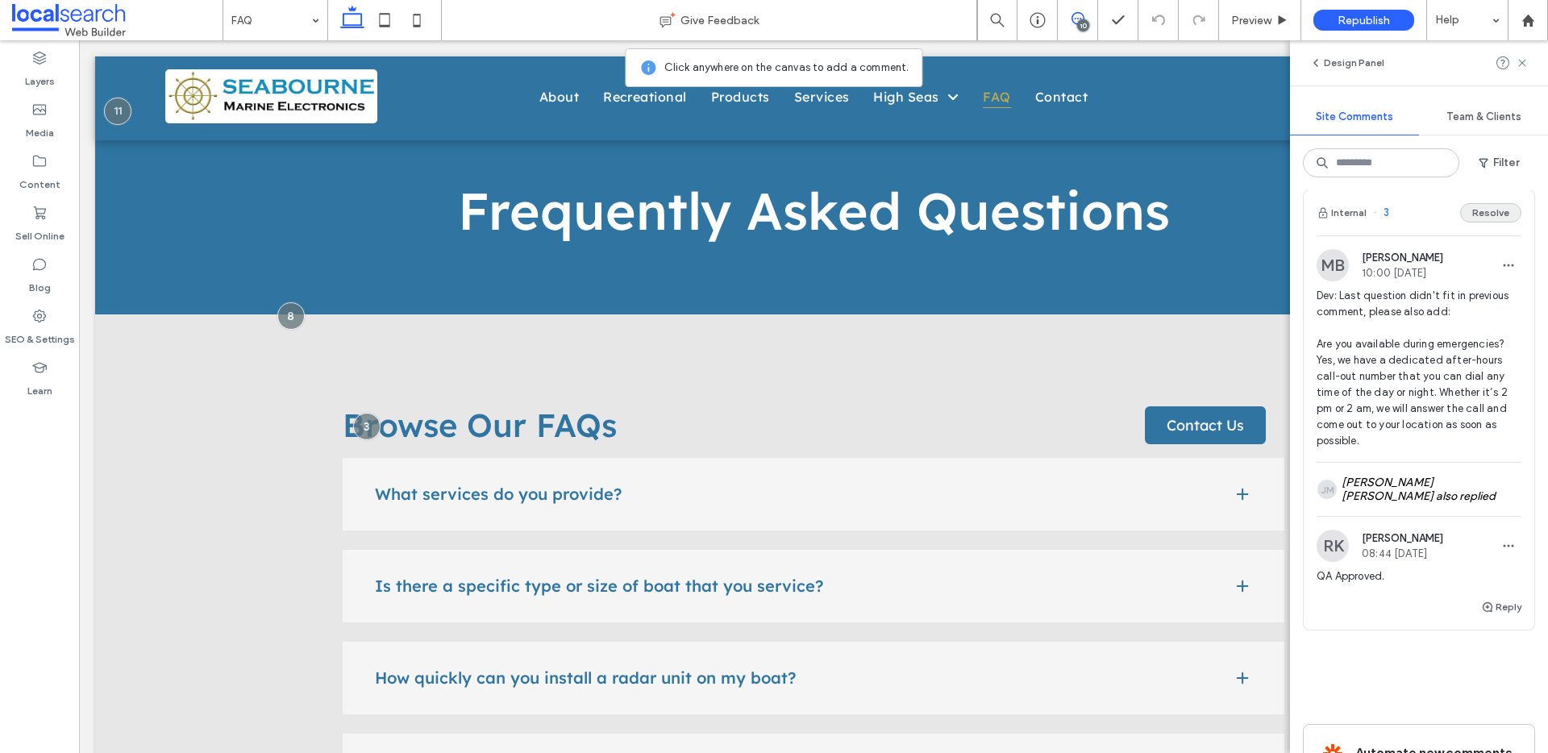
click at [1476, 222] on button "Resolve" at bounding box center [1490, 212] width 61 height 19
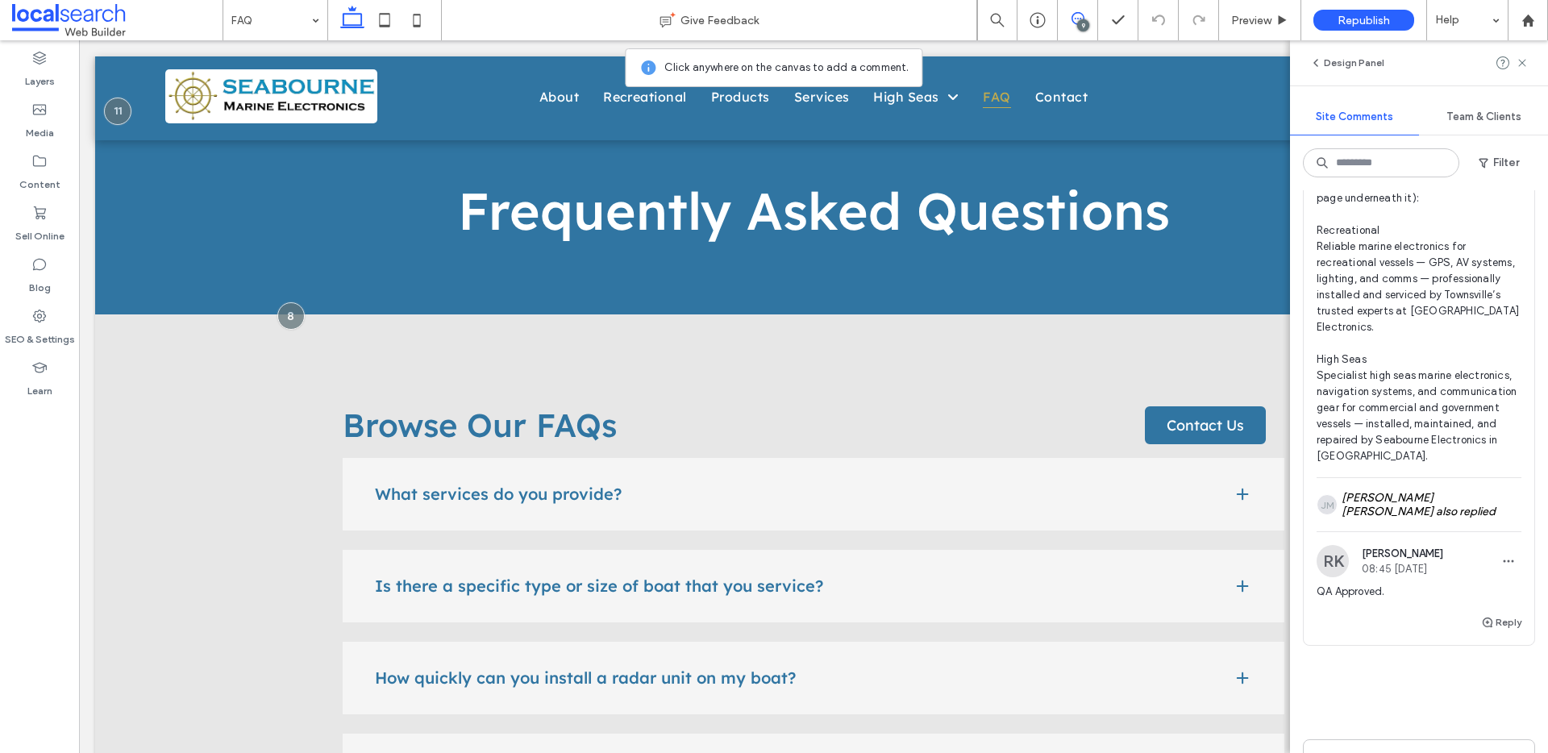
scroll to position [2811, 0]
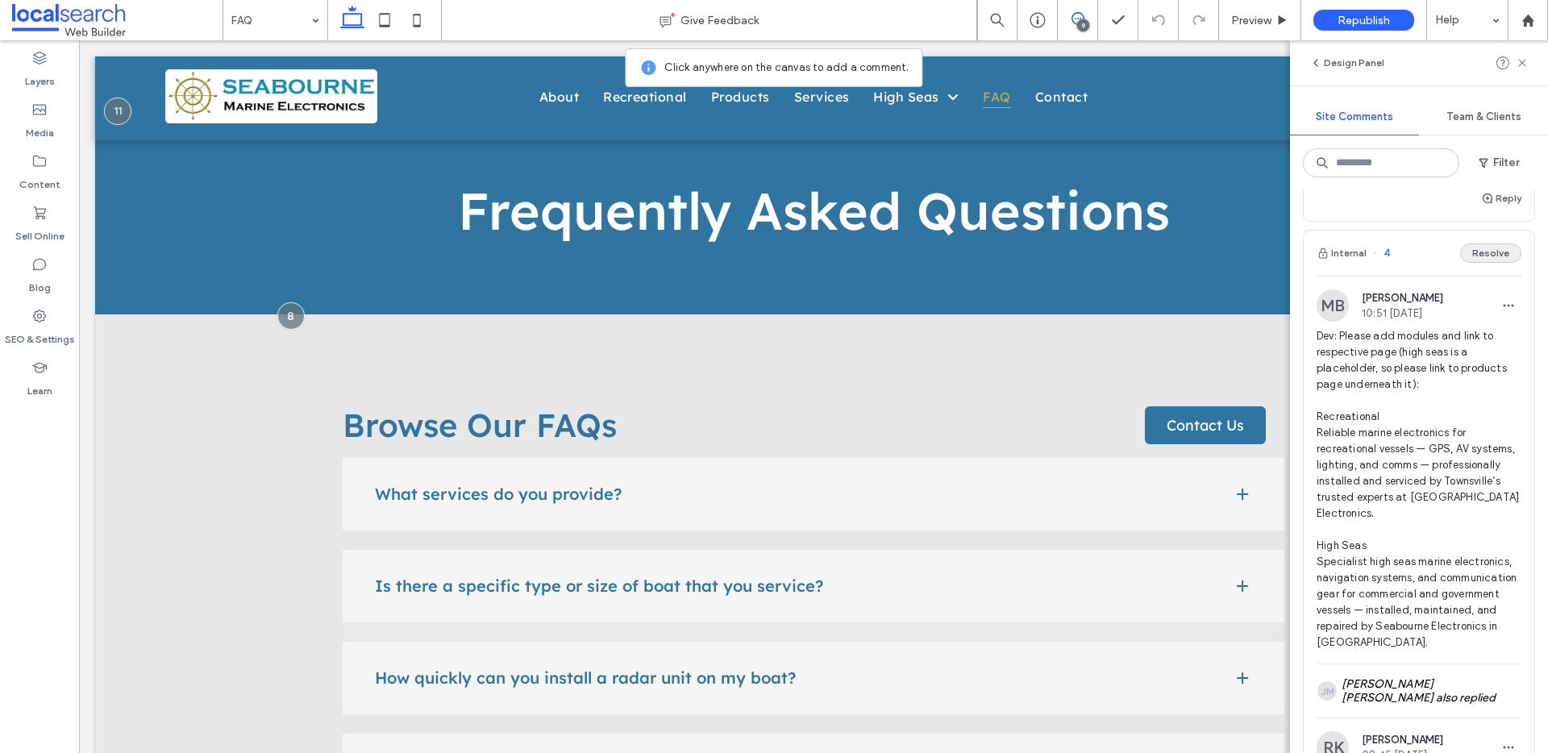
click at [1488, 263] on button "Resolve" at bounding box center [1490, 252] width 61 height 19
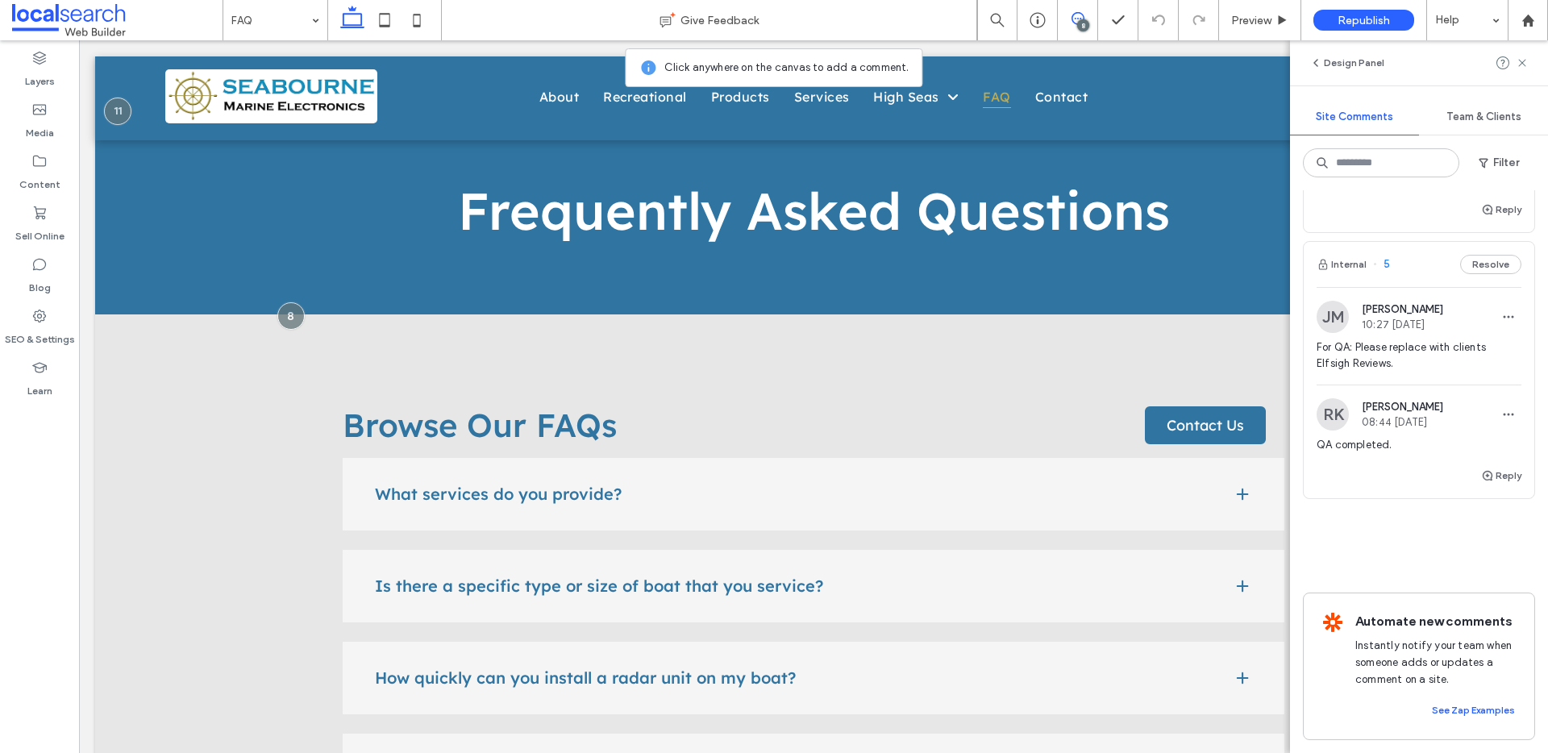
scroll to position [2406, 0]
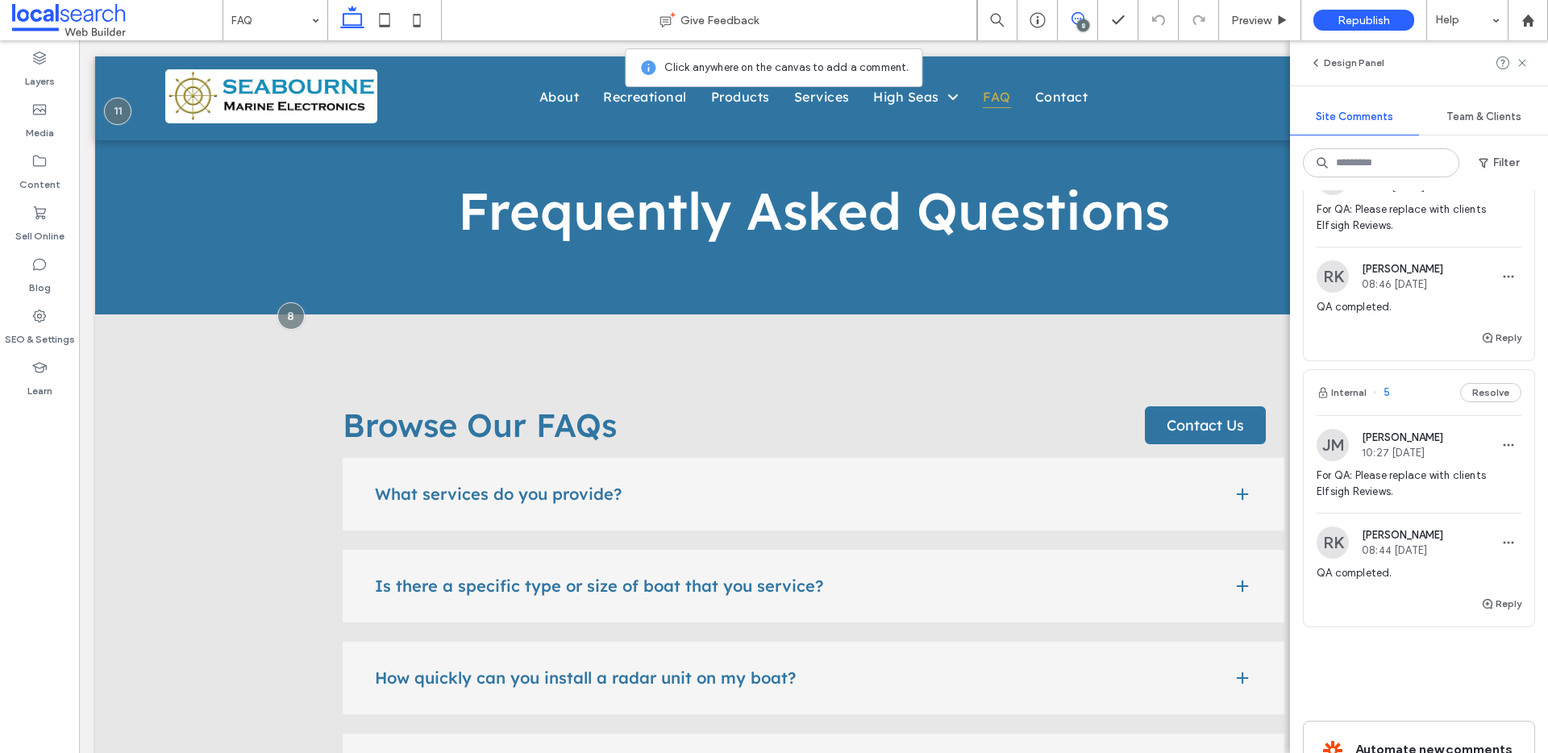
click at [1473, 402] on button "Resolve" at bounding box center [1490, 392] width 61 height 19
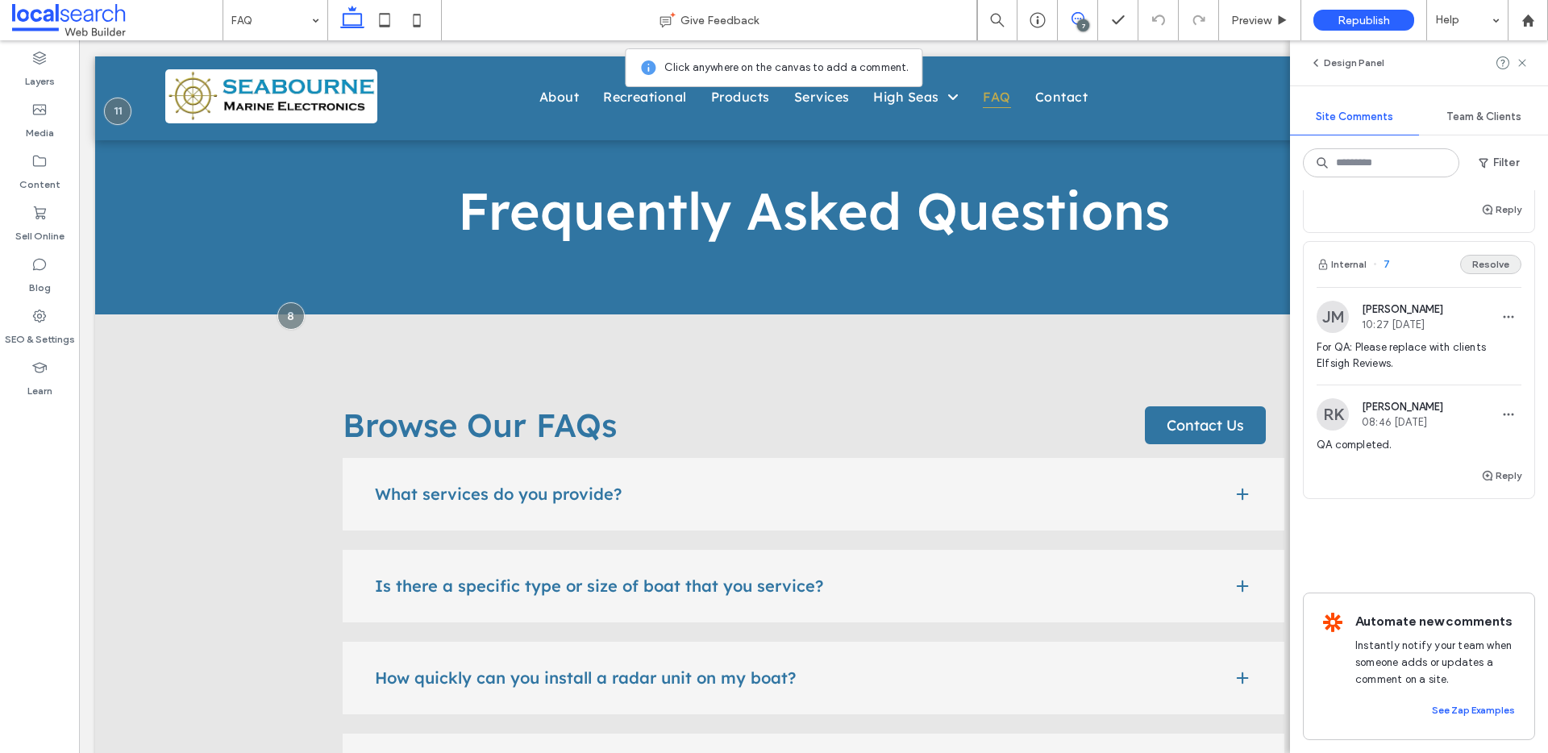
click at [1469, 255] on button "Resolve" at bounding box center [1490, 264] width 61 height 19
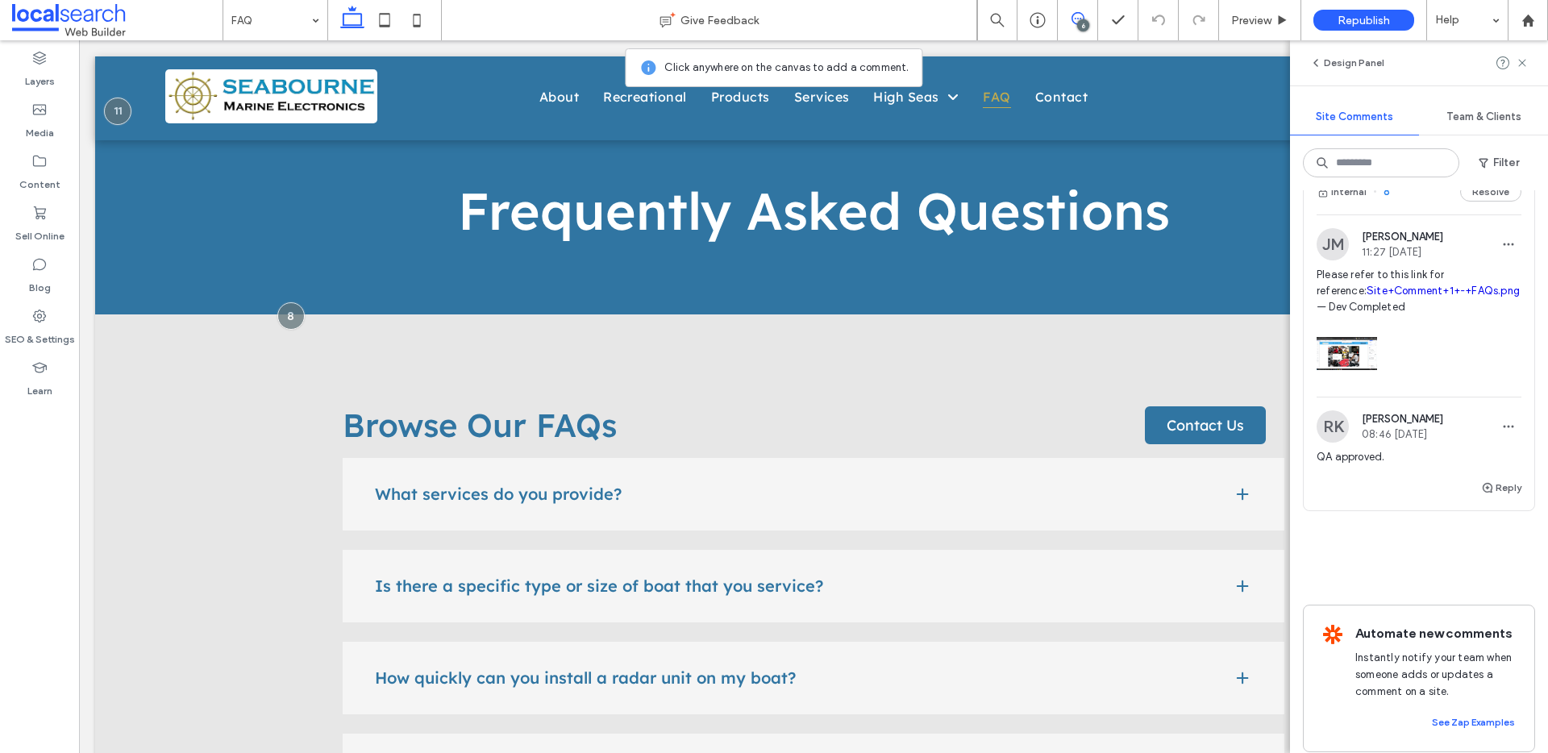
scroll to position [1973, 0]
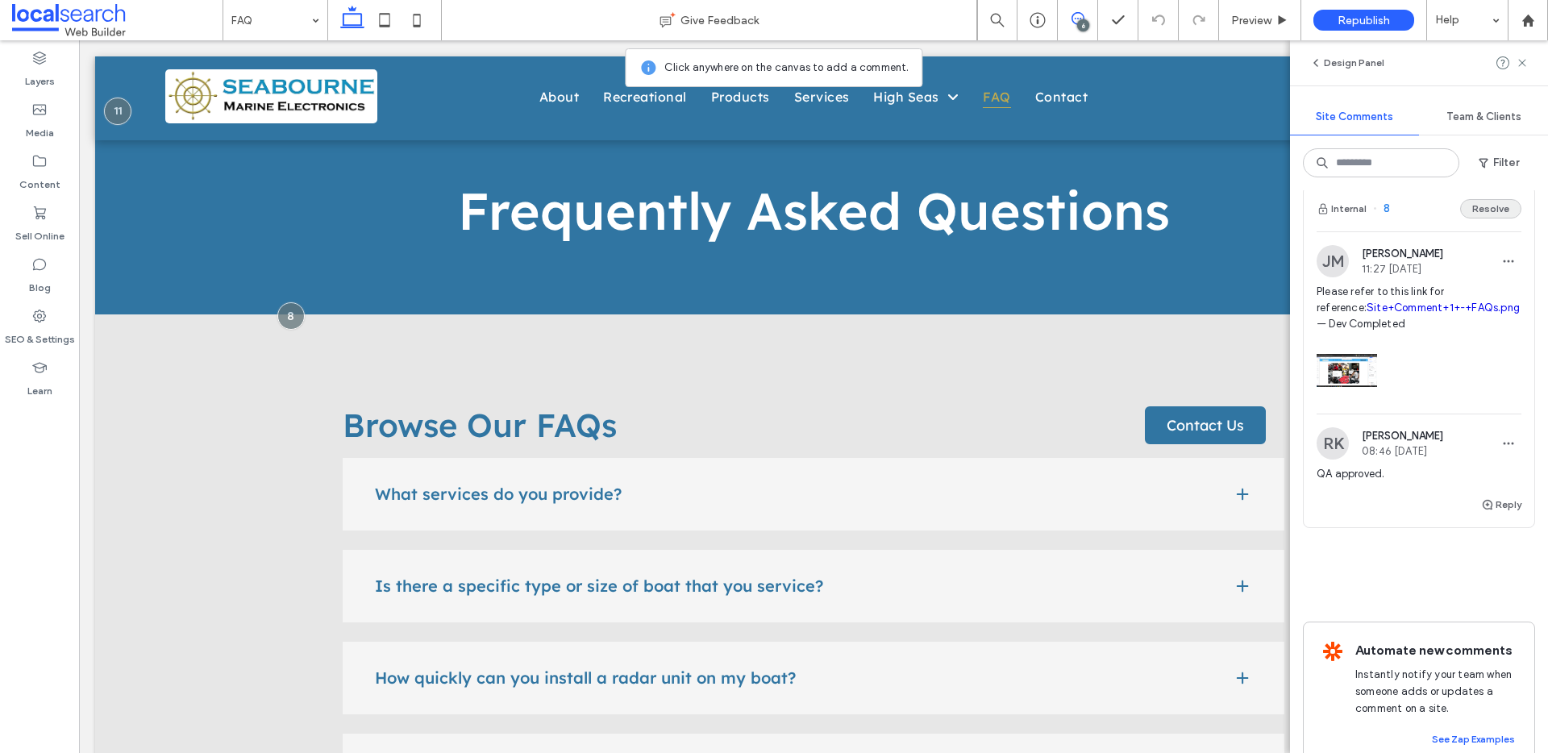
click at [1460, 218] on button "Resolve" at bounding box center [1490, 208] width 61 height 19
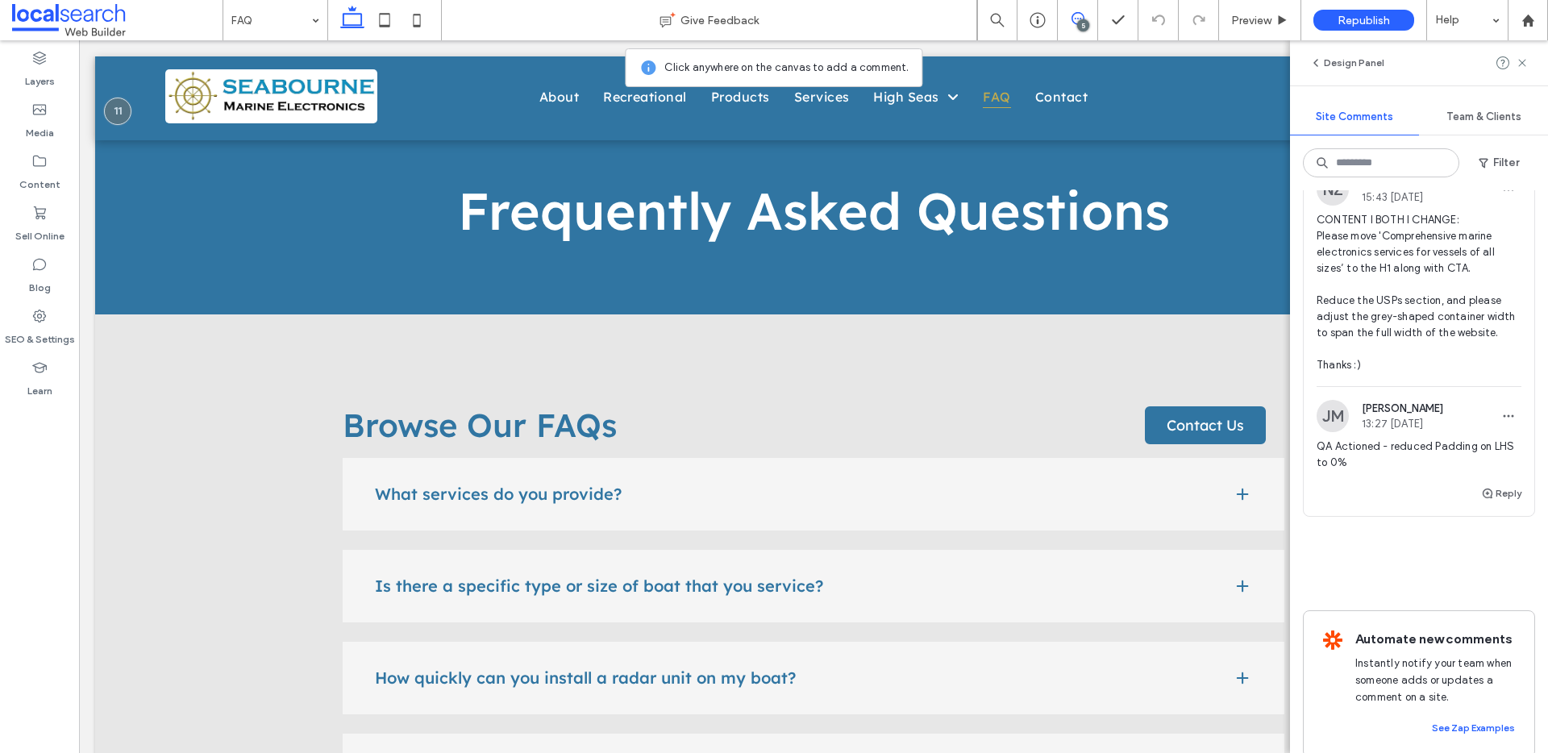
scroll to position [1484, 0]
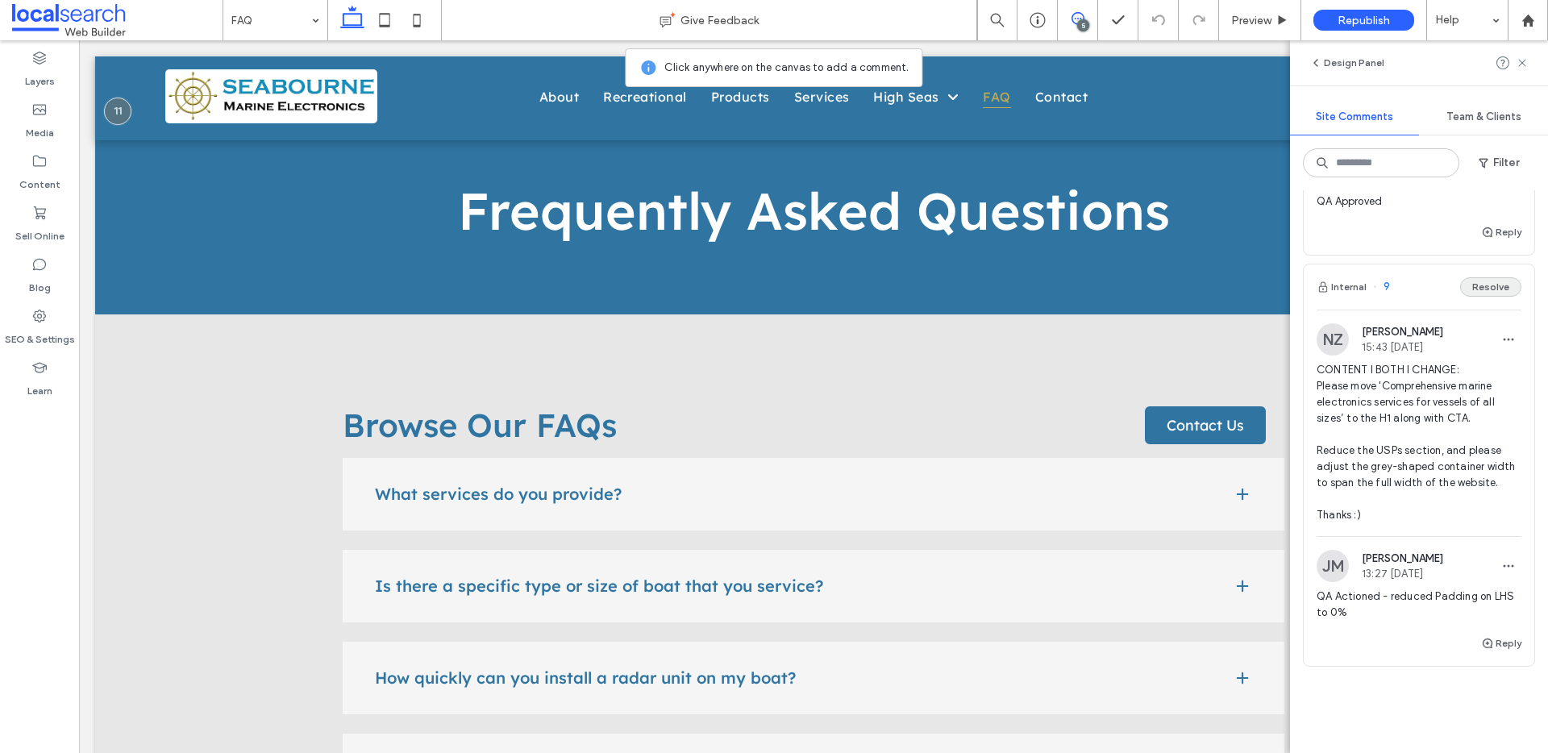
click at [1475, 297] on button "Resolve" at bounding box center [1490, 286] width 61 height 19
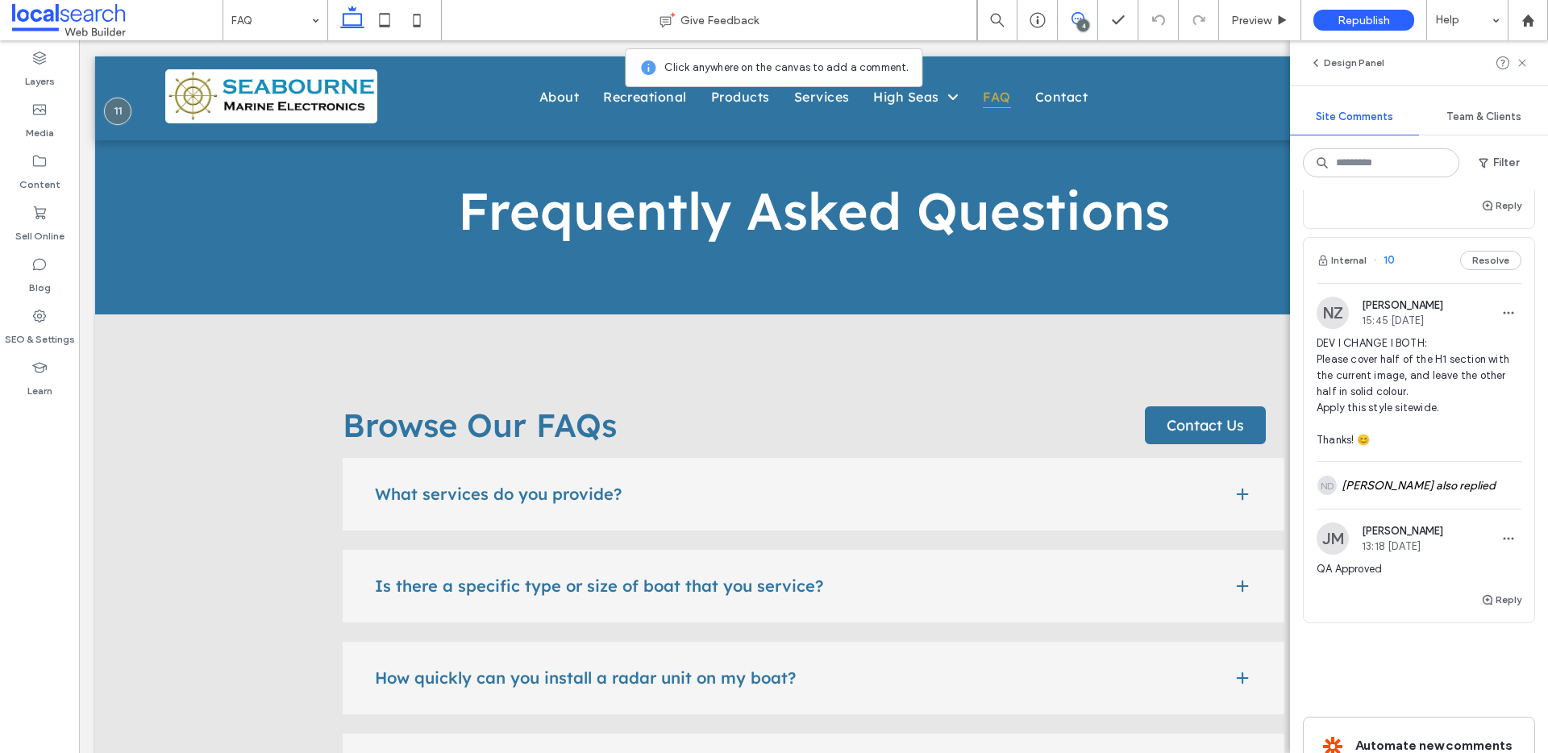
scroll to position [1135, 0]
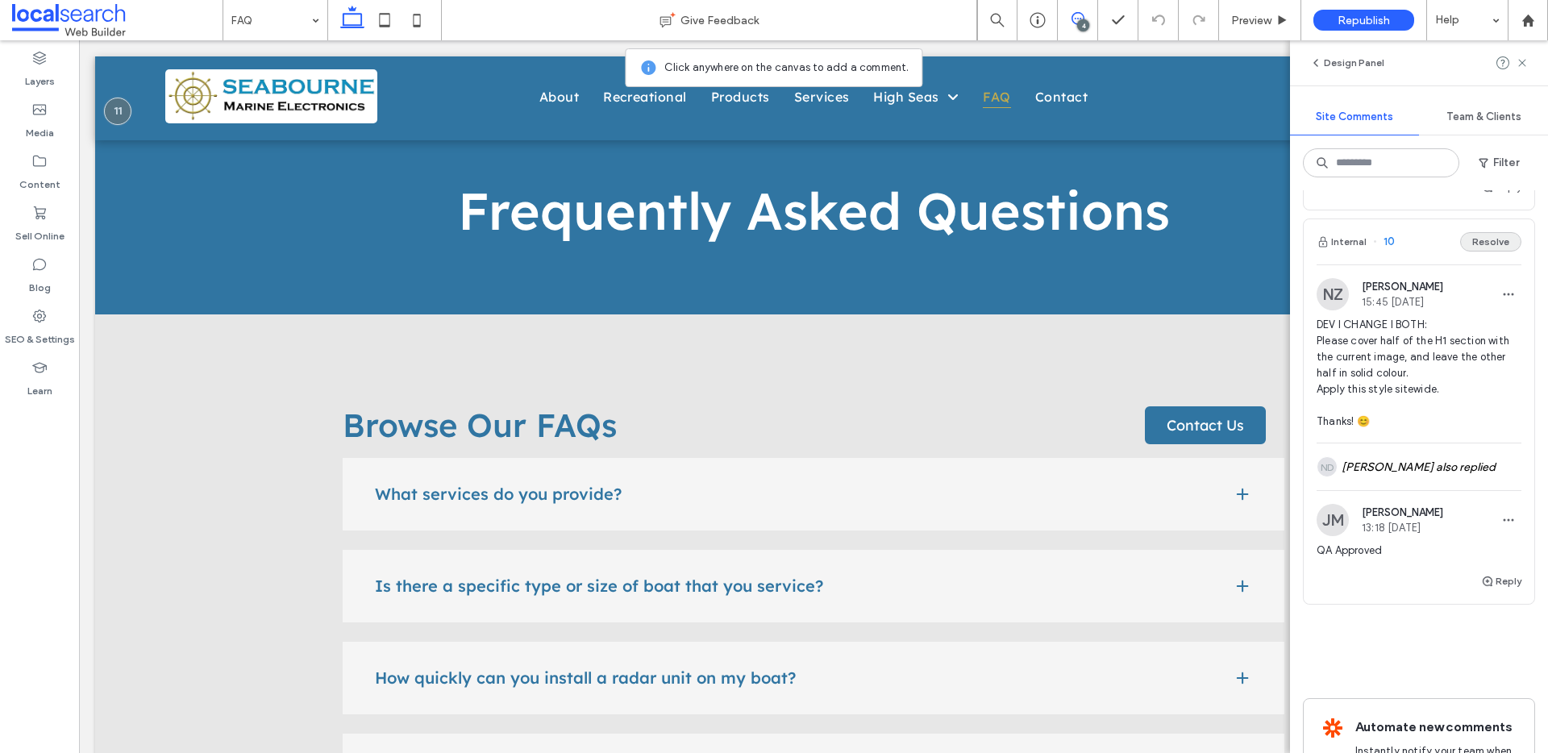
click at [1491, 251] on button "Resolve" at bounding box center [1490, 241] width 61 height 19
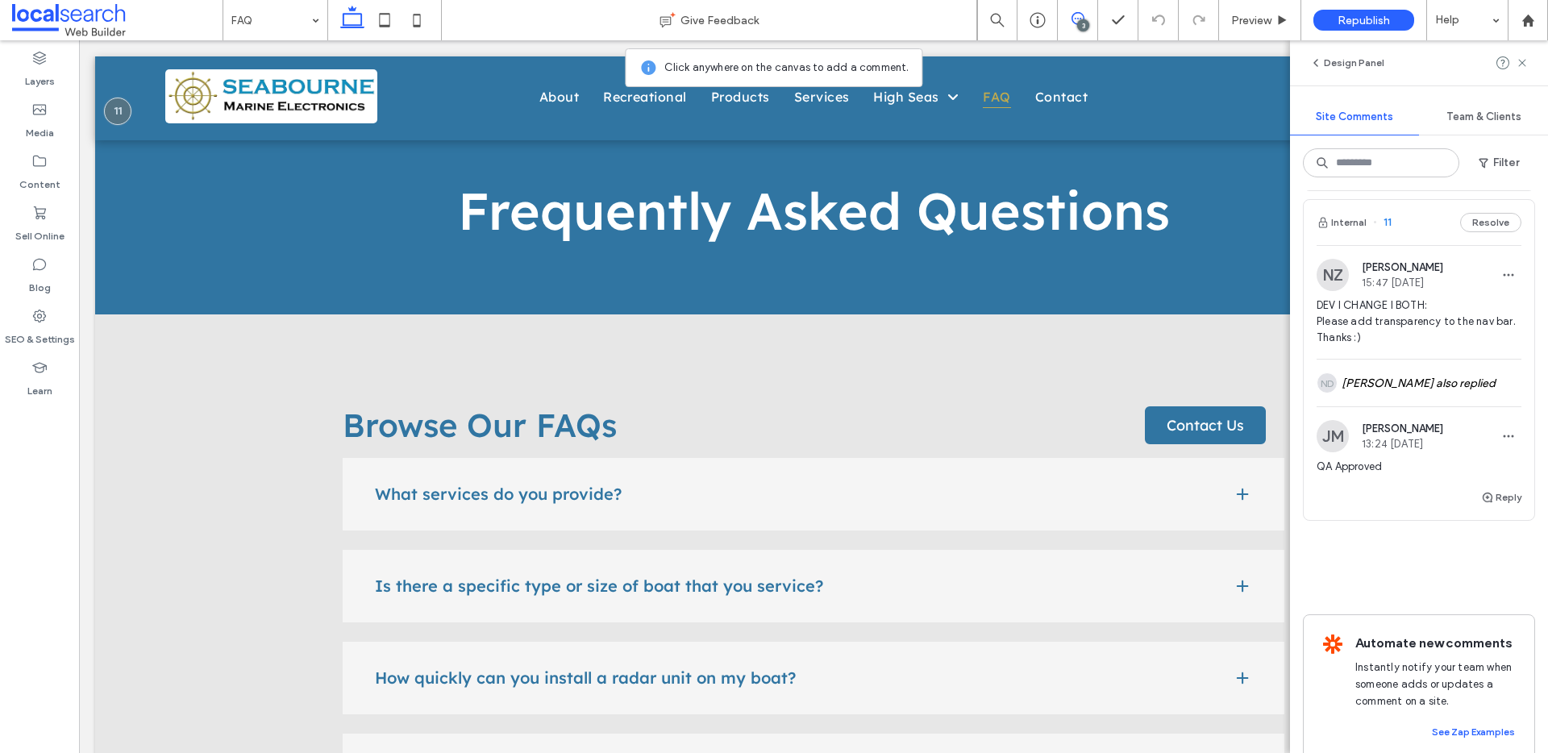
scroll to position [824, 0]
click at [1484, 223] on button "Resolve" at bounding box center [1490, 223] width 61 height 19
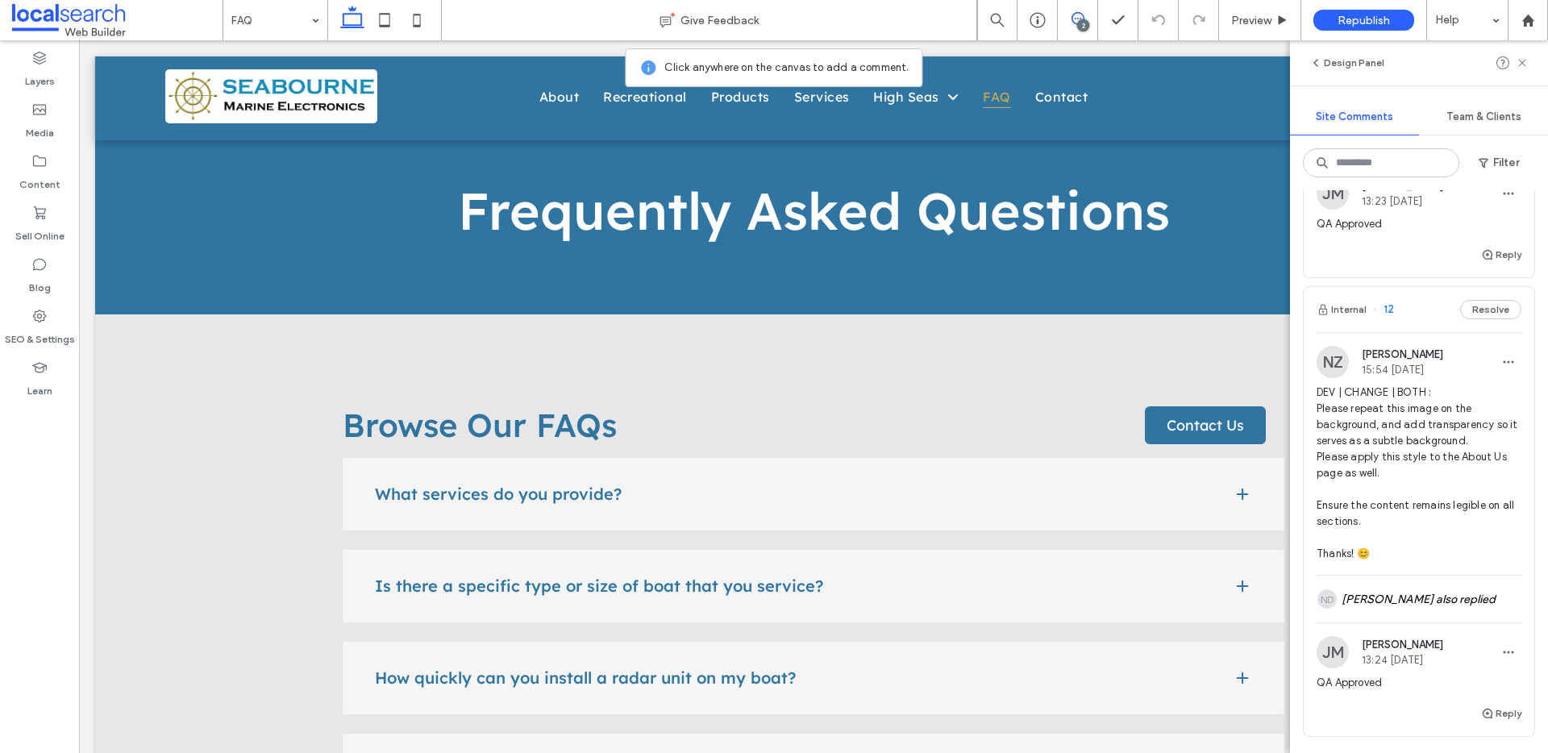
scroll to position [258, 0]
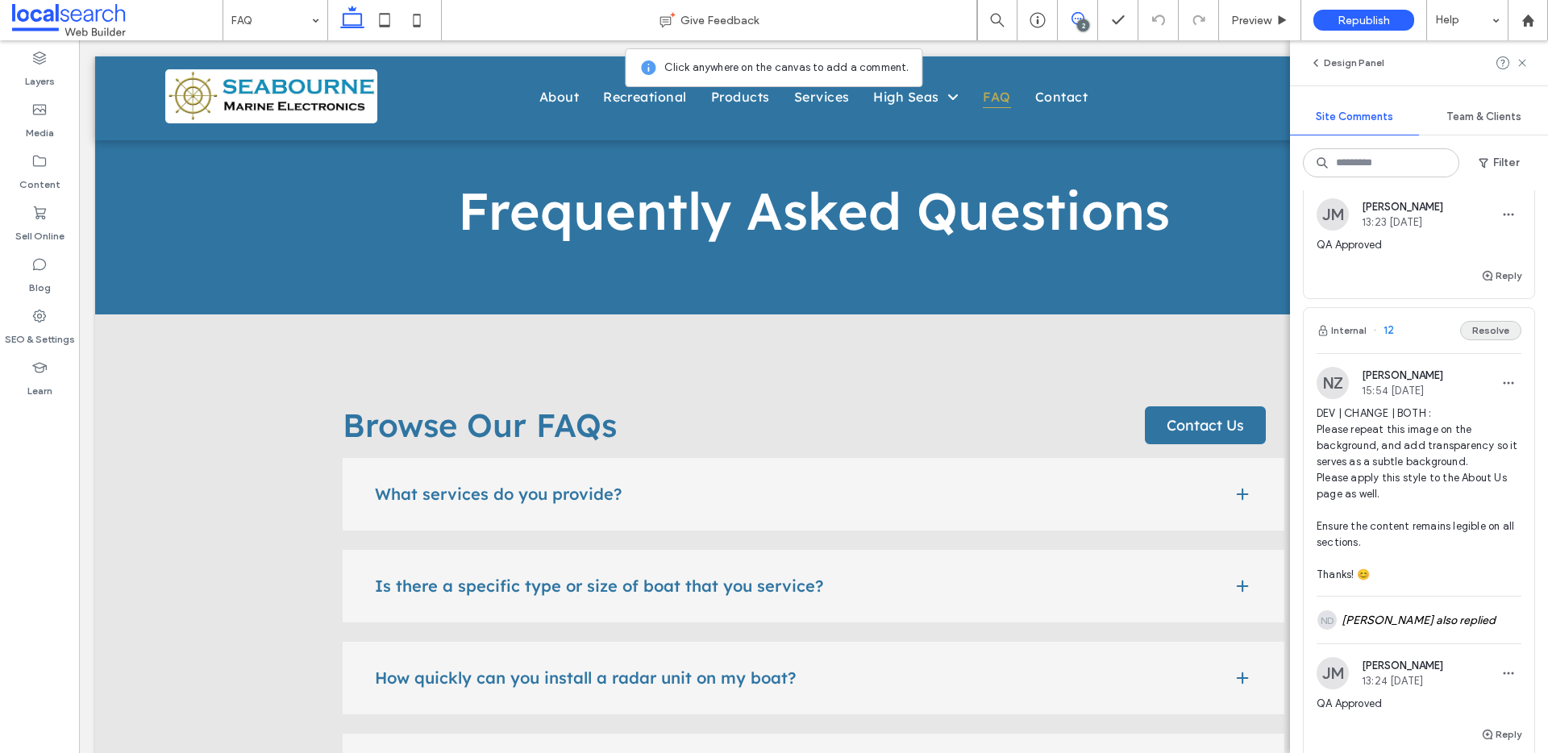
click at [1474, 339] on button "Resolve" at bounding box center [1490, 330] width 61 height 19
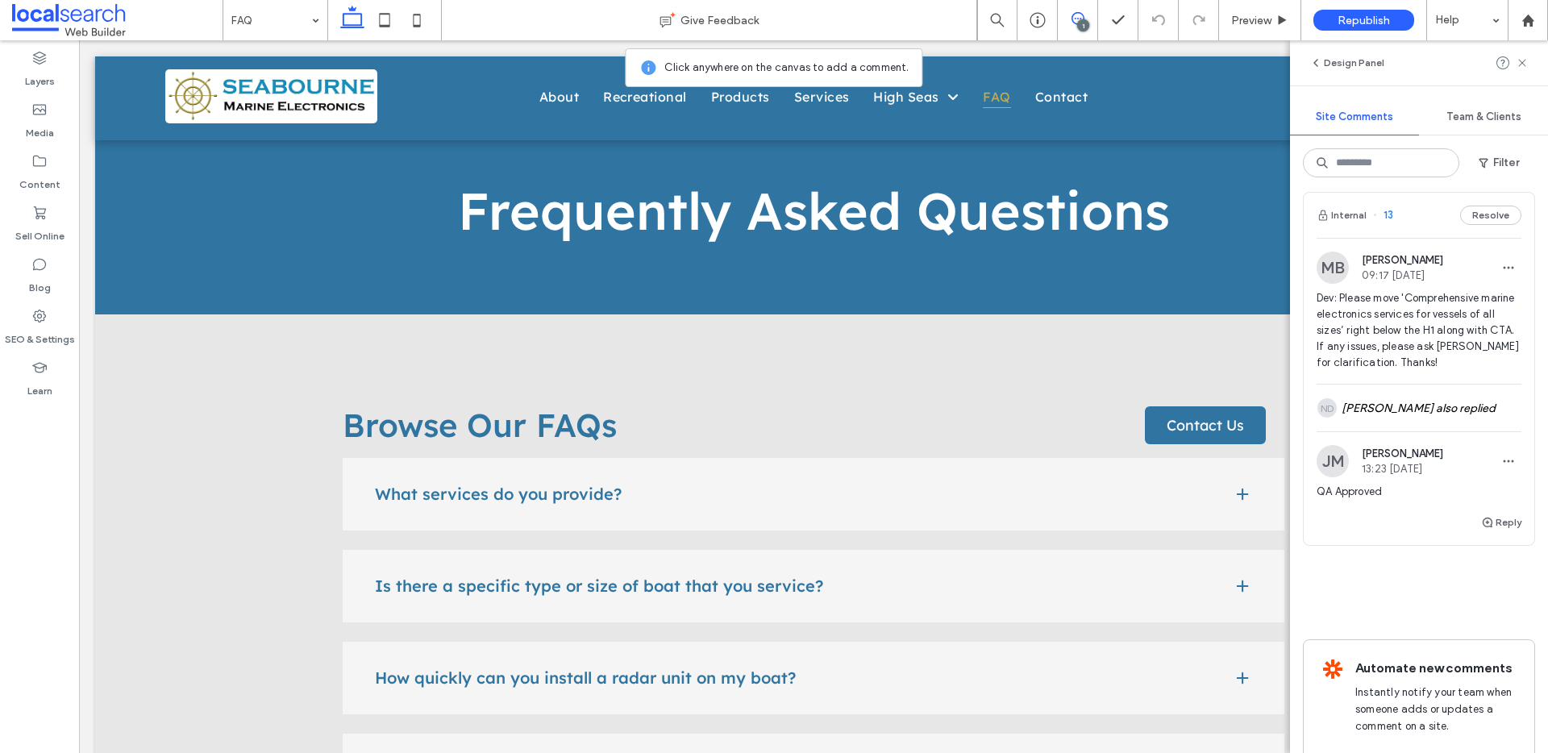
scroll to position [0, 0]
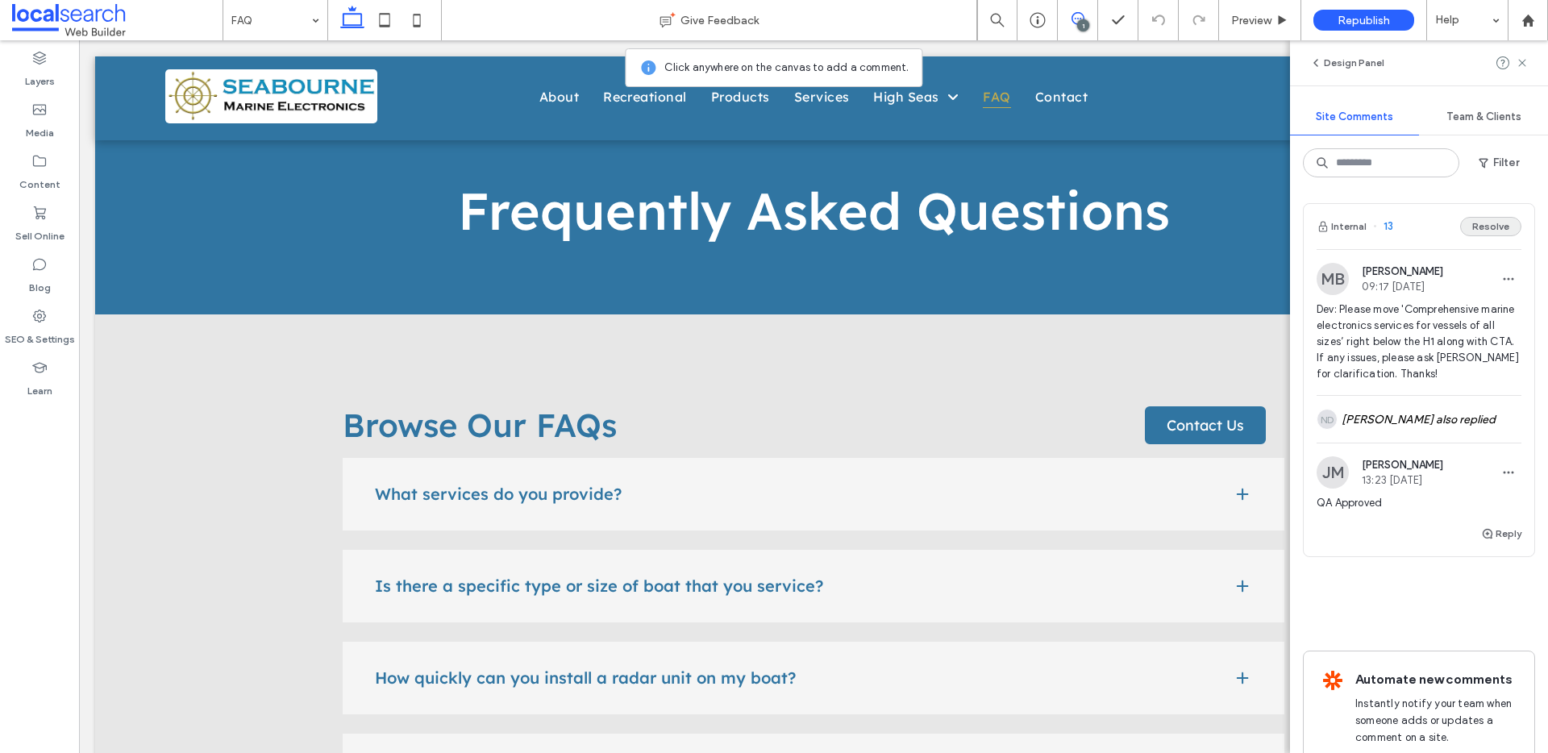
click at [1473, 227] on button "Resolve" at bounding box center [1490, 226] width 61 height 19
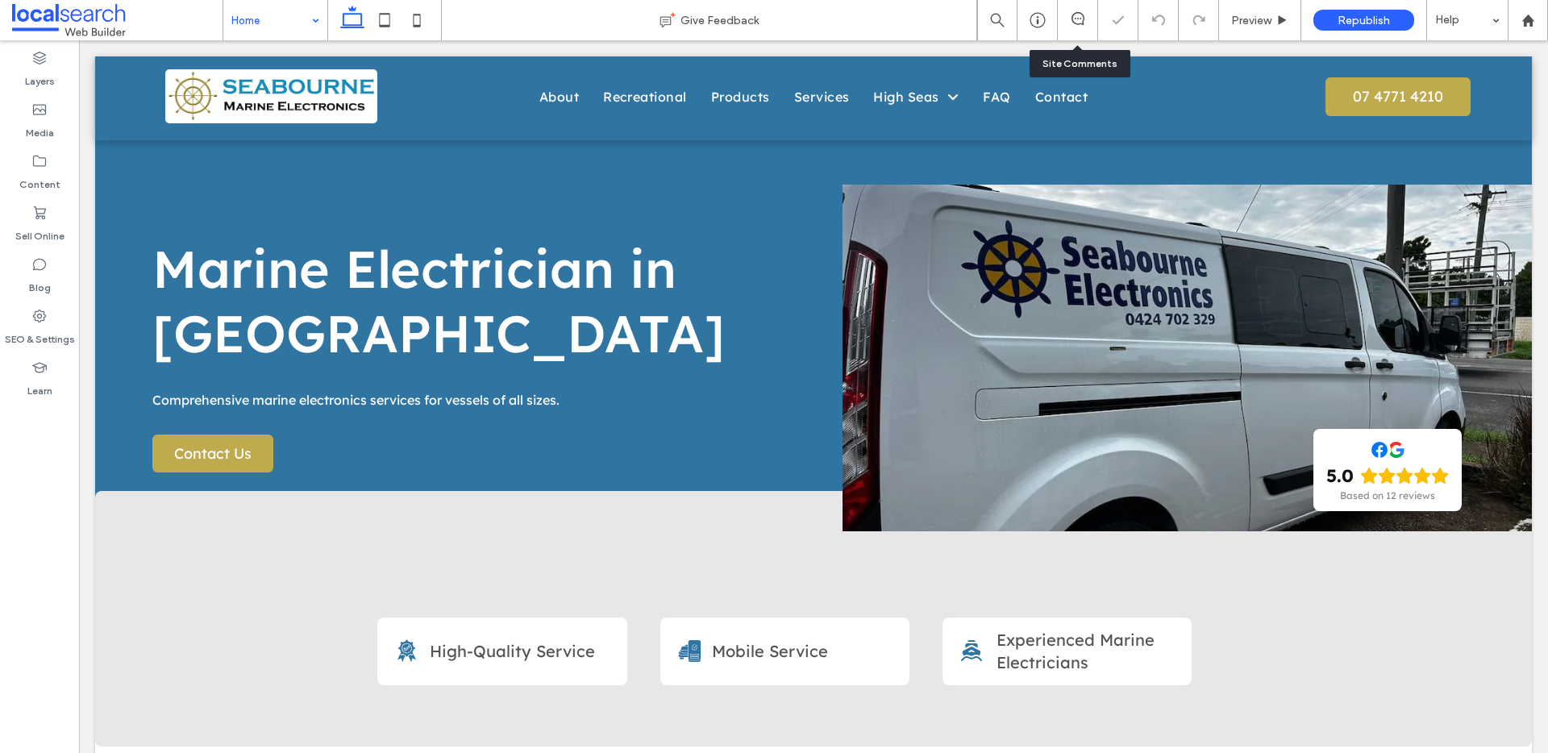
click at [1077, 10] on div at bounding box center [1078, 20] width 40 height 40
click at [1074, 19] on icon at bounding box center [1077, 18] width 13 height 13
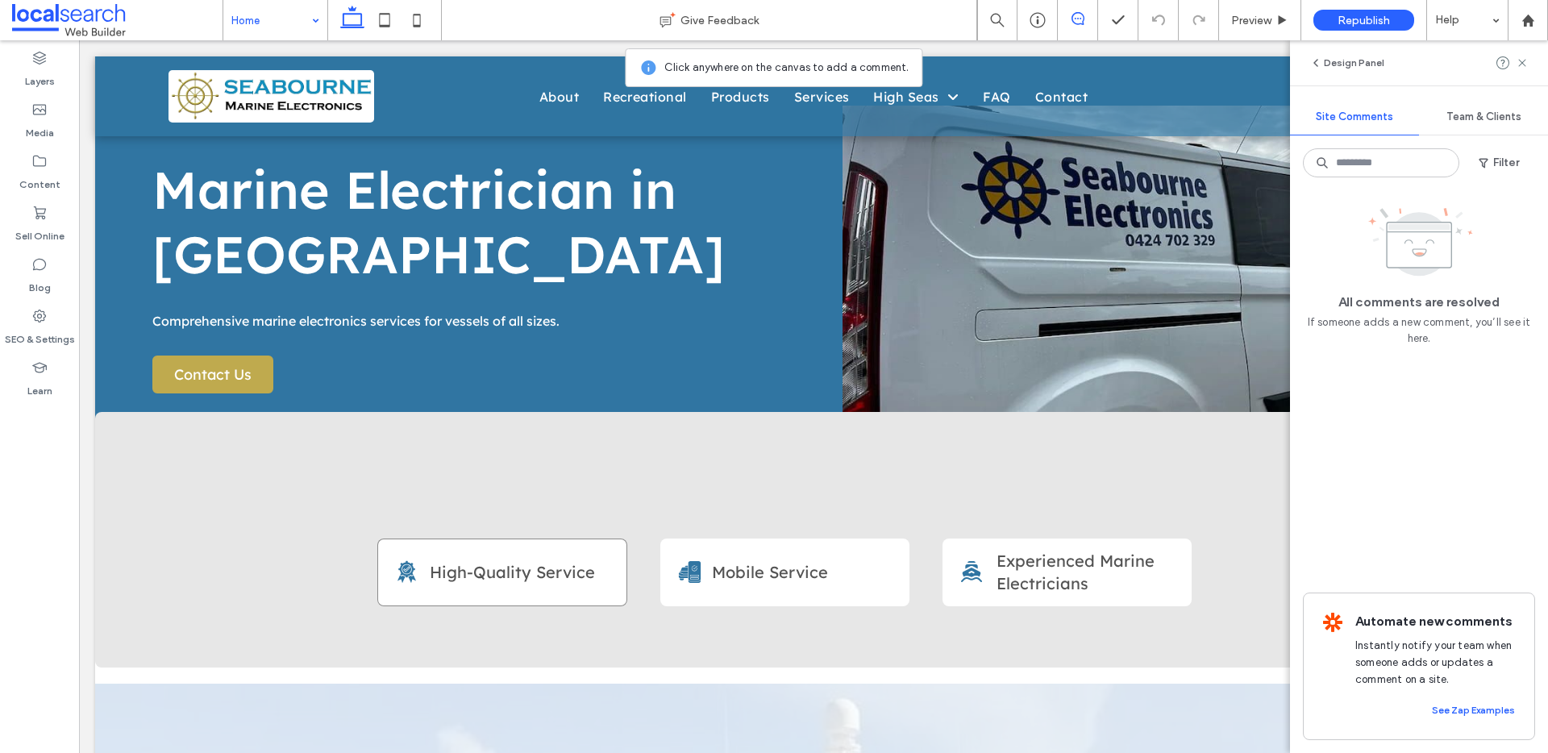
scroll to position [148, 0]
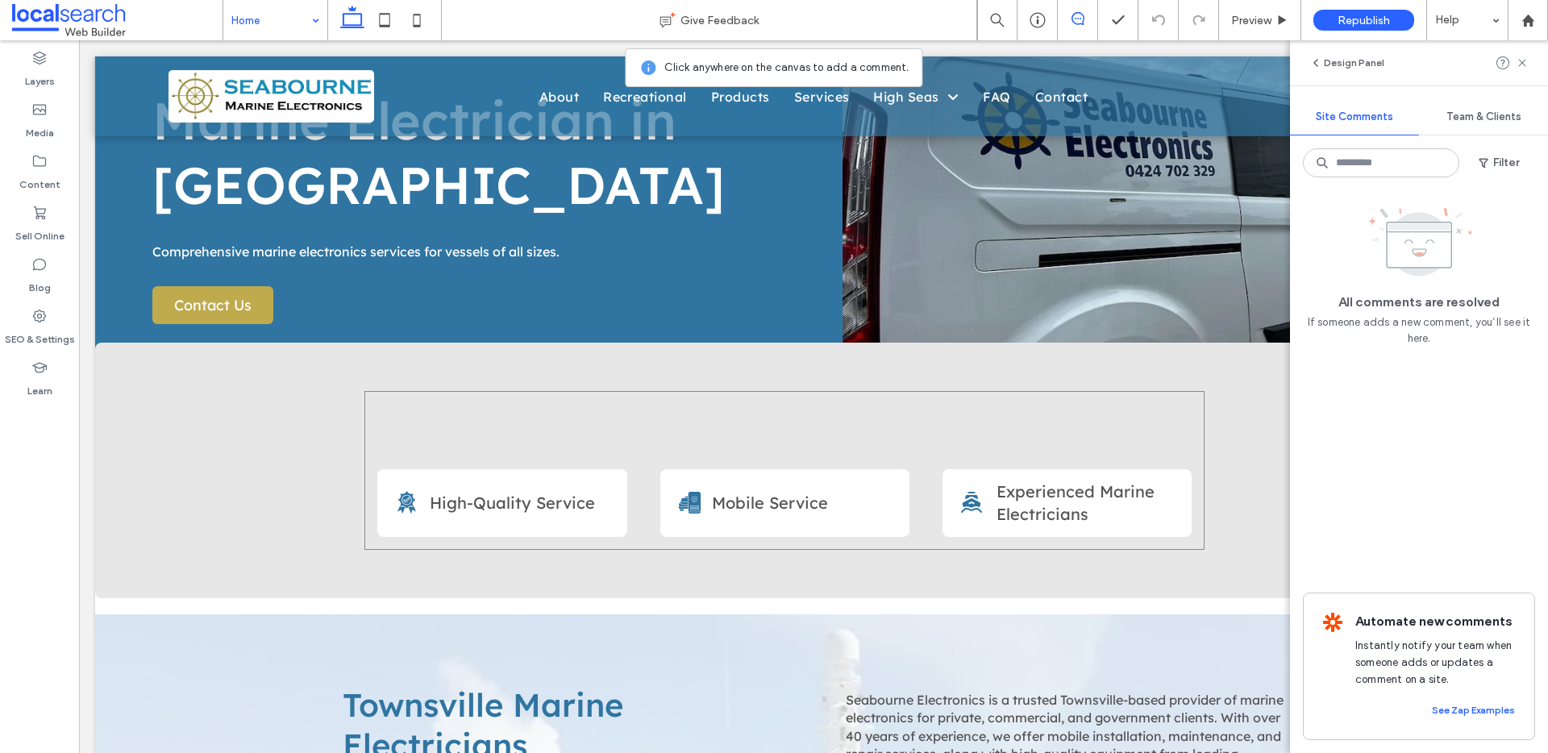
click at [401, 426] on div "Ribbon With Check Mark Icon High-Quality Service A Car Icon Mobile Service A Bo…" at bounding box center [784, 470] width 840 height 159
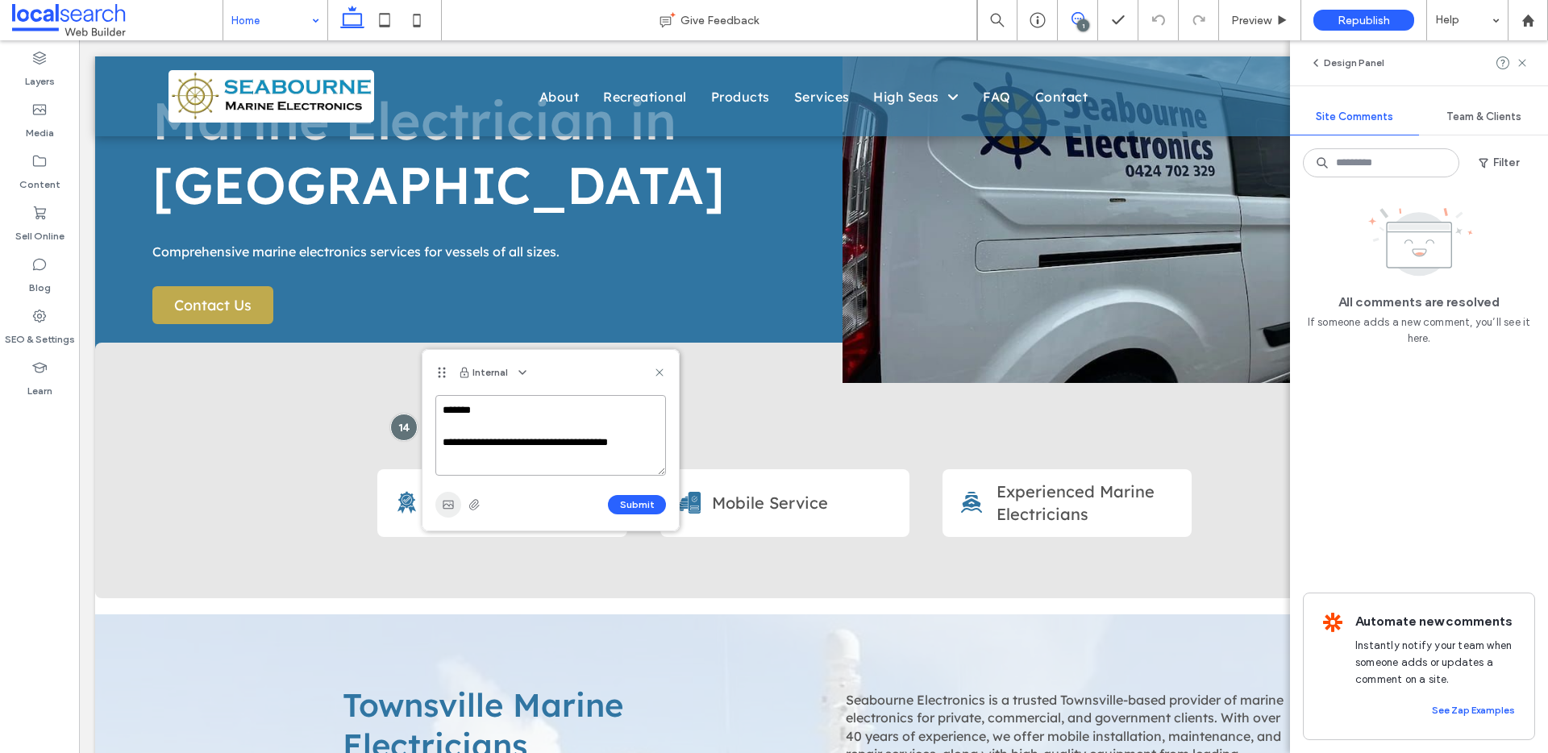
type textarea "**********"
click at [440, 500] on span "button" at bounding box center [448, 505] width 26 height 26
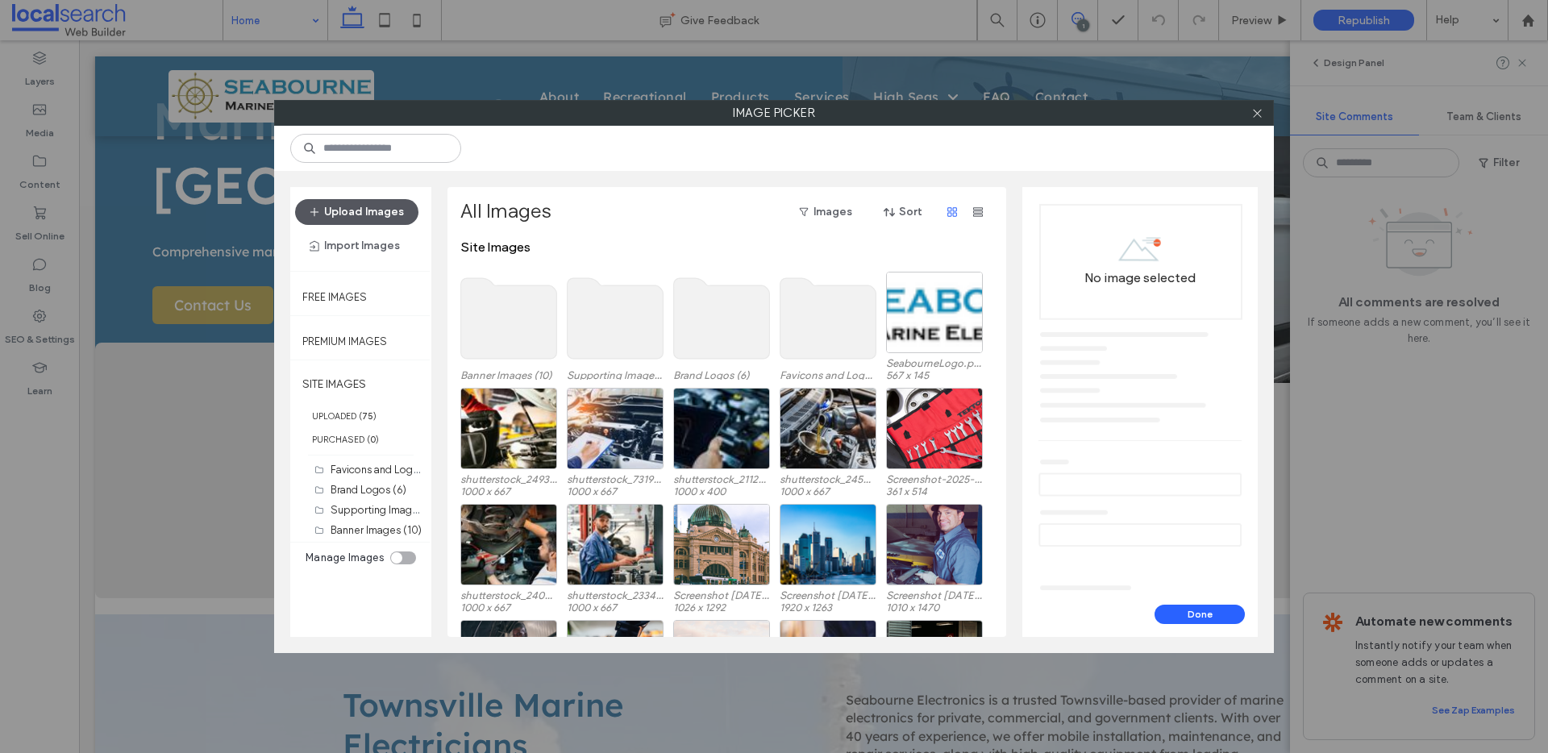
drag, startPoint x: 341, startPoint y: 206, endPoint x: 333, endPoint y: 206, distance: 8.1
click at [338, 205] on button "Upload Images" at bounding box center [356, 212] width 123 height 26
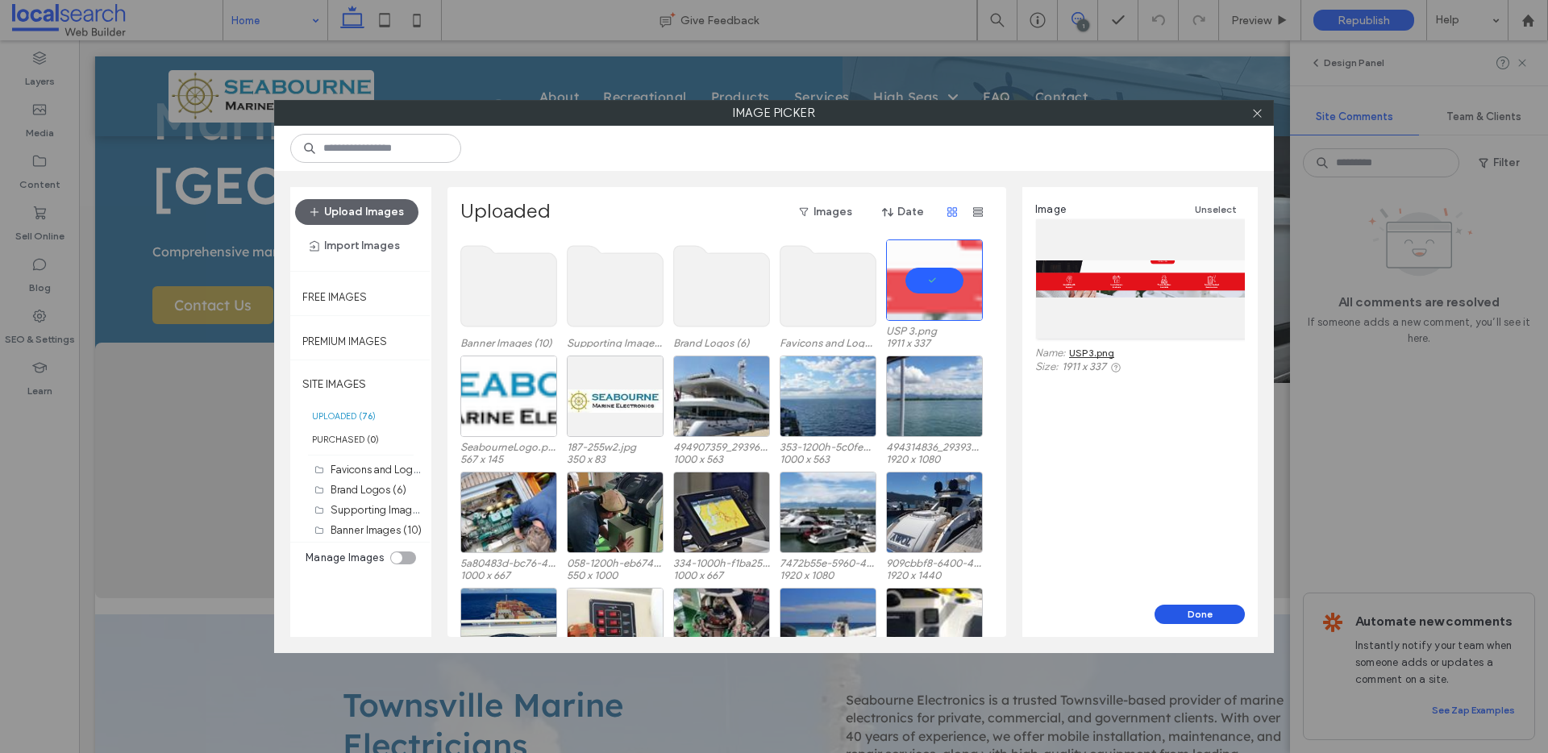
click at [1204, 606] on button "Done" at bounding box center [1199, 614] width 90 height 19
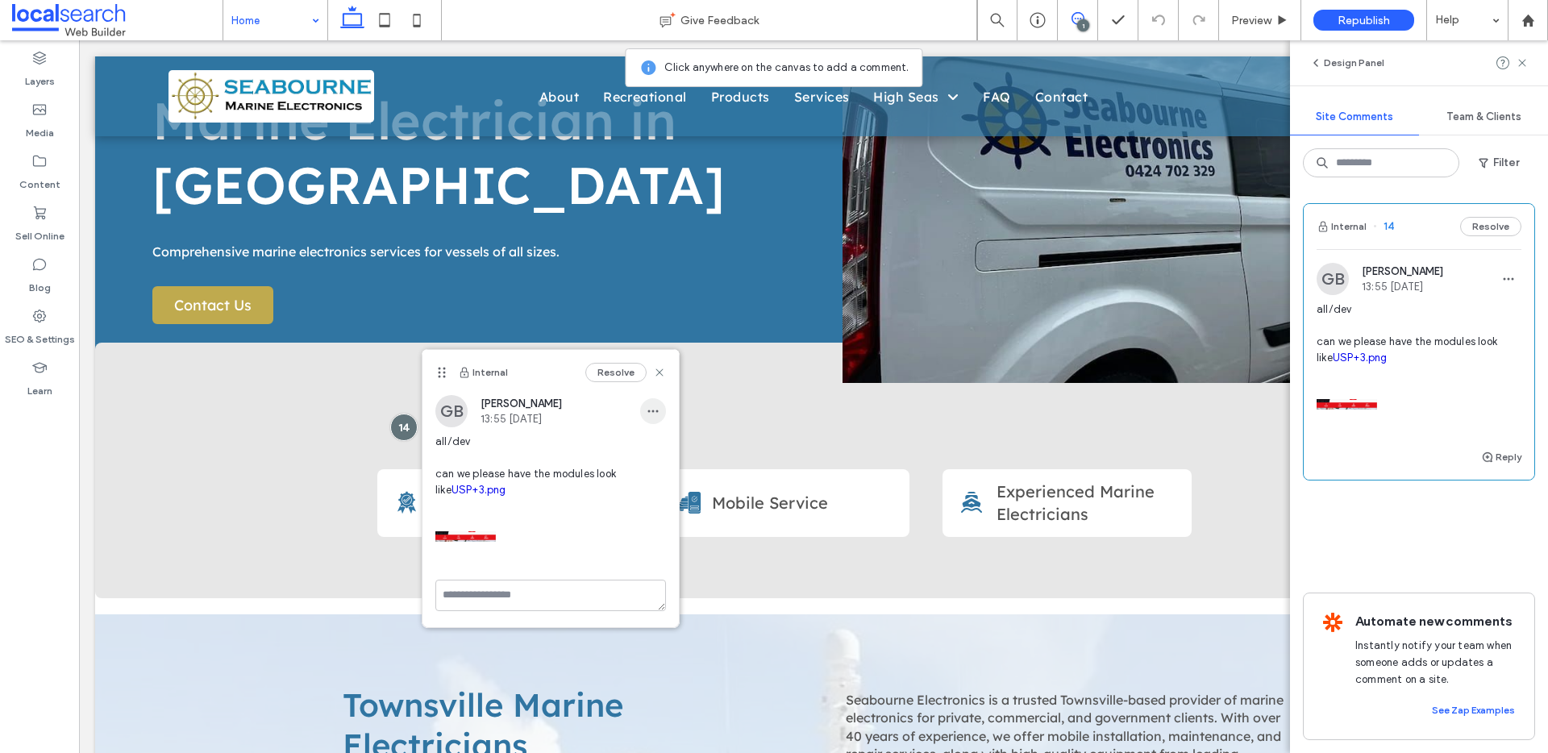
click at [654, 418] on span "button" at bounding box center [653, 411] width 26 height 26
click at [683, 459] on div "Edit" at bounding box center [712, 453] width 143 height 31
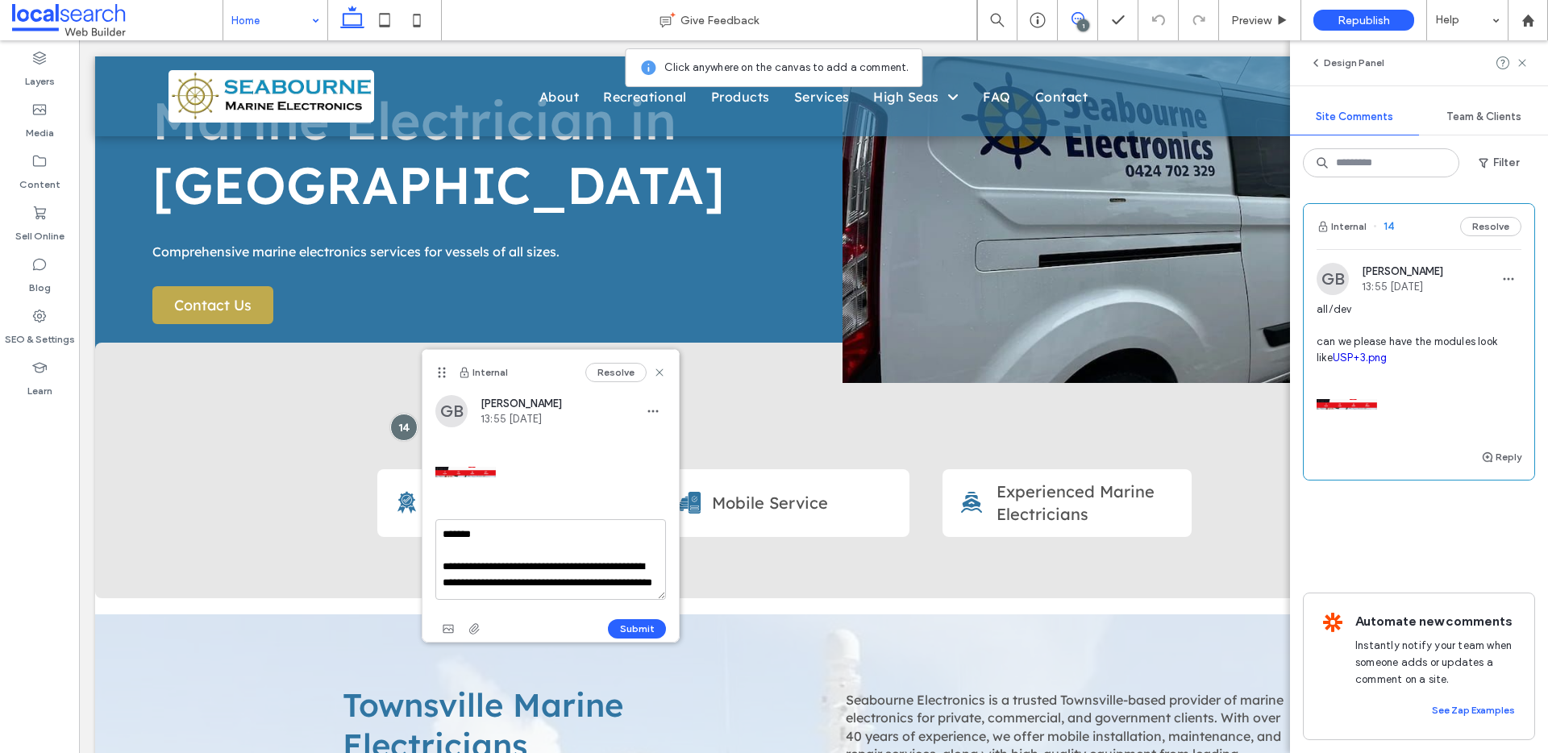
scroll to position [31, 0]
click at [526, 580] on textarea "**********" at bounding box center [550, 559] width 231 height 81
click at [530, 589] on textarea "**********" at bounding box center [550, 559] width 231 height 81
drag, startPoint x: 530, startPoint y: 589, endPoint x: 540, endPoint y: 592, distance: 10.8
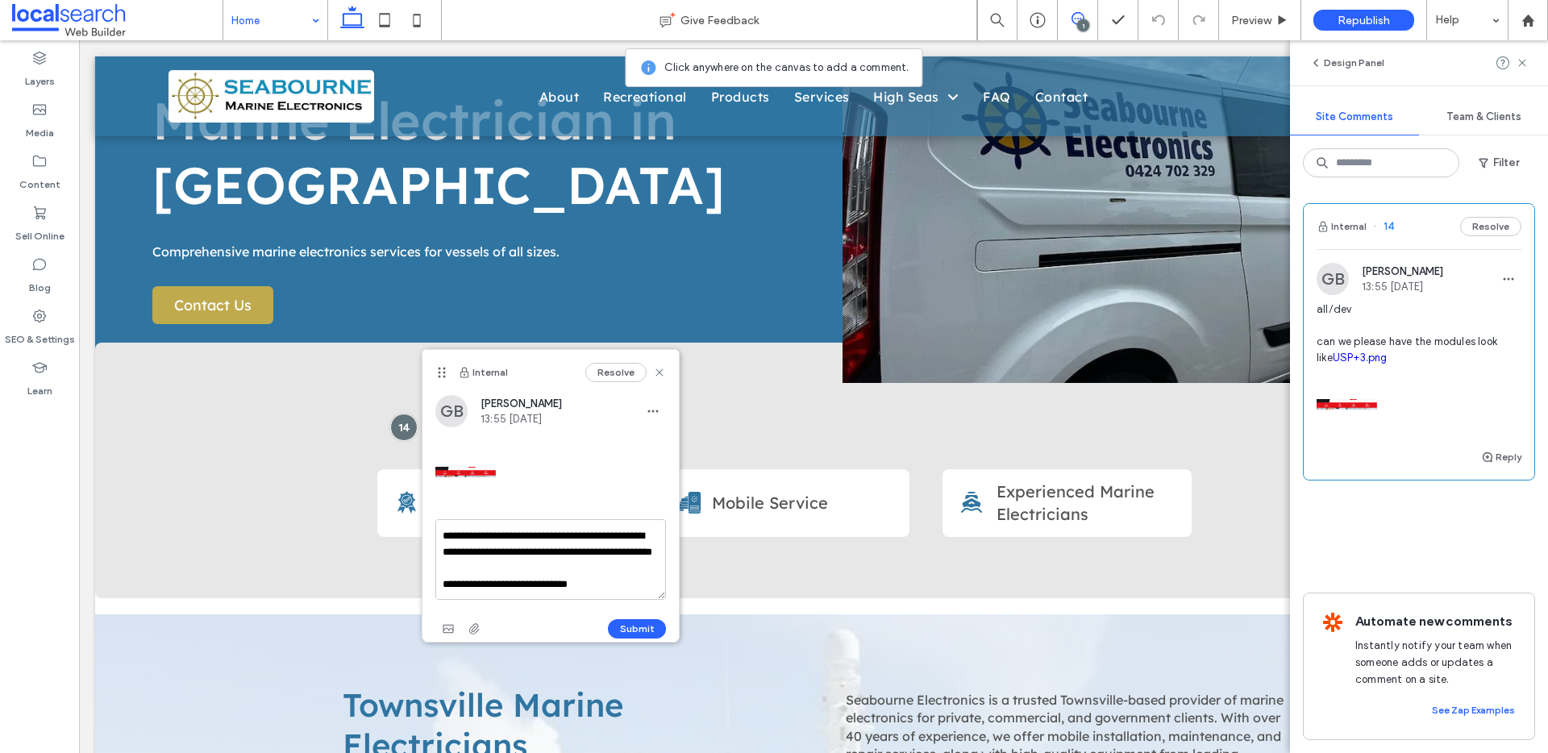
click at [528, 590] on textarea "**********" at bounding box center [550, 559] width 231 height 81
click at [633, 582] on textarea "**********" at bounding box center [550, 559] width 231 height 81
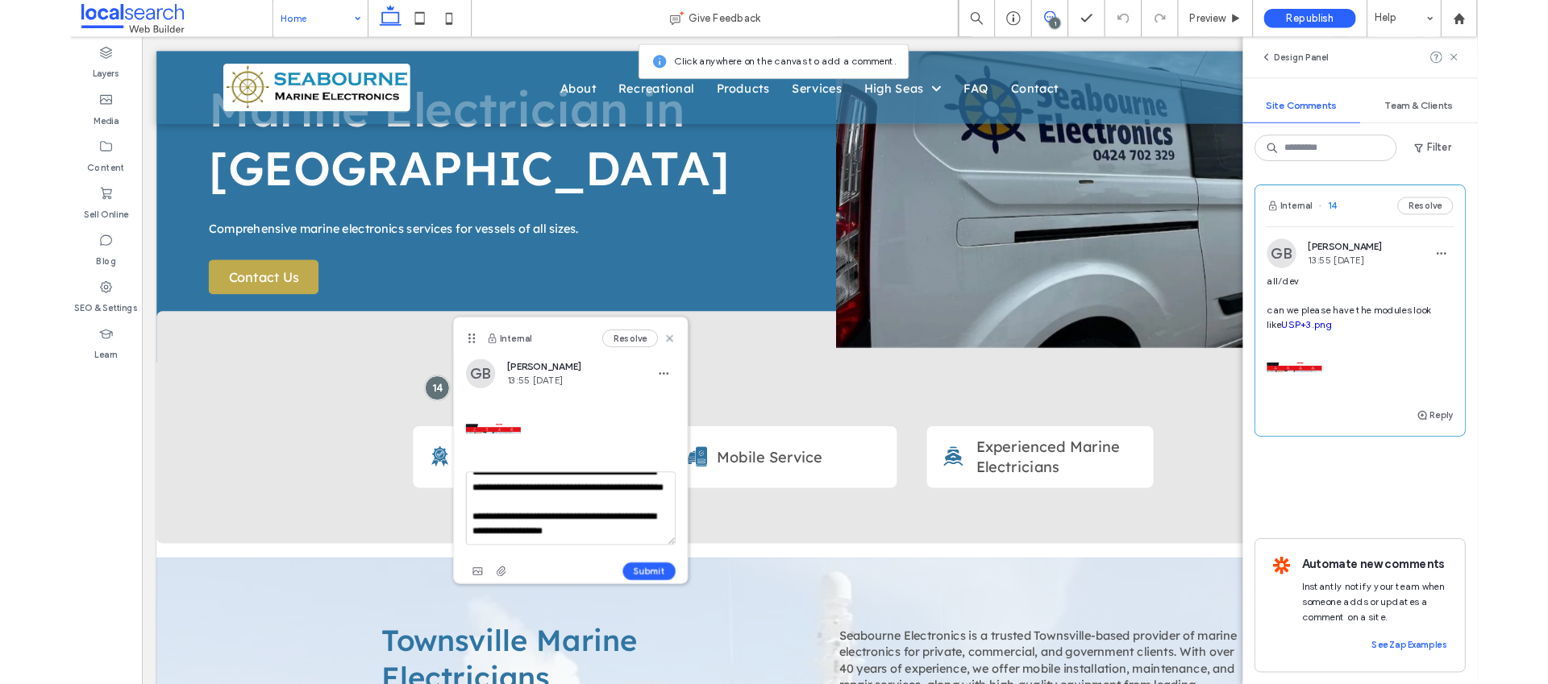
scroll to position [102, 0]
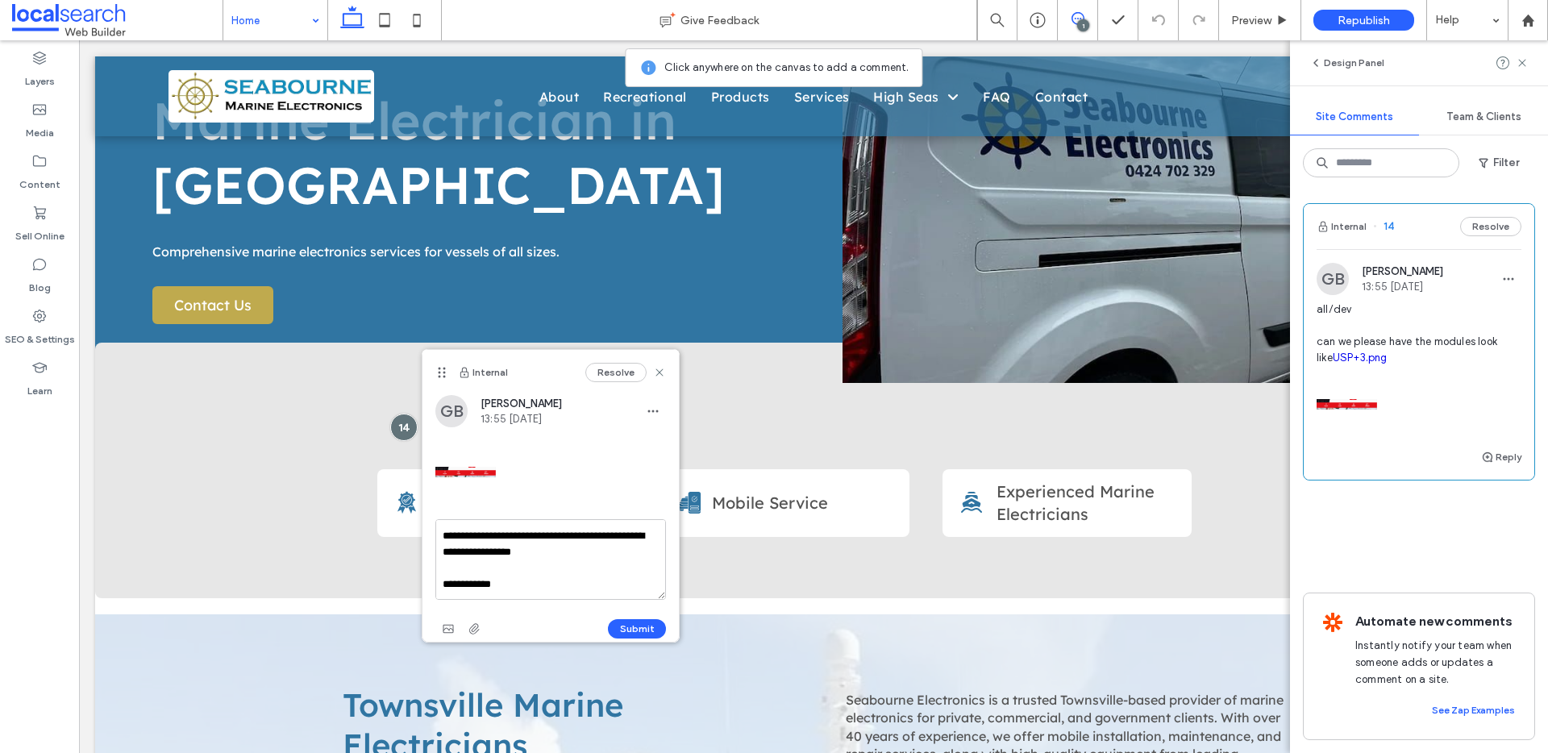
click at [502, 563] on textarea "**********" at bounding box center [550, 559] width 231 height 81
click at [503, 563] on textarea "**********" at bounding box center [550, 559] width 231 height 81
type textarea "**********"
click at [635, 629] on button "Submit" at bounding box center [637, 628] width 58 height 19
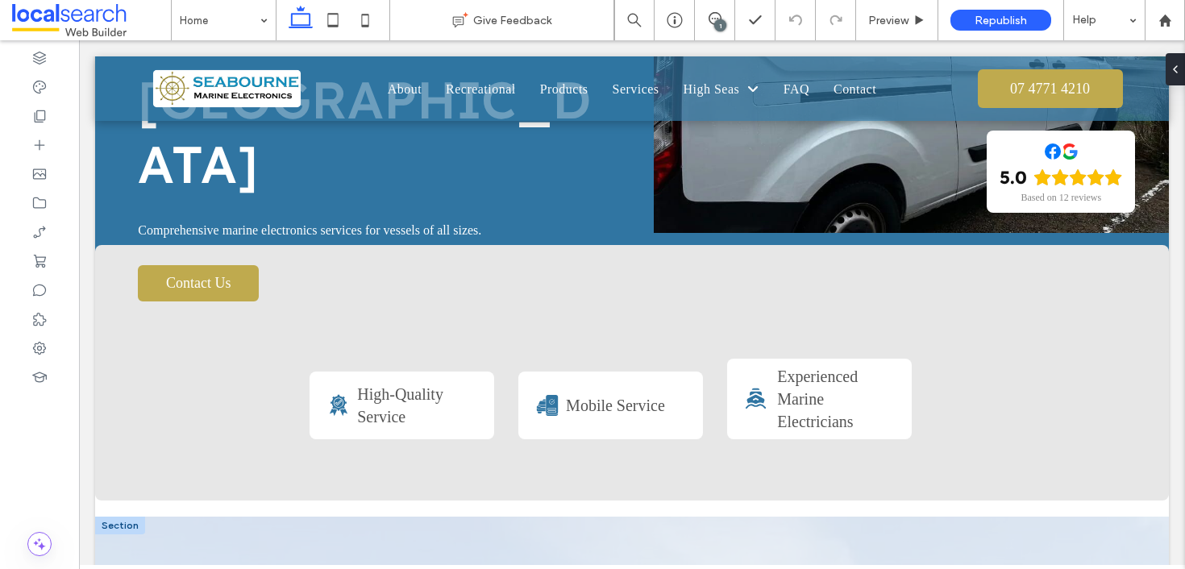
scroll to position [256, 0]
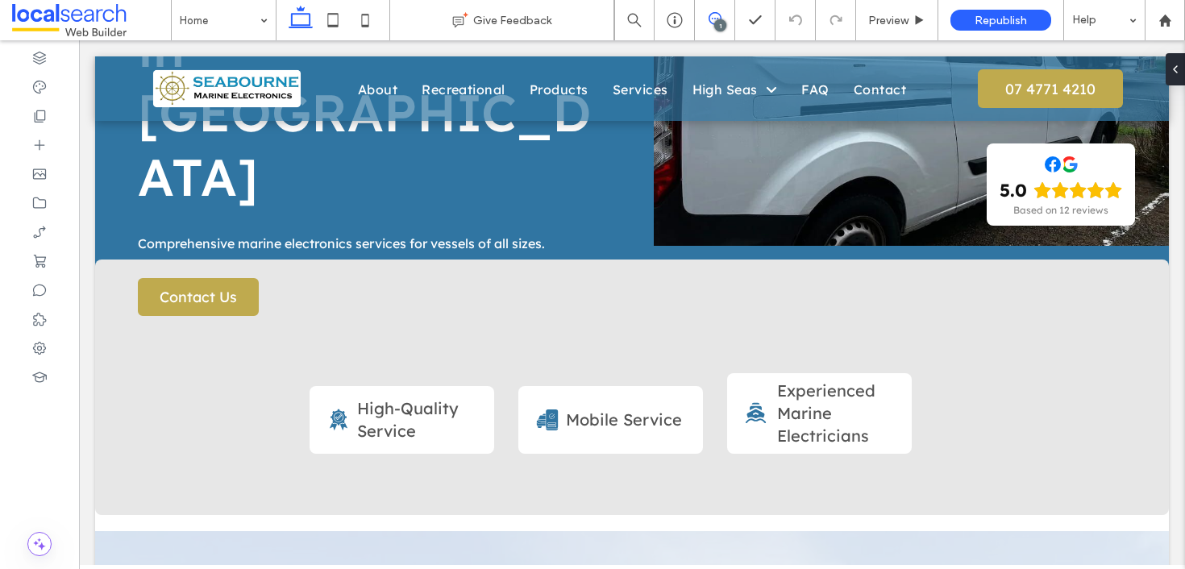
click at [709, 19] on icon at bounding box center [715, 18] width 13 height 13
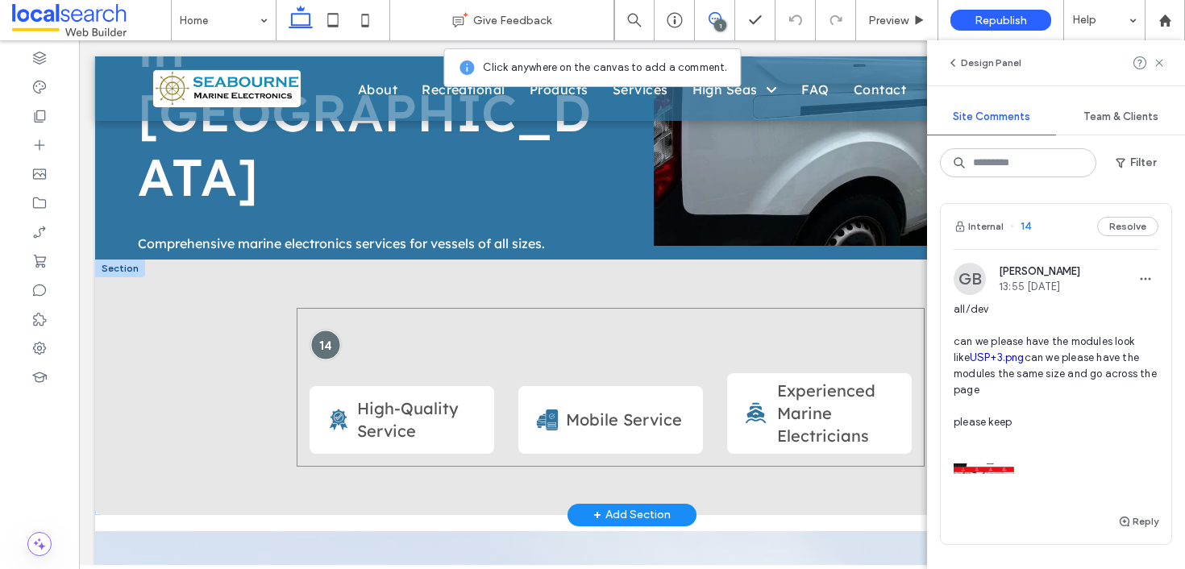
click at [325, 330] on div at bounding box center [326, 345] width 30 height 30
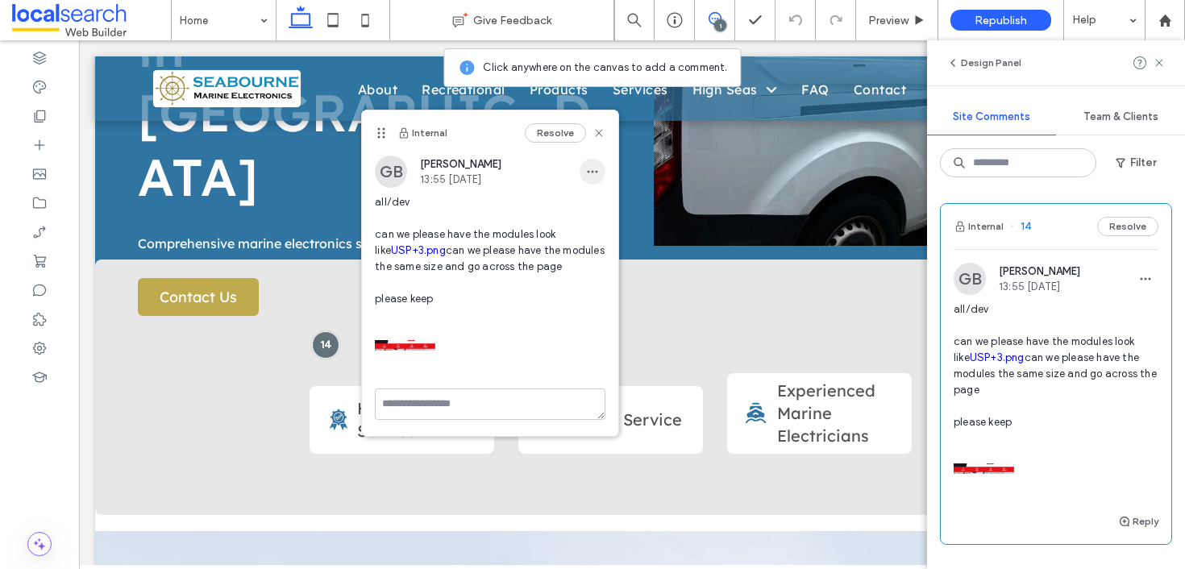
click at [586, 171] on icon "button" at bounding box center [592, 171] width 13 height 13
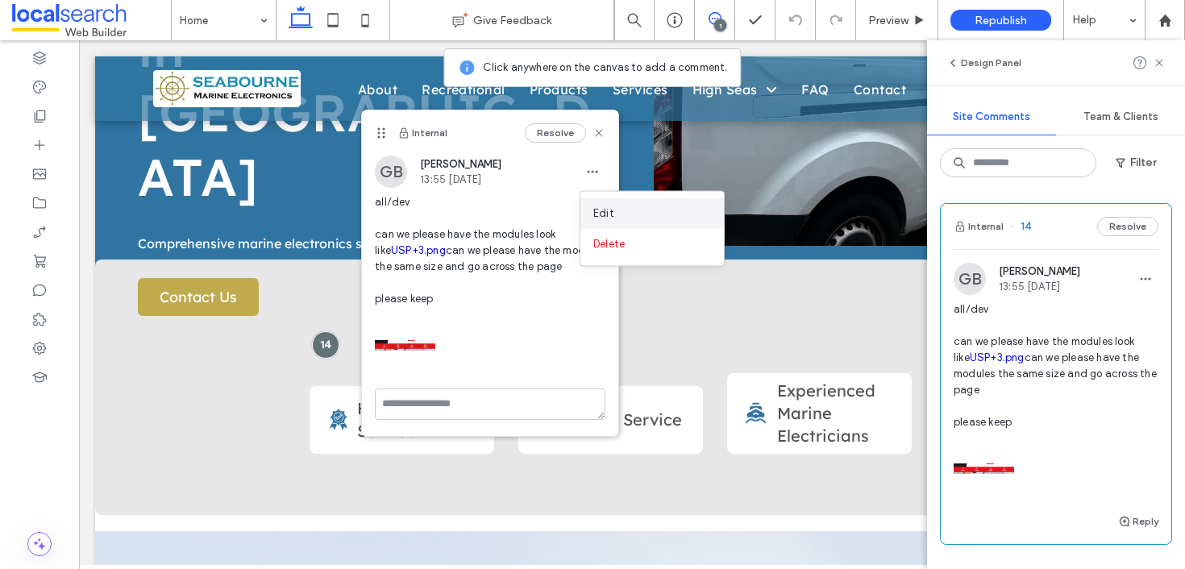
click at [627, 206] on div "Edit" at bounding box center [651, 213] width 143 height 31
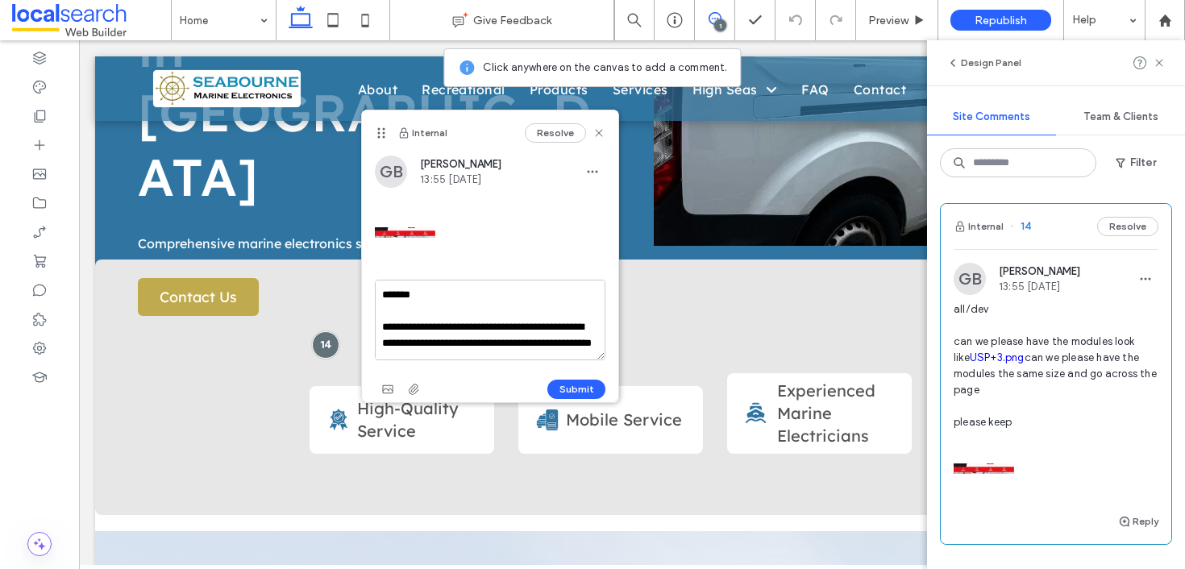
scroll to position [111, 0]
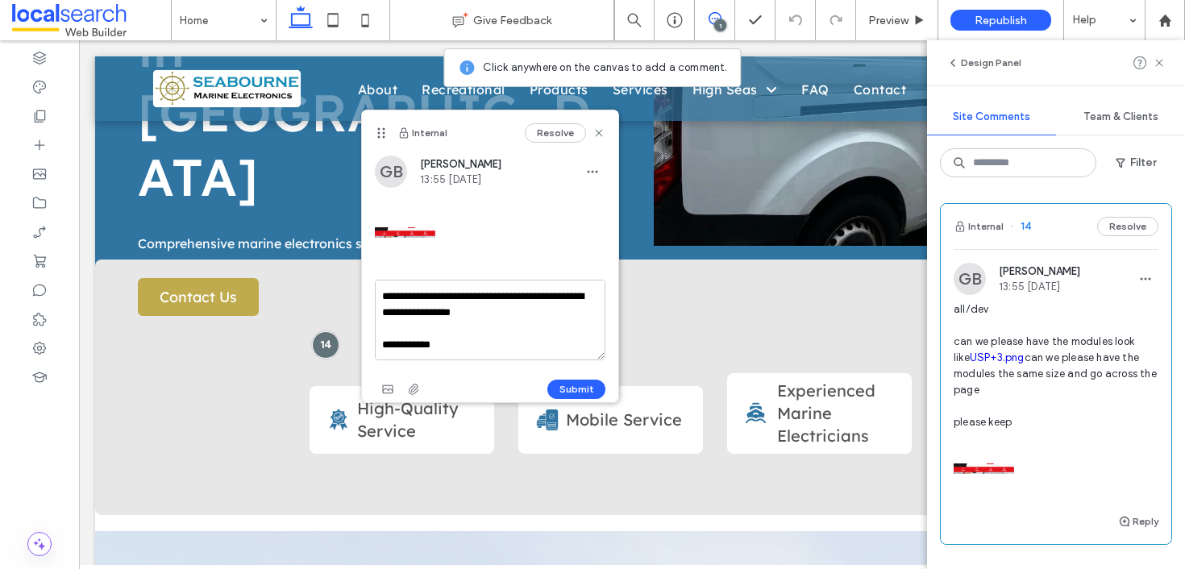
click at [461, 354] on textarea "**********" at bounding box center [490, 320] width 231 height 81
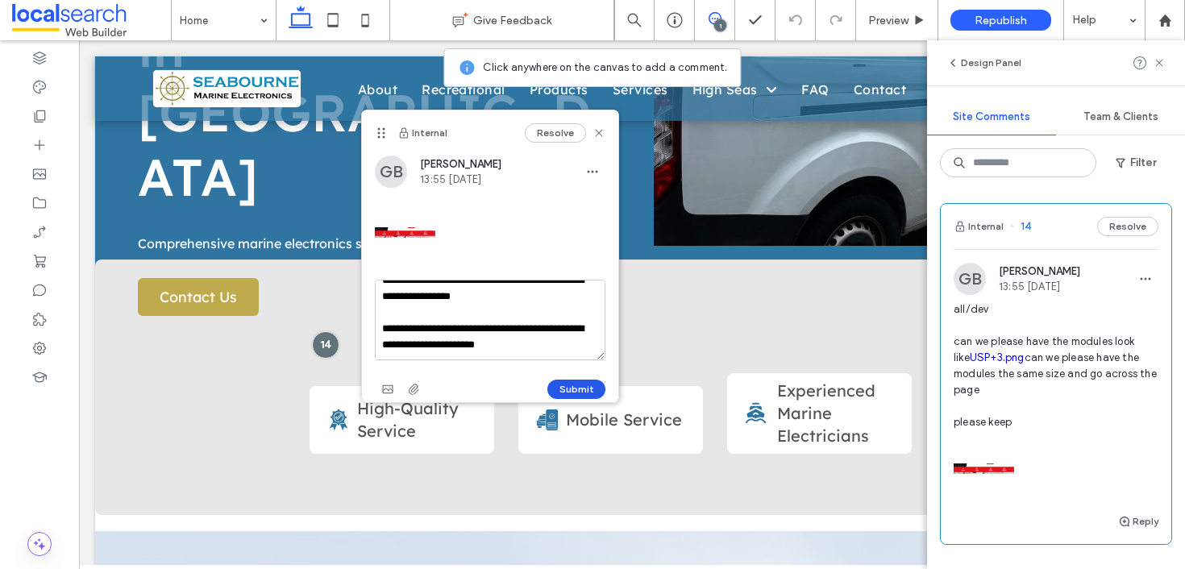
type textarea "**********"
click at [560, 383] on button "Submit" at bounding box center [576, 389] width 58 height 19
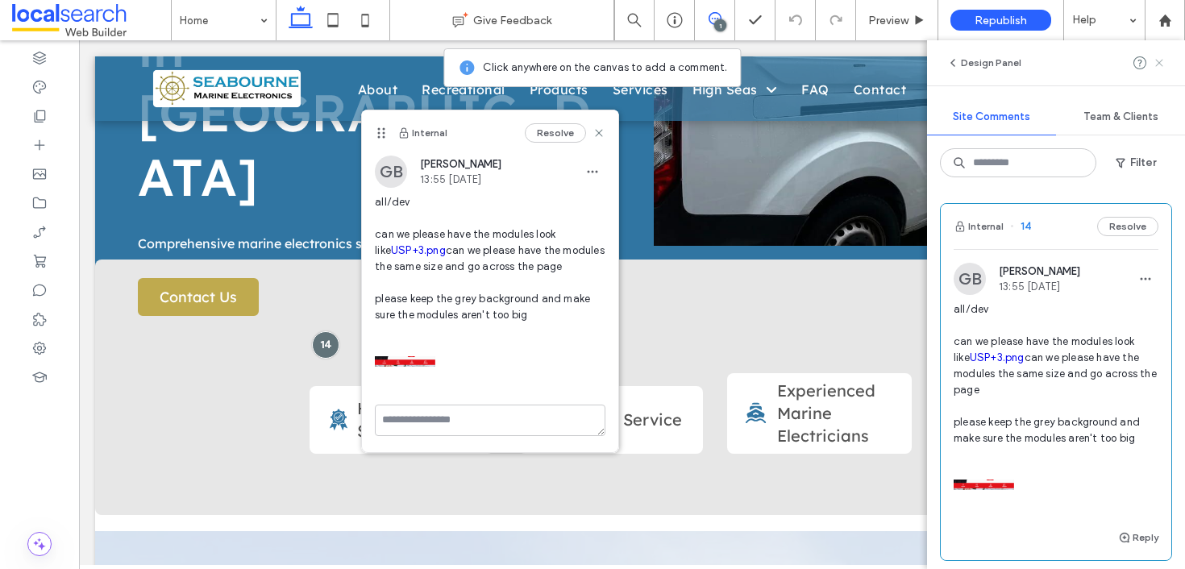
click at [1159, 59] on icon at bounding box center [1159, 62] width 13 height 13
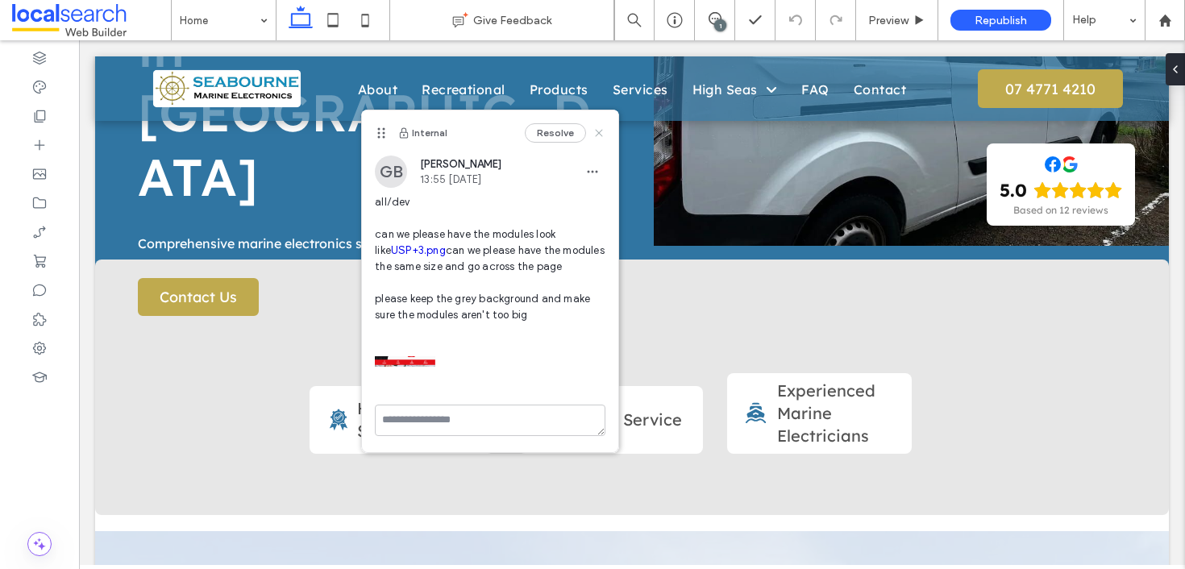
click at [598, 127] on icon at bounding box center [598, 133] width 13 height 13
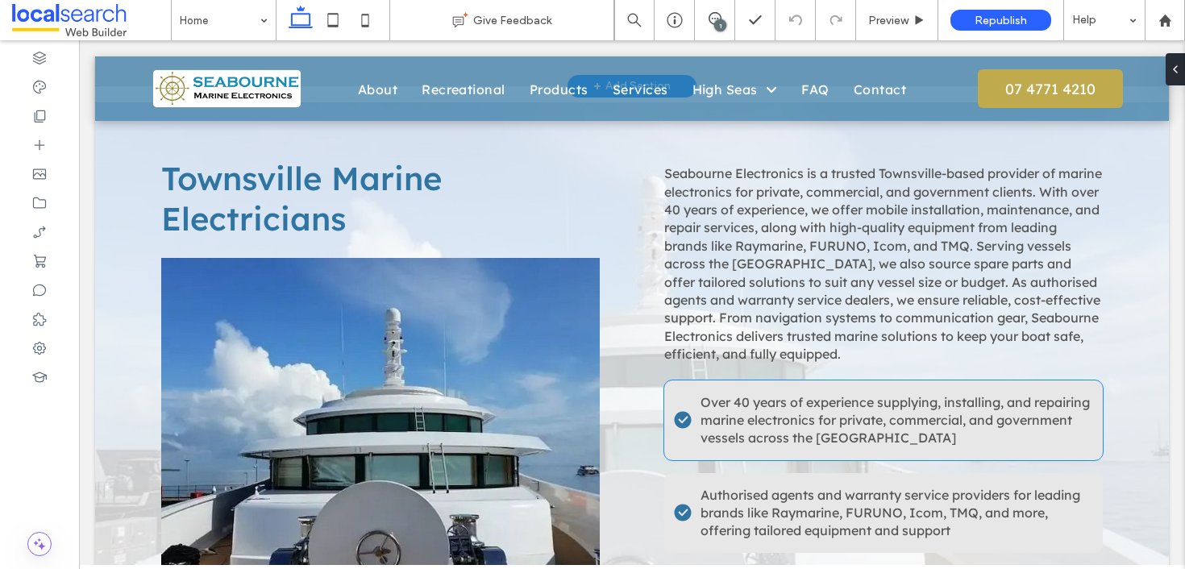
scroll to position [687, 0]
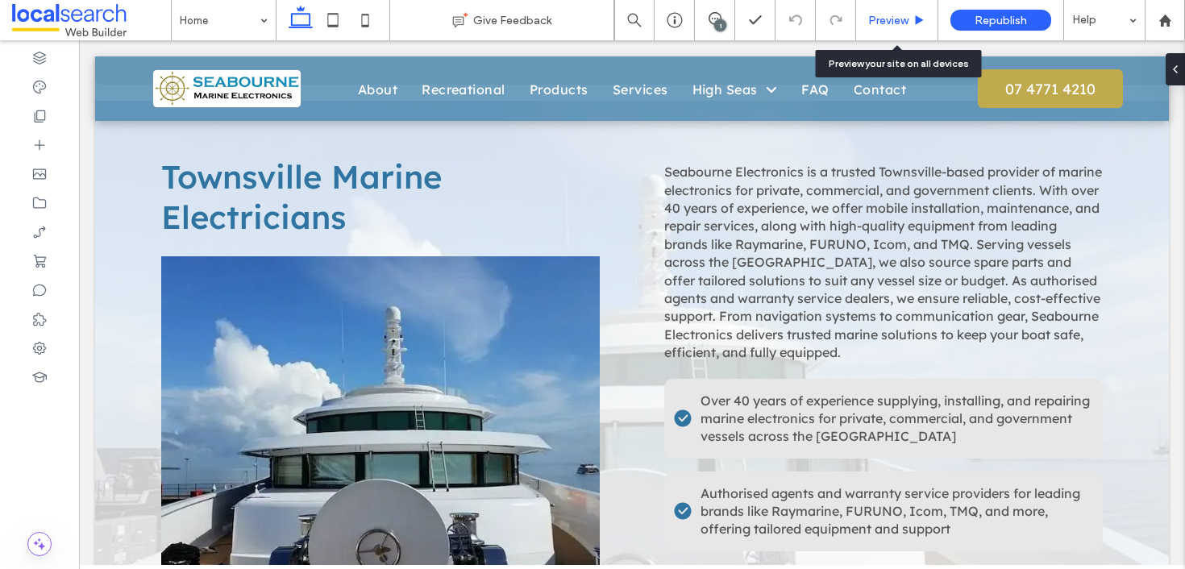
click at [908, 32] on div "Preview" at bounding box center [897, 20] width 82 height 40
click at [900, 19] on span "Preview" at bounding box center [888, 21] width 40 height 14
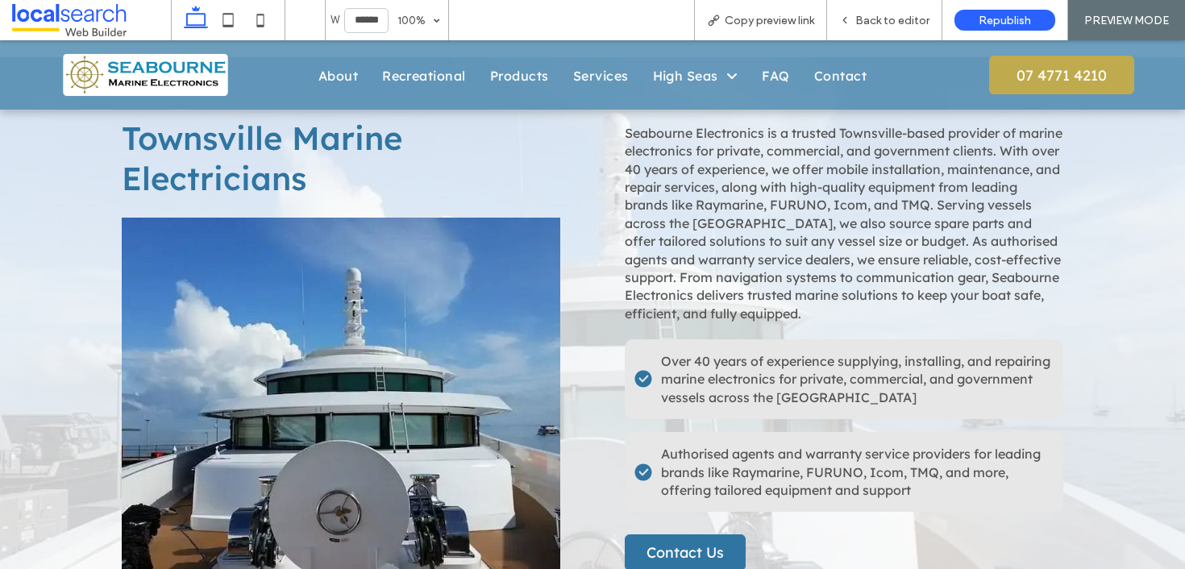
scroll to position [720, 0]
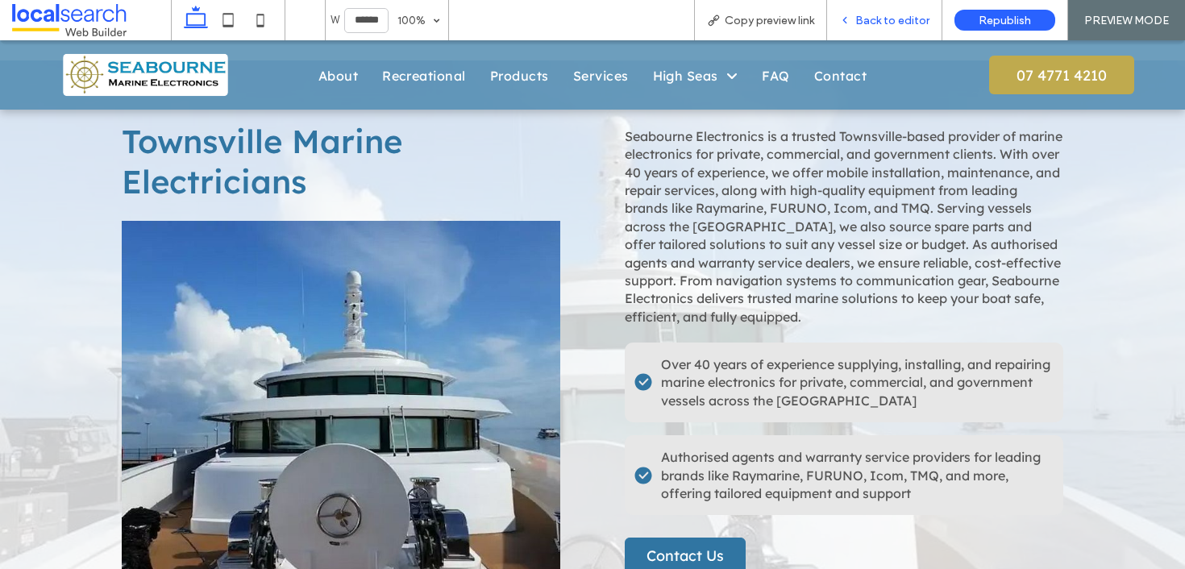
click at [874, 1] on div "Back to editor" at bounding box center [884, 20] width 115 height 40
click at [866, 22] on span "Back to editor" at bounding box center [892, 21] width 74 height 14
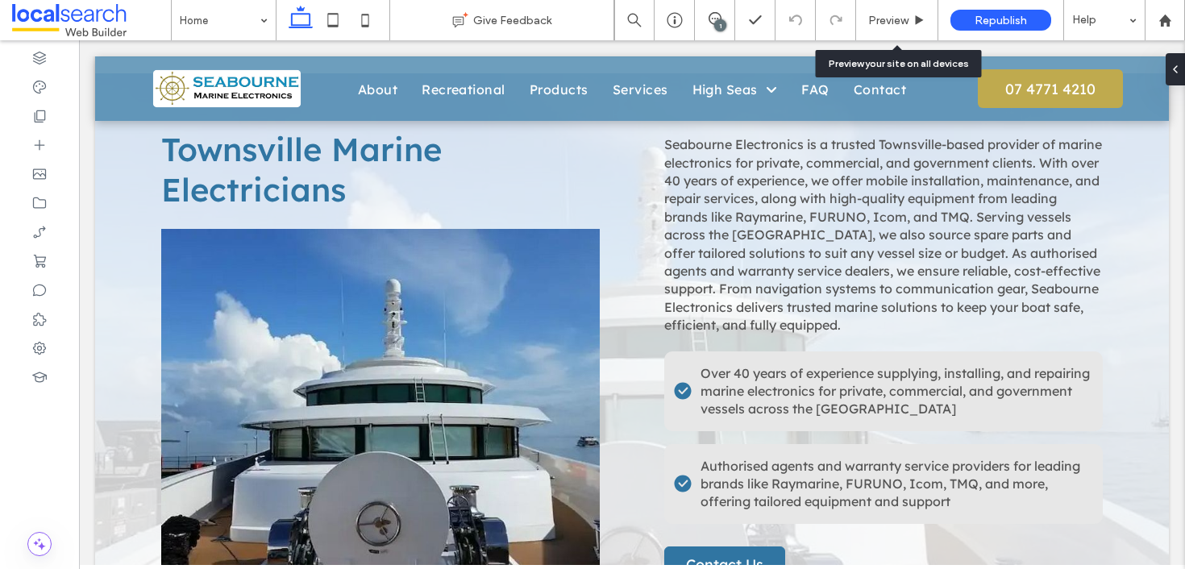
scroll to position [713, 0]
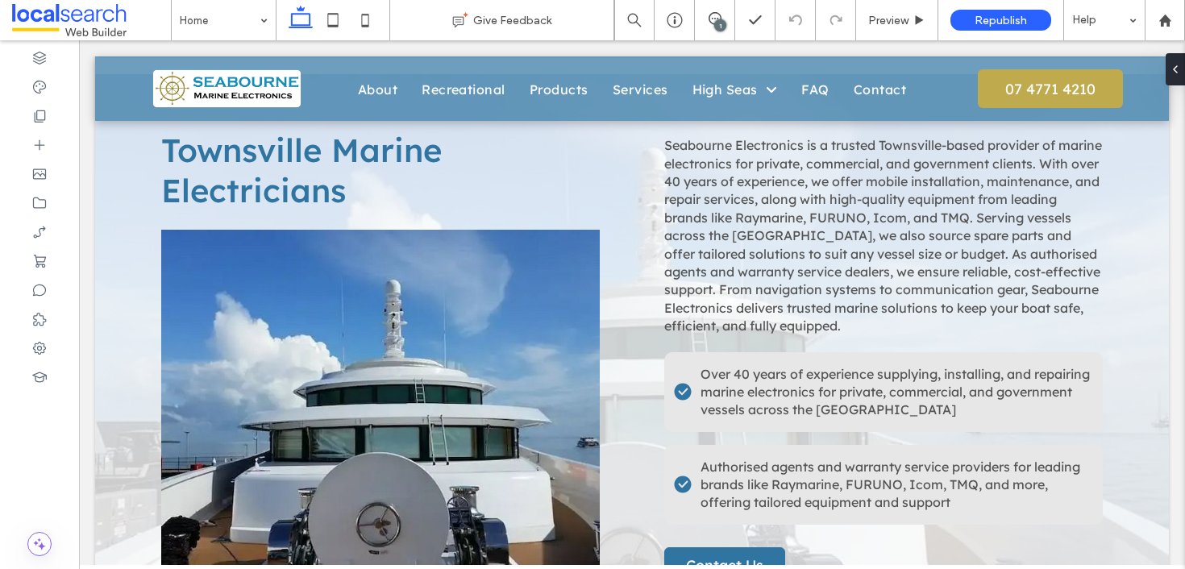
click at [721, 30] on div "1" at bounding box center [720, 25] width 12 height 12
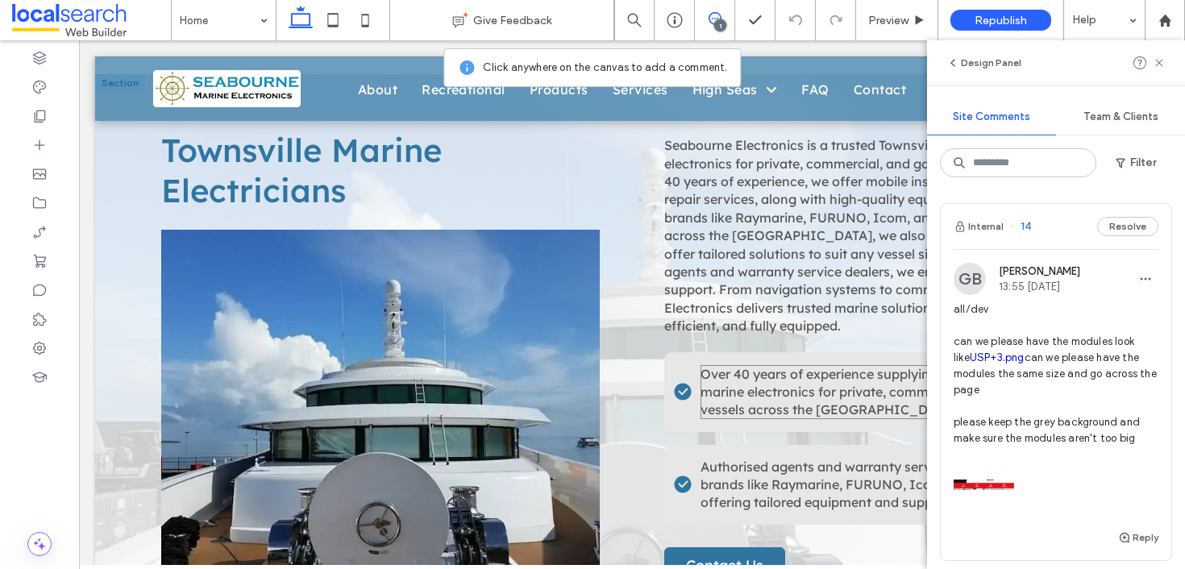
click at [799, 366] on span "Over 40 years of experience supplying, installing, and repairing marine electro…" at bounding box center [894, 392] width 389 height 52
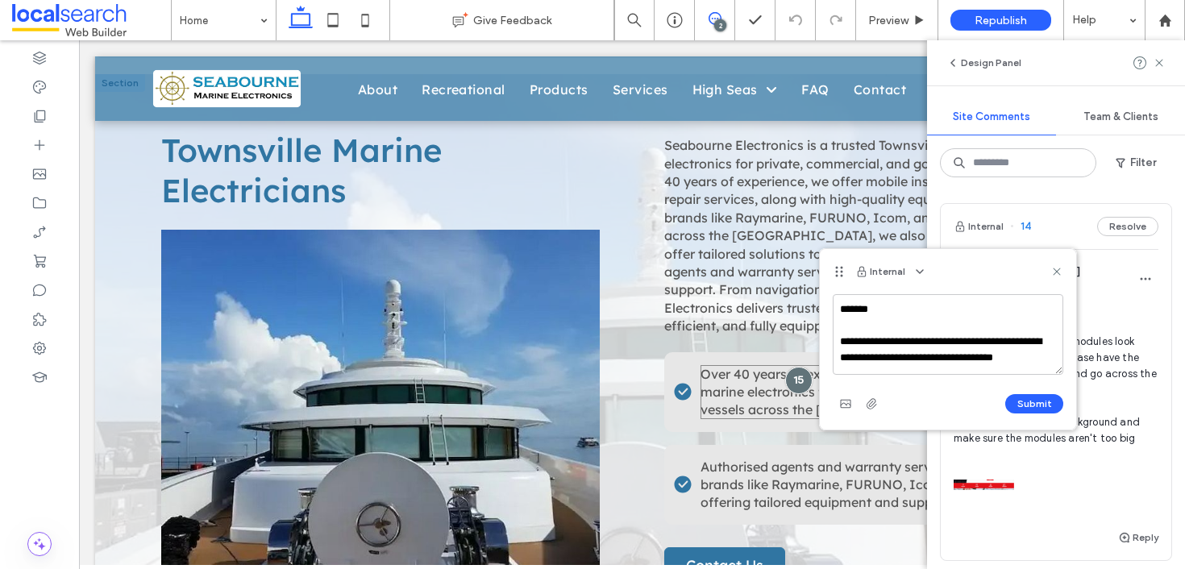
scroll to position [6, 0]
click at [954, 335] on textarea "**********" at bounding box center [948, 334] width 231 height 81
type textarea "**********"
click at [1045, 401] on button "Submit" at bounding box center [1034, 403] width 58 height 19
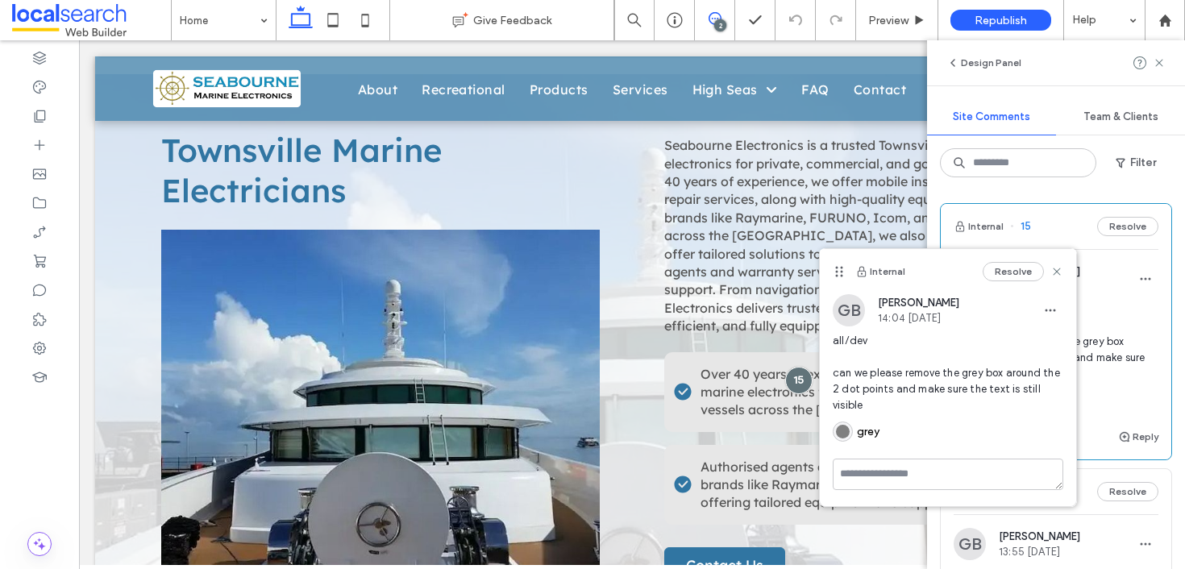
scroll to position [0, 0]
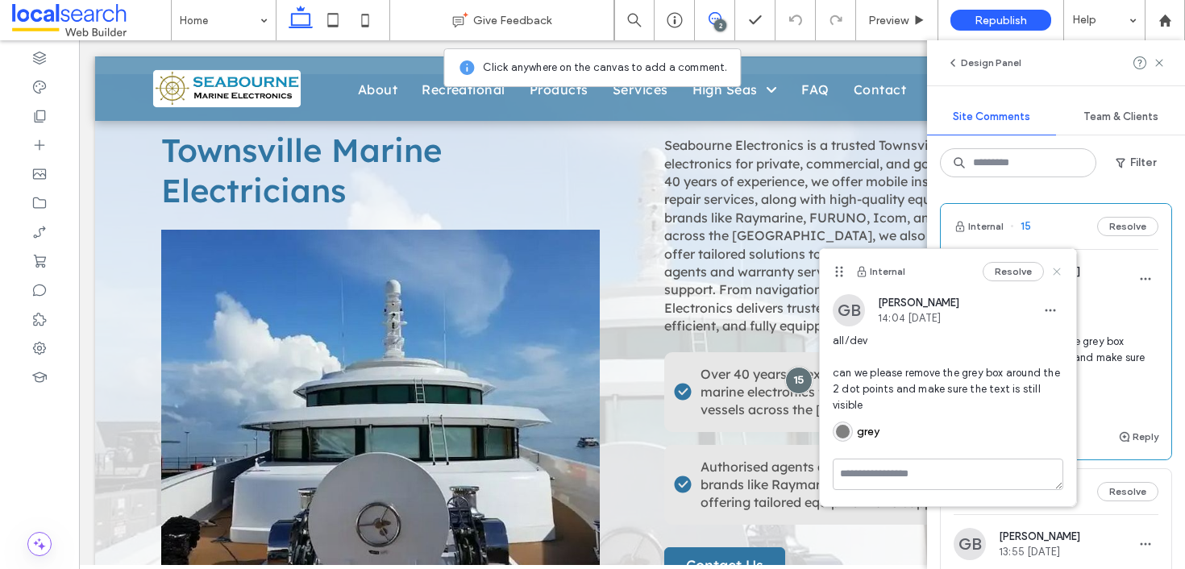
click at [1059, 276] on icon at bounding box center [1056, 271] width 13 height 13
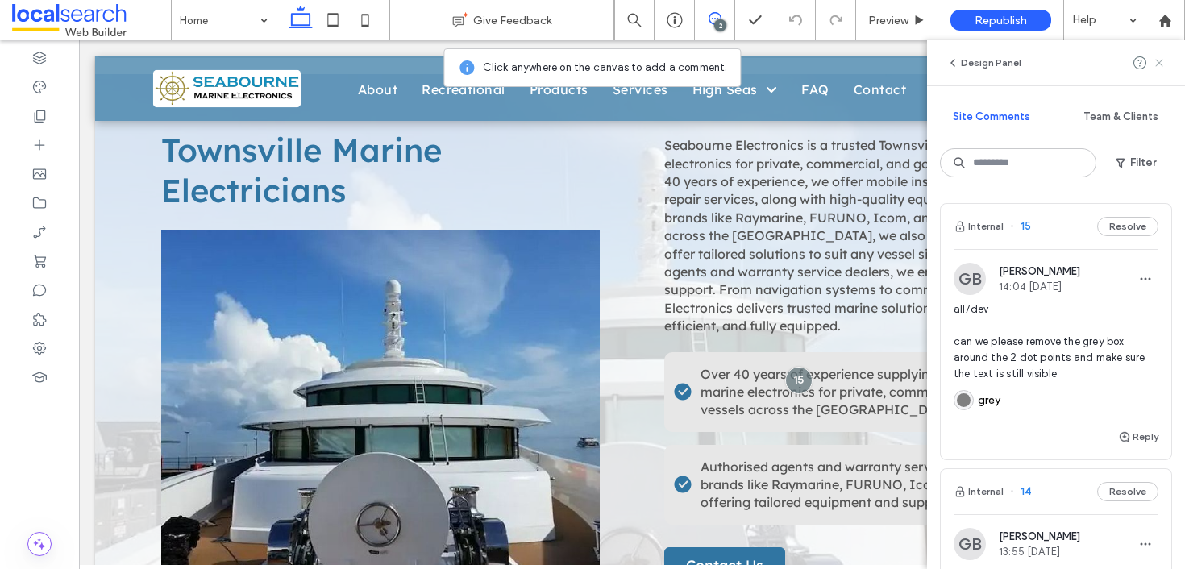
click at [1165, 64] on icon at bounding box center [1159, 62] width 13 height 13
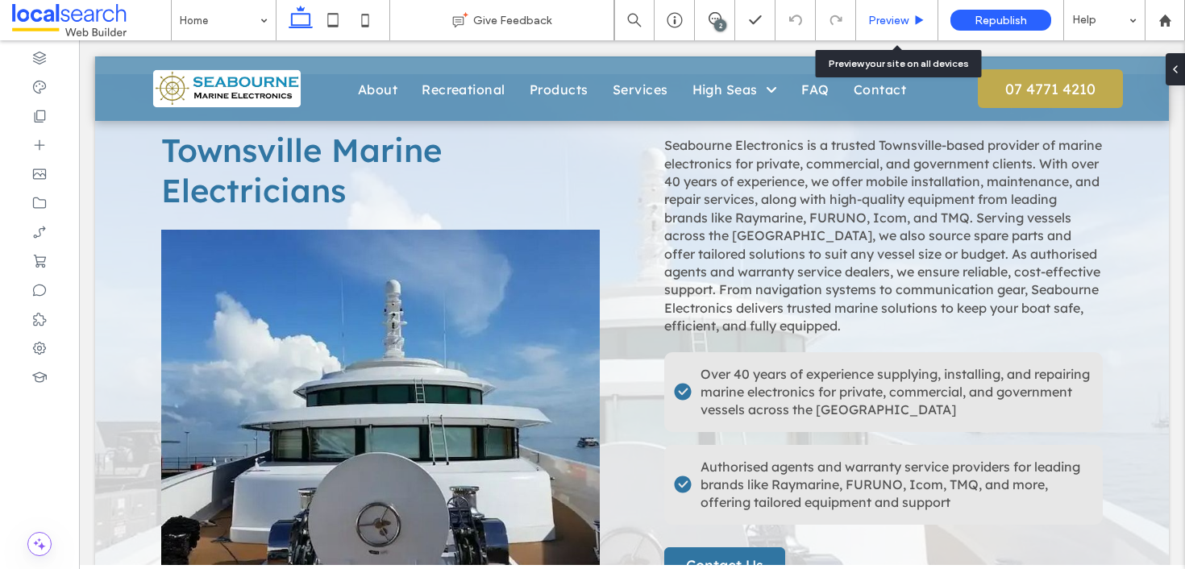
click at [906, 19] on span "Preview" at bounding box center [888, 21] width 40 height 14
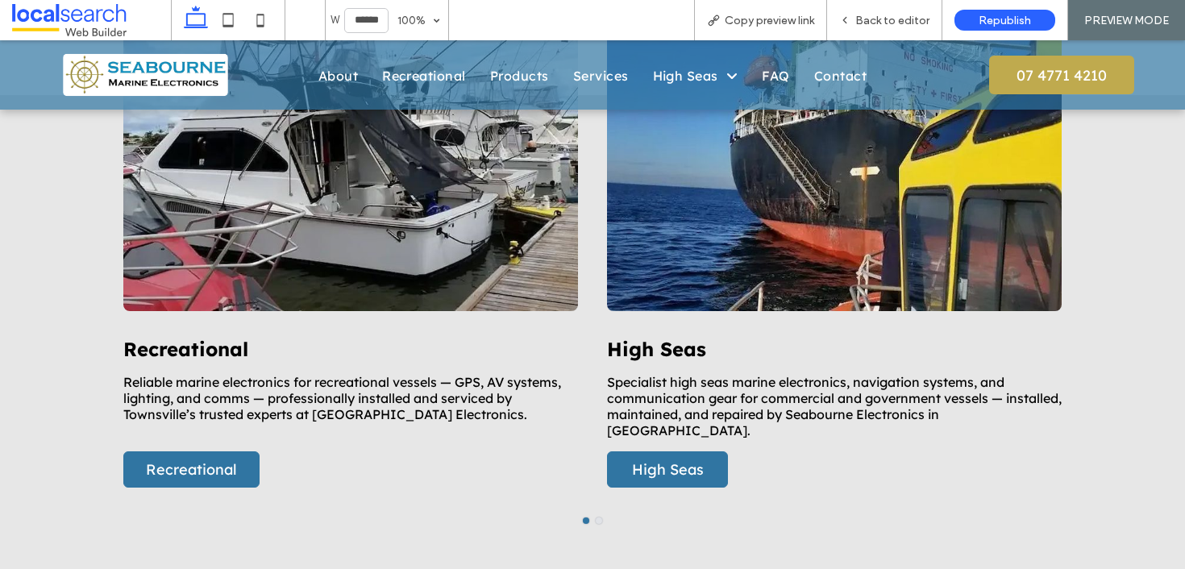
scroll to position [1469, 0]
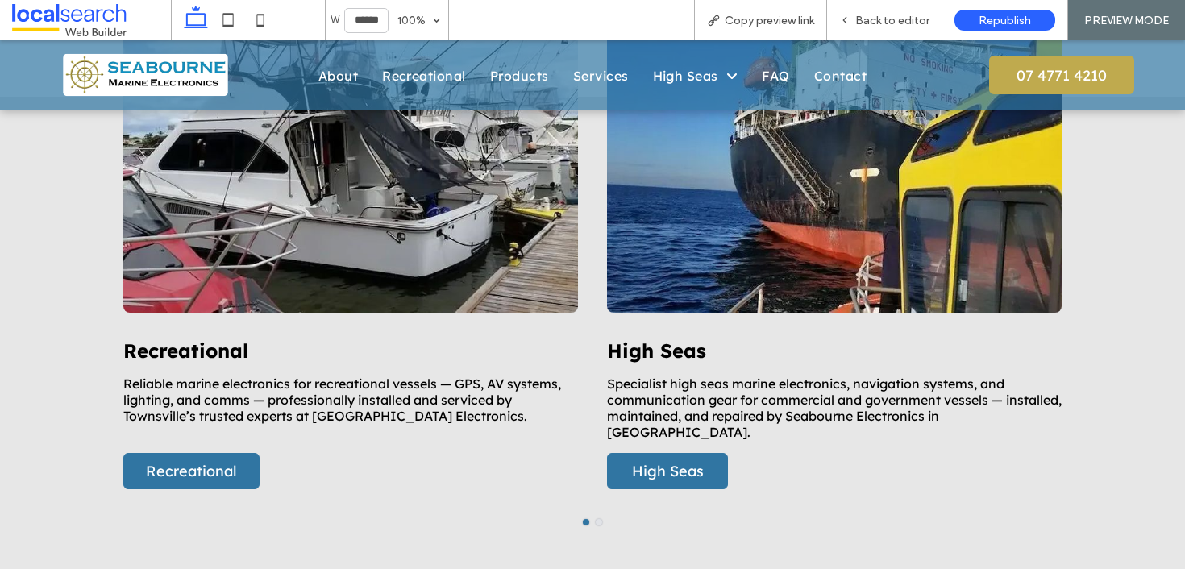
click at [601, 472] on div "Recreational Reliable marine electronics for recreational vessels — GPS, AV sys…" at bounding box center [592, 263] width 967 height 564
click at [595, 519] on div at bounding box center [592, 522] width 967 height 6
click at [601, 519] on button "go to slide 2" at bounding box center [599, 522] width 6 height 6
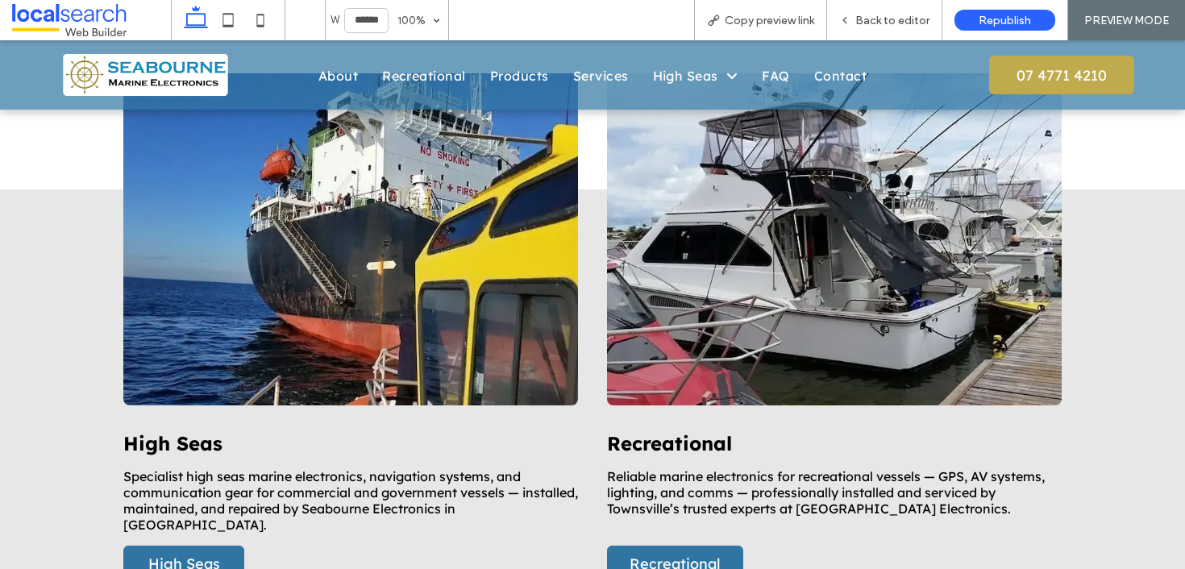
scroll to position [1377, 0]
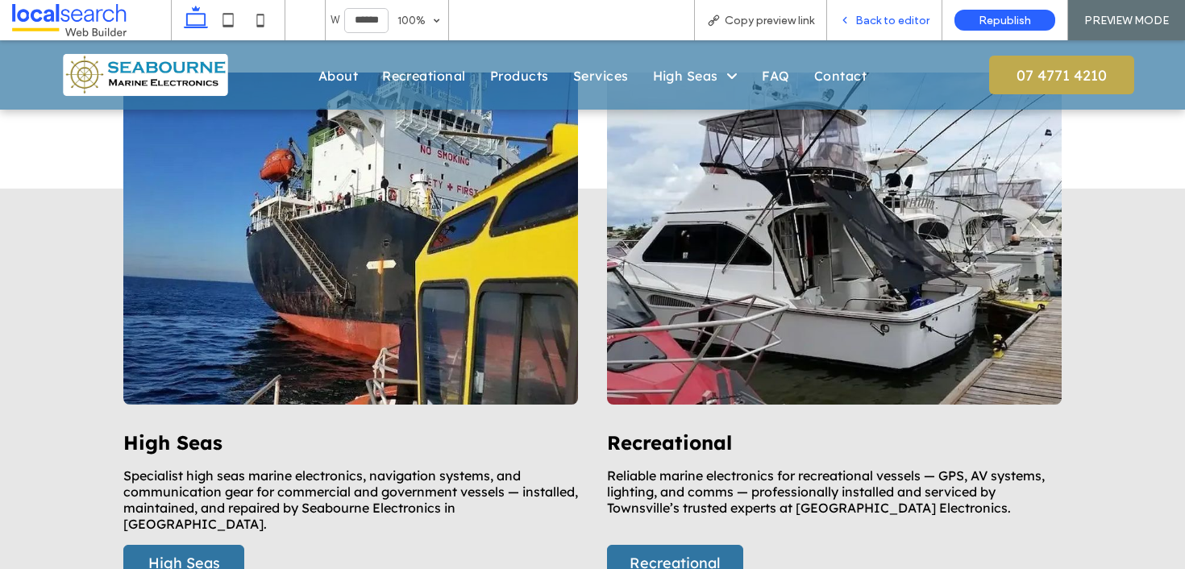
click at [874, 18] on span "Back to editor" at bounding box center [892, 21] width 74 height 14
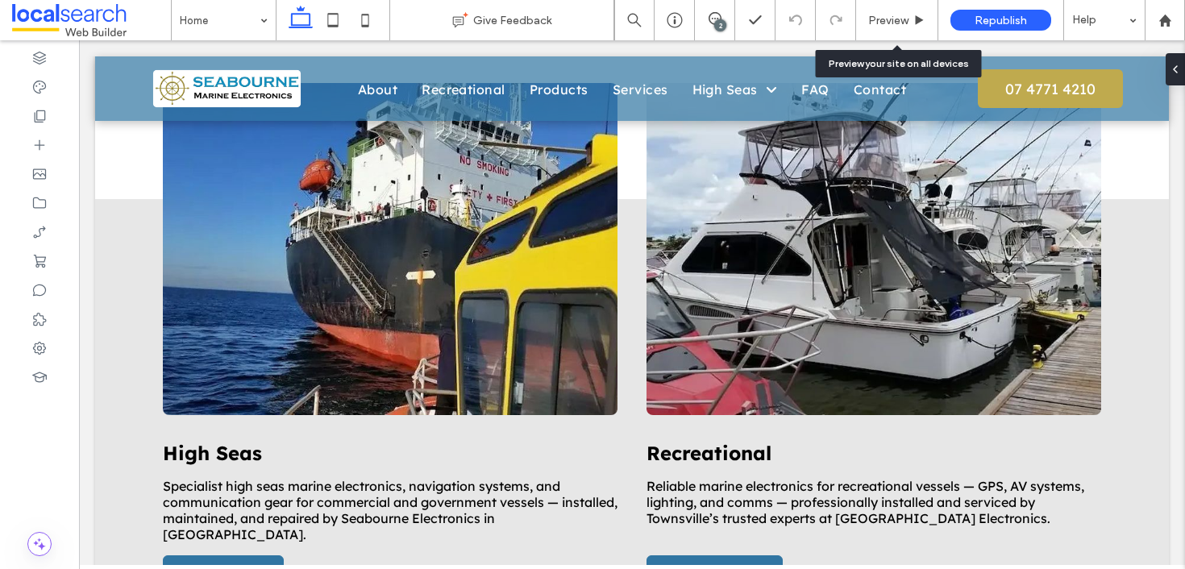
scroll to position [1364, 0]
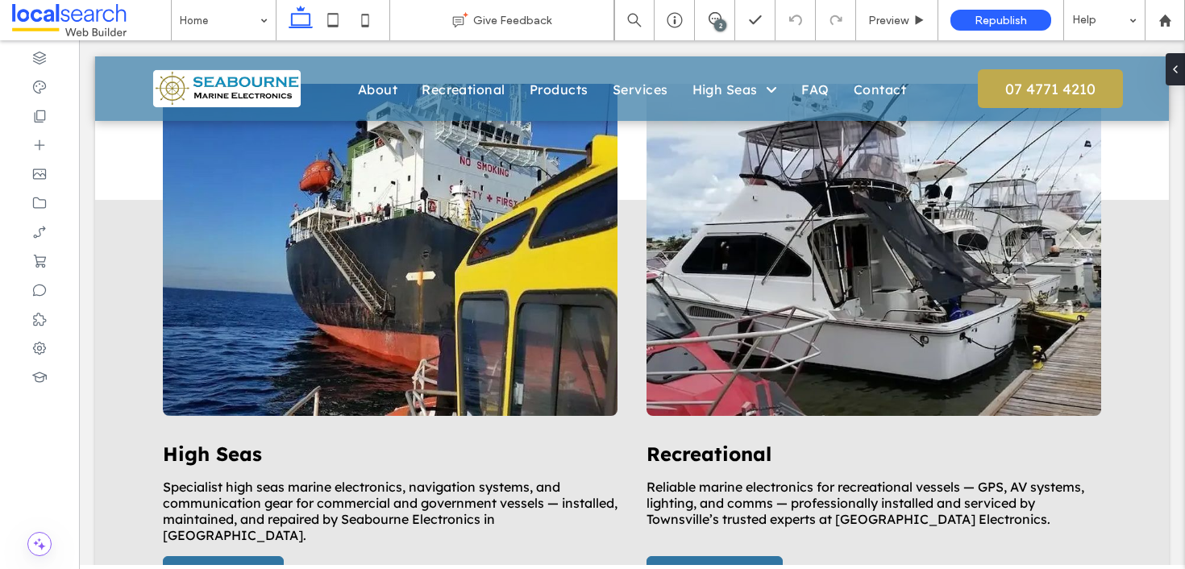
click at [716, 27] on div "2" at bounding box center [720, 25] width 12 height 12
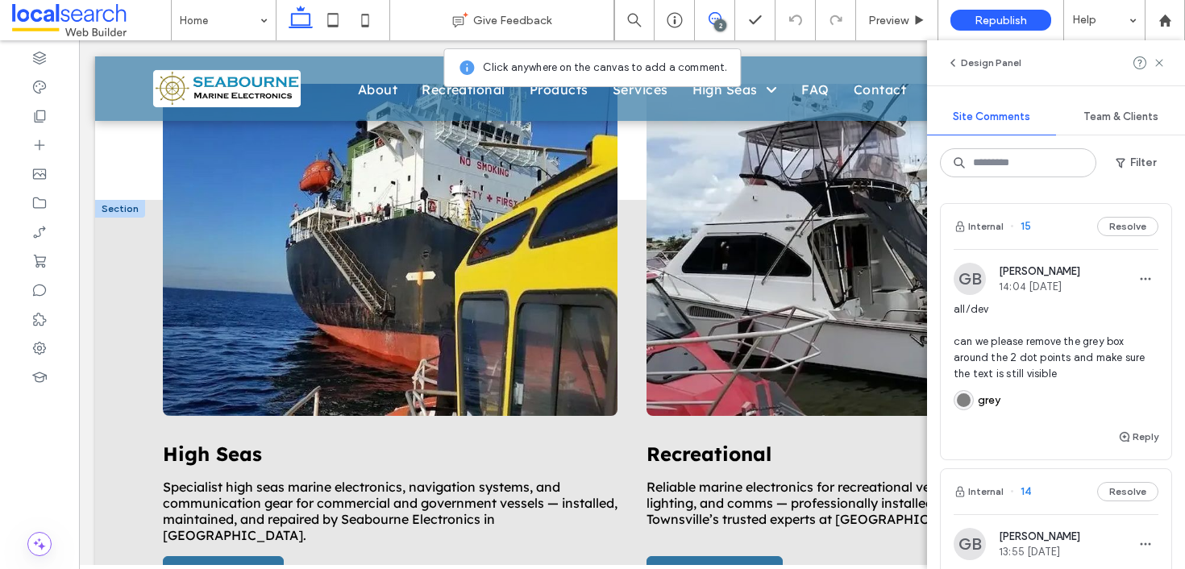
click at [632, 197] on div "Recreational Reliable marine electronics for recreational vessels — GPS, AV sys…" at bounding box center [874, 343] width 484 height 519
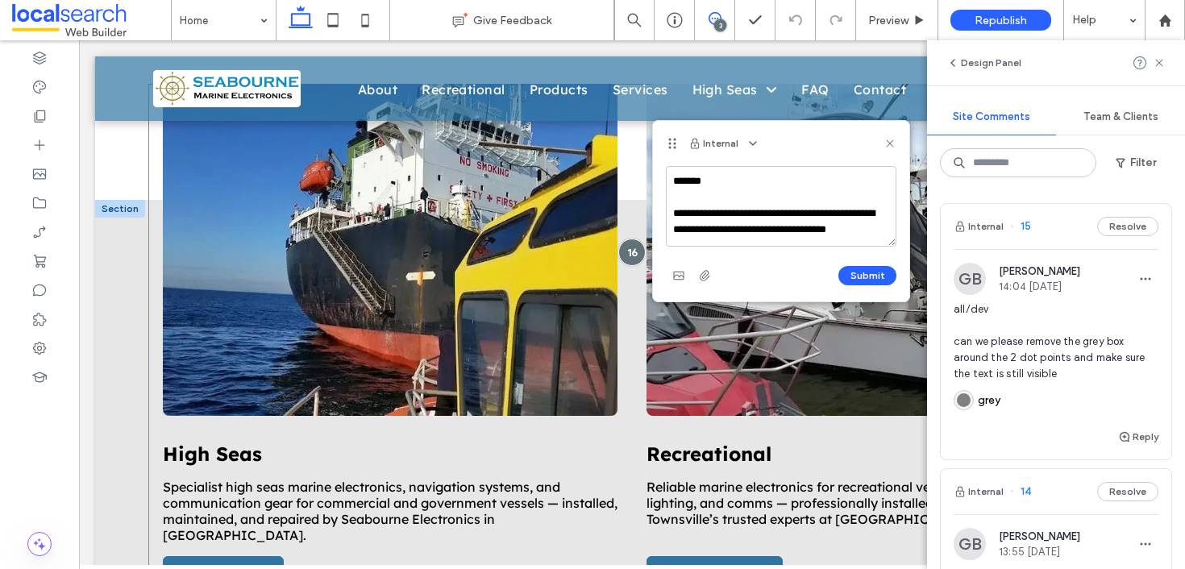
scroll to position [6, 0]
click at [834, 205] on textarea "**********" at bounding box center [781, 206] width 231 height 81
click at [730, 241] on textarea "**********" at bounding box center [781, 206] width 231 height 81
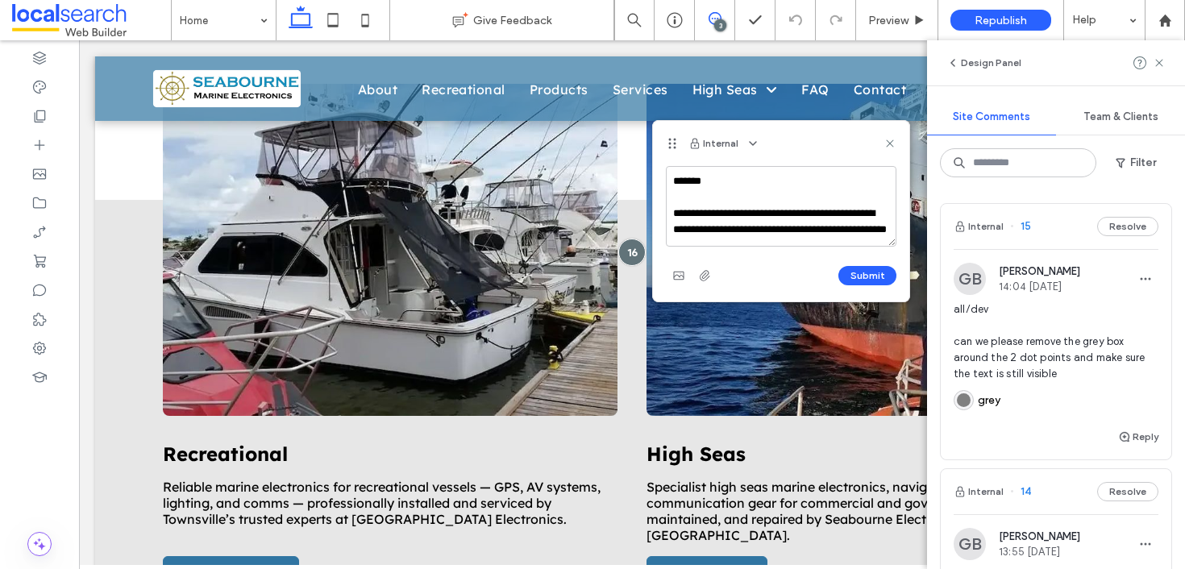
click at [675, 226] on textarea "**********" at bounding box center [781, 206] width 231 height 81
type textarea "**********"
click at [863, 271] on button "Submit" at bounding box center [867, 275] width 58 height 19
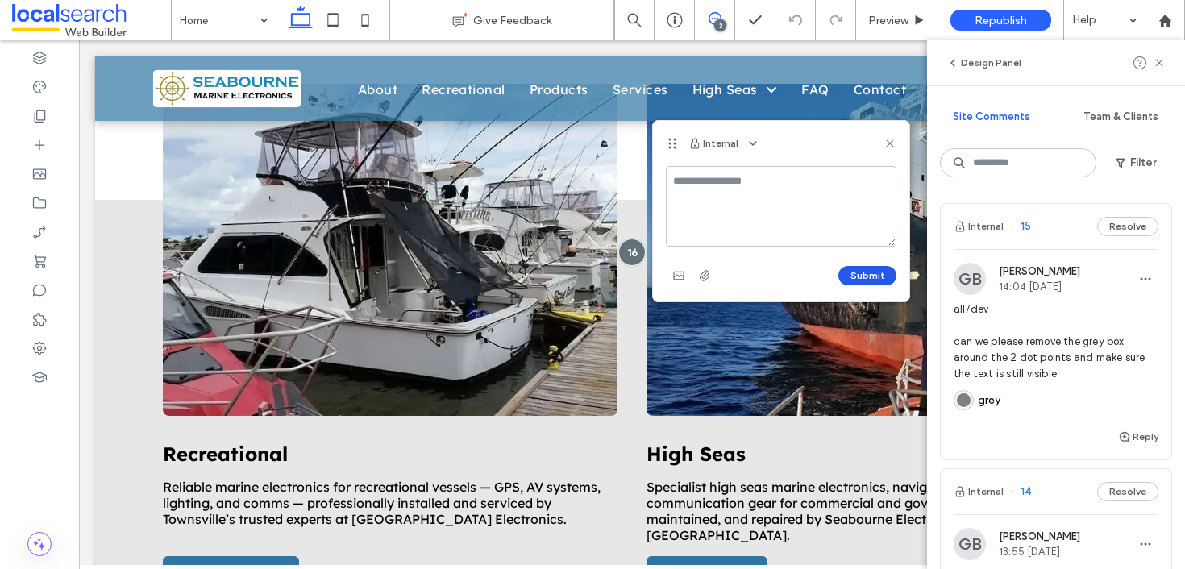
scroll to position [0, 0]
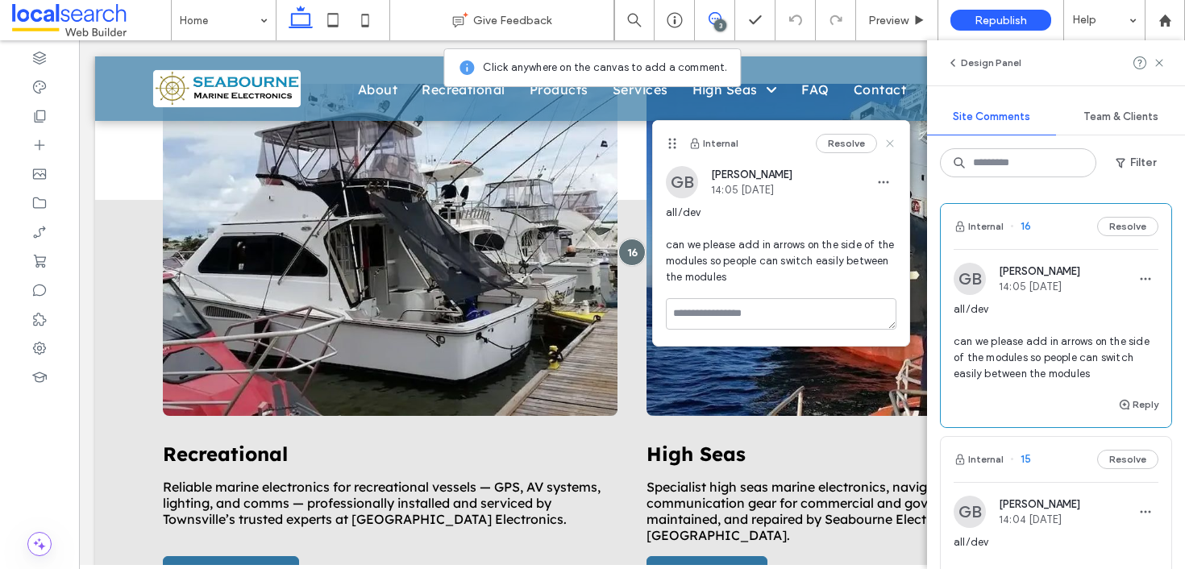
click at [891, 146] on icon at bounding box center [889, 143] width 13 height 13
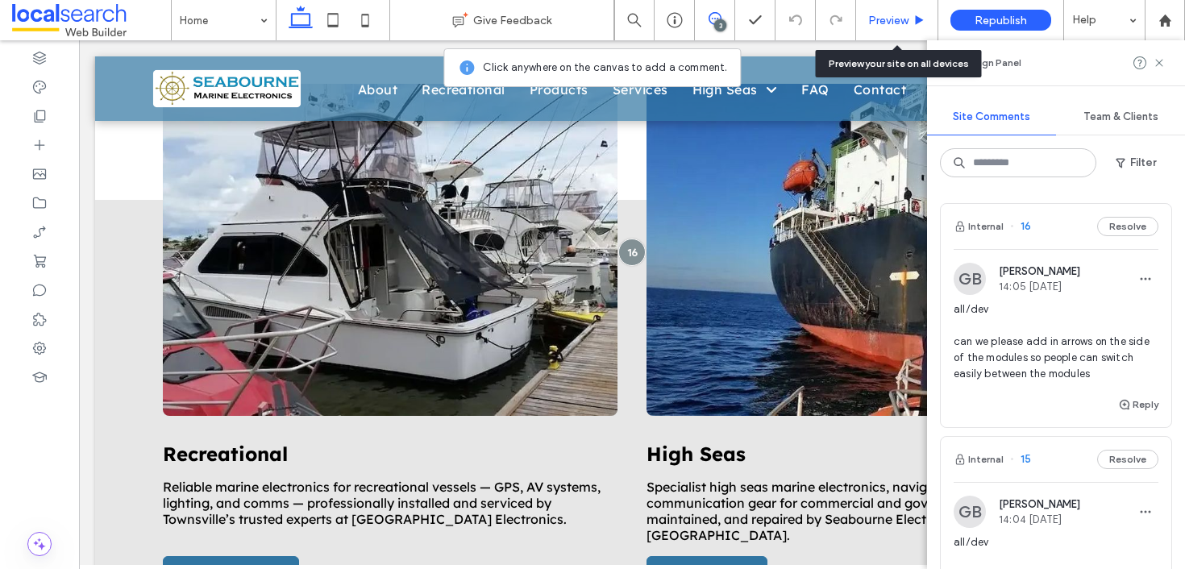
click at [895, 15] on span "Preview" at bounding box center [888, 21] width 40 height 14
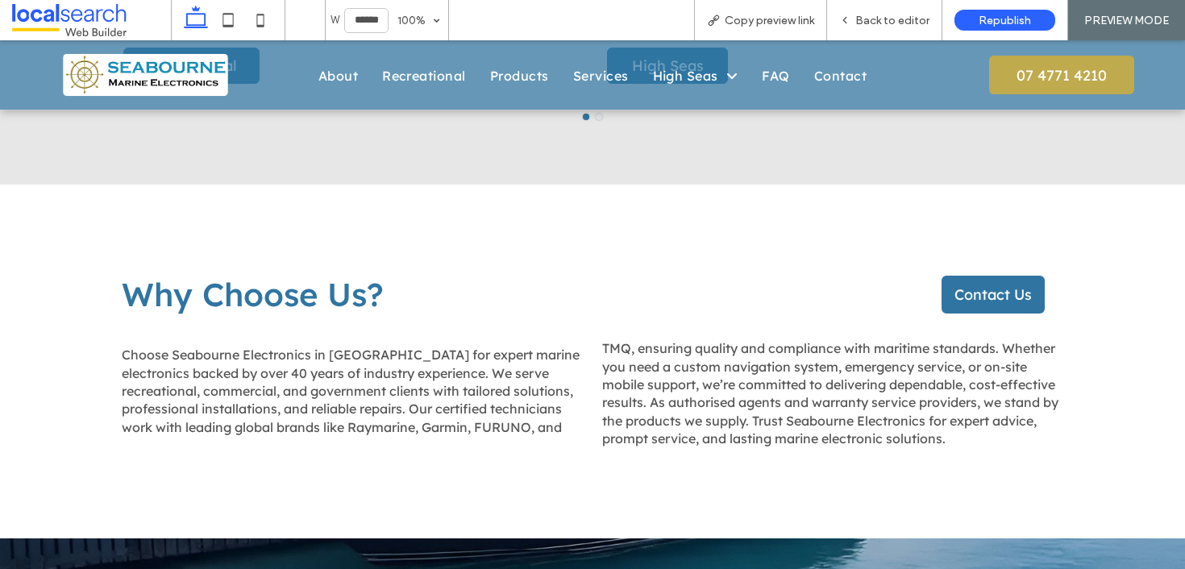
scroll to position [1873, 0]
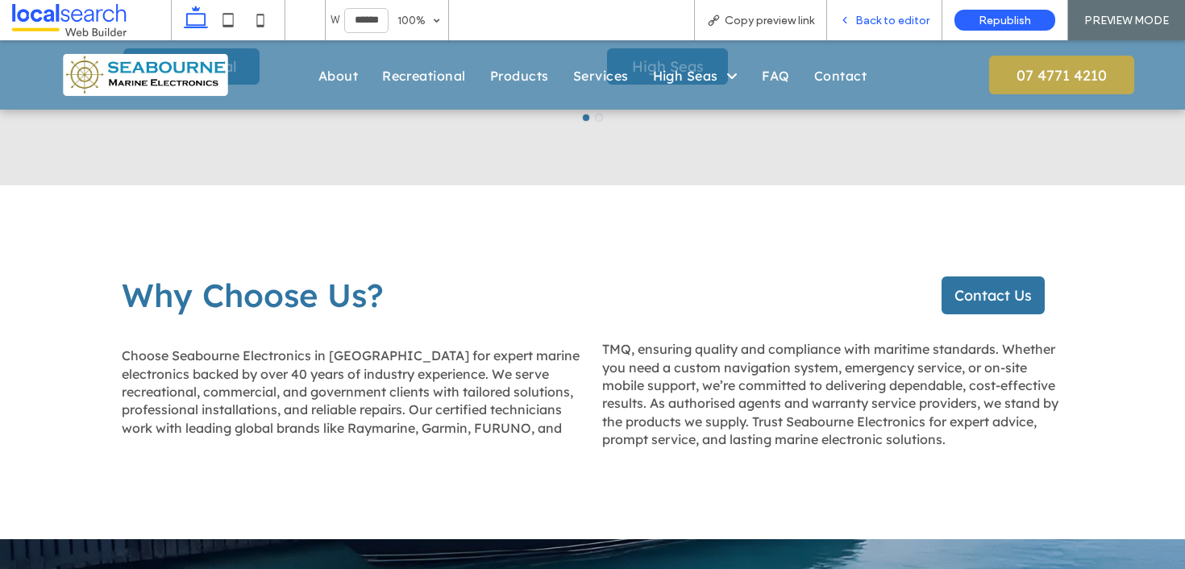
click at [866, 26] on span "Back to editor" at bounding box center [892, 21] width 74 height 14
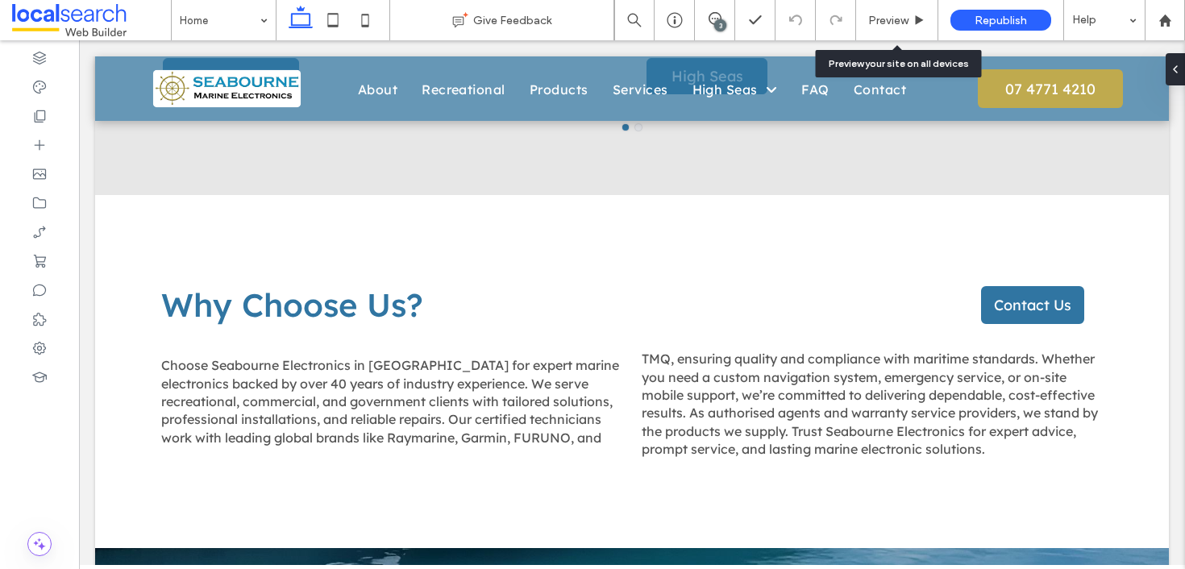
scroll to position [1860, 0]
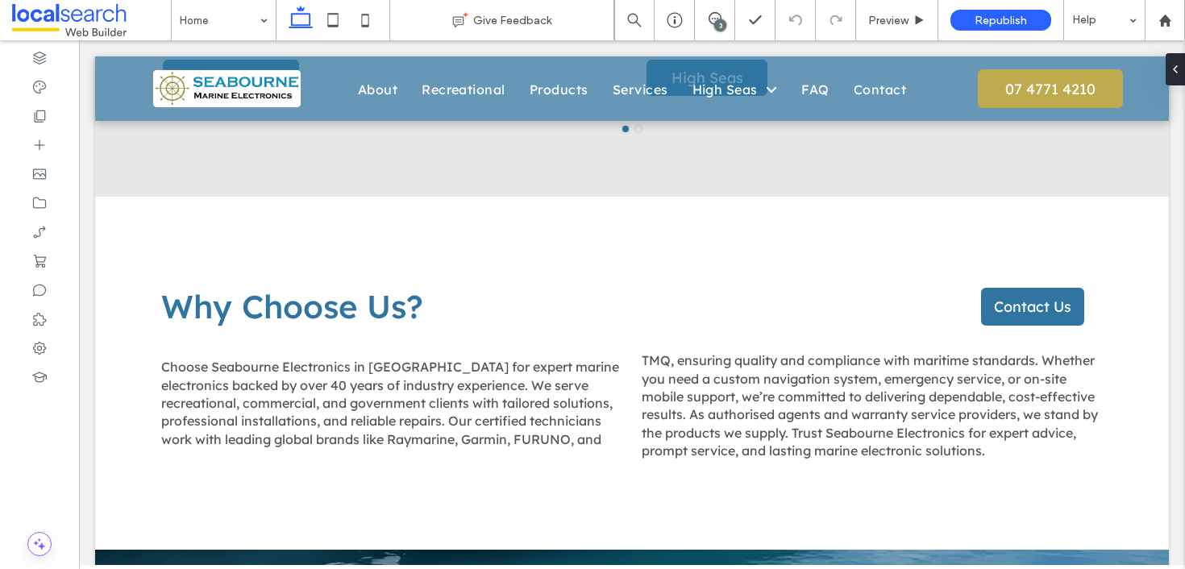
click at [716, 29] on div "3" at bounding box center [720, 25] width 12 height 12
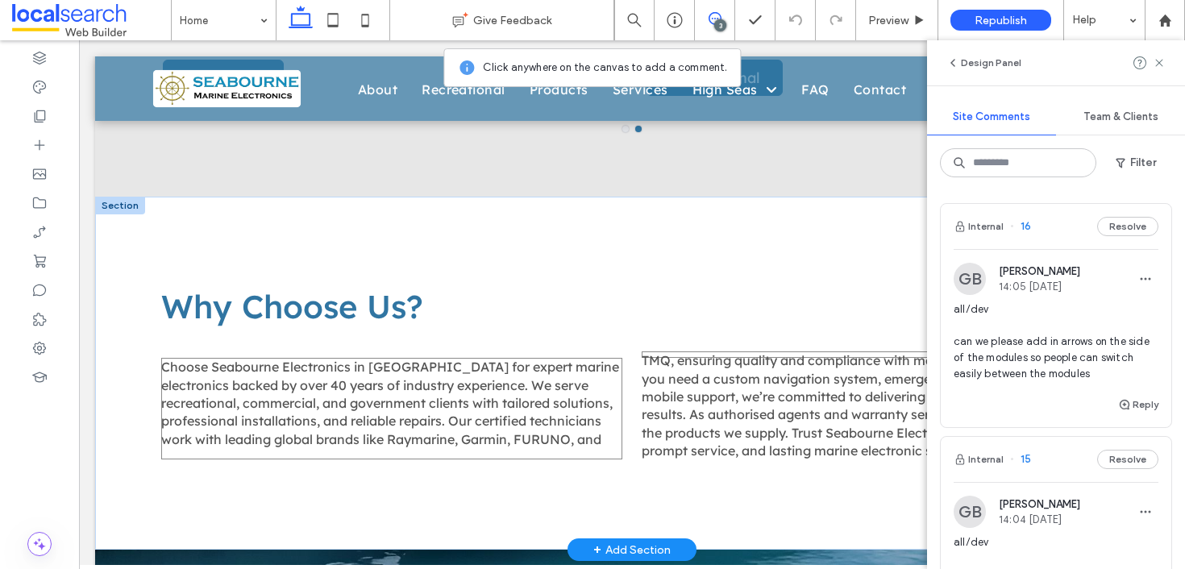
click at [656, 352] on span "Choose Seabourne Electronics in [GEOGRAPHIC_DATA] for expert marine electronics…" at bounding box center [629, 405] width 937 height 106
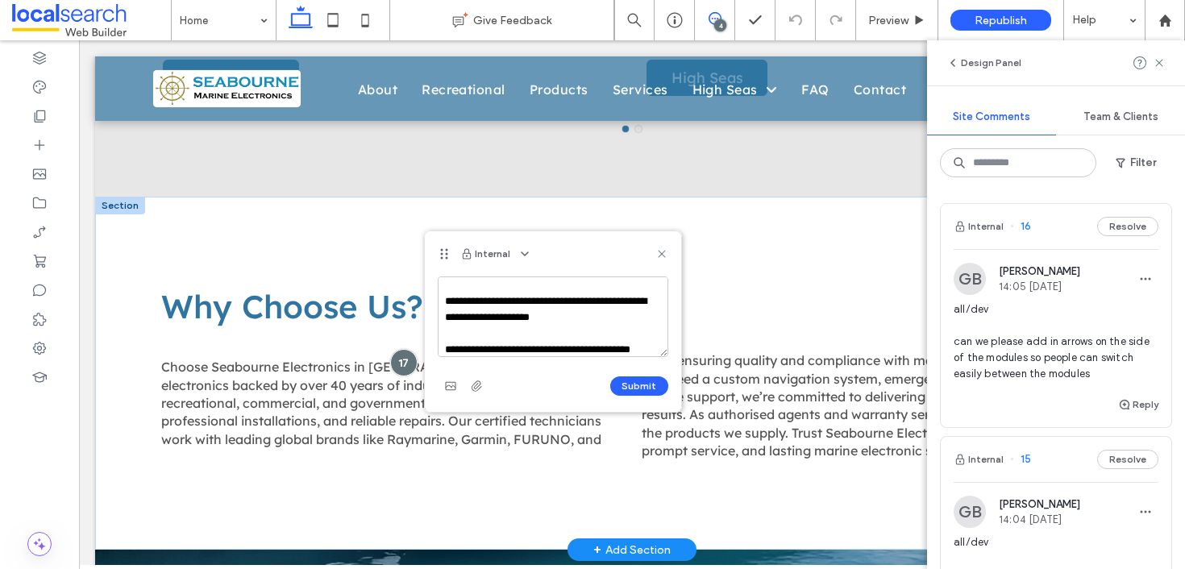
scroll to position [39, 0]
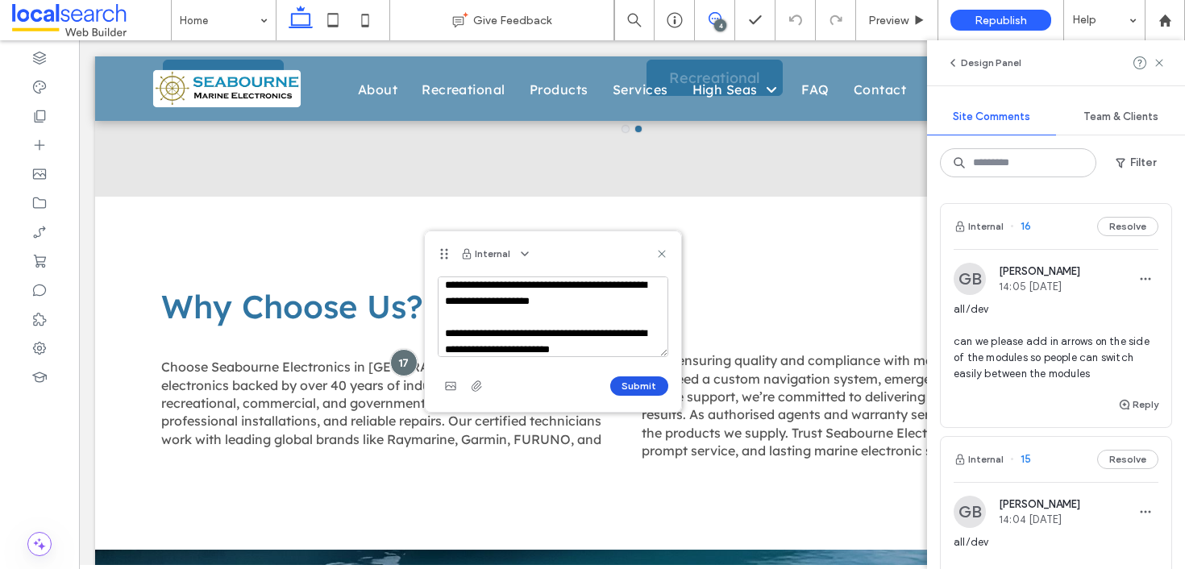
type textarea "**********"
click at [645, 384] on button "Submit" at bounding box center [639, 385] width 58 height 19
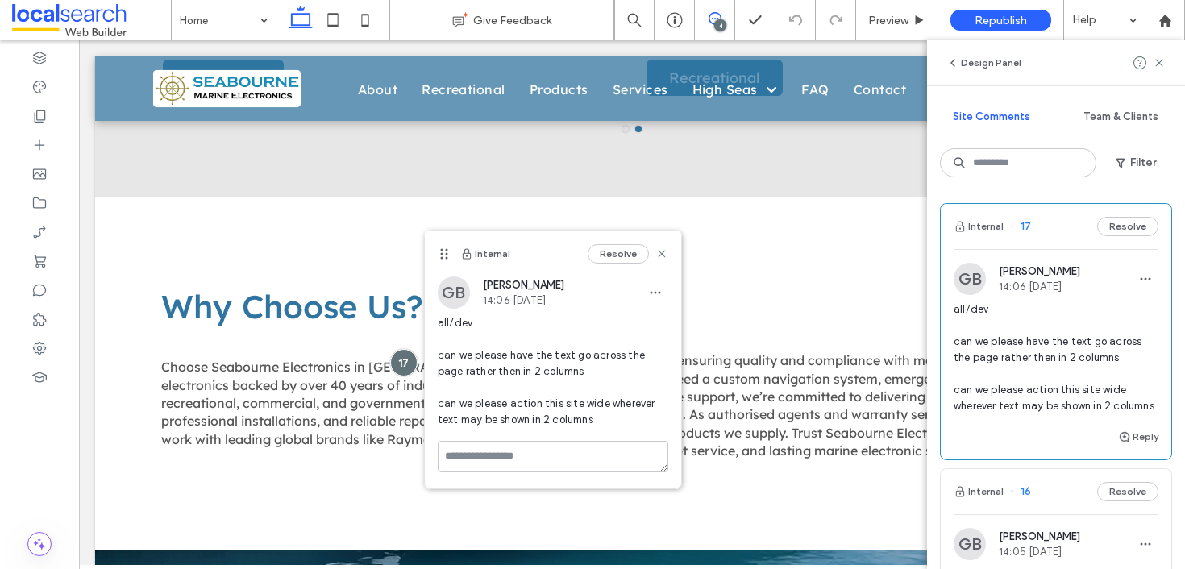
scroll to position [0, 0]
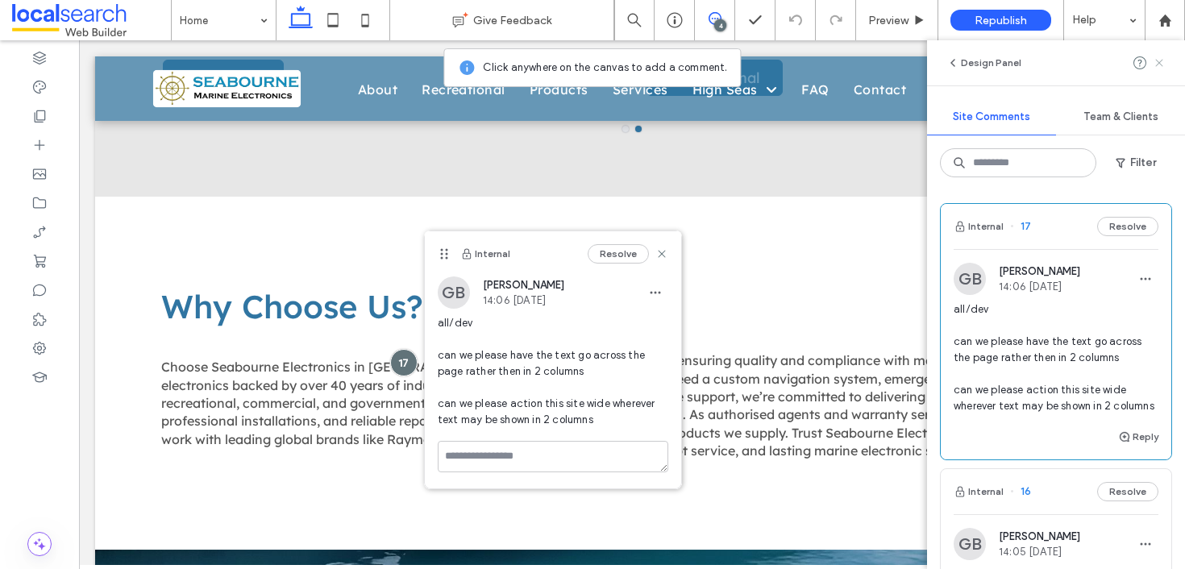
click at [1165, 64] on icon at bounding box center [1159, 62] width 13 height 13
